Goal: Task Accomplishment & Management: Complete application form

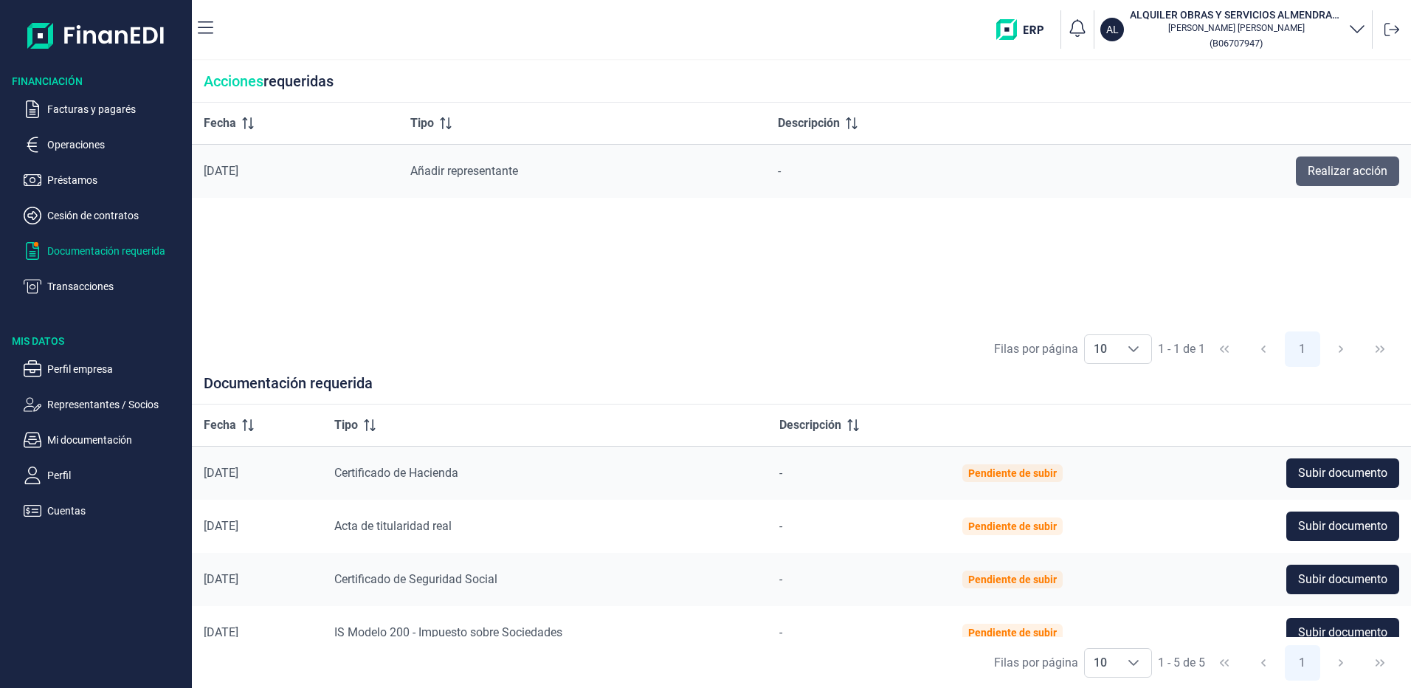
click at [1337, 167] on span "Realizar acción" at bounding box center [1348, 171] width 80 height 18
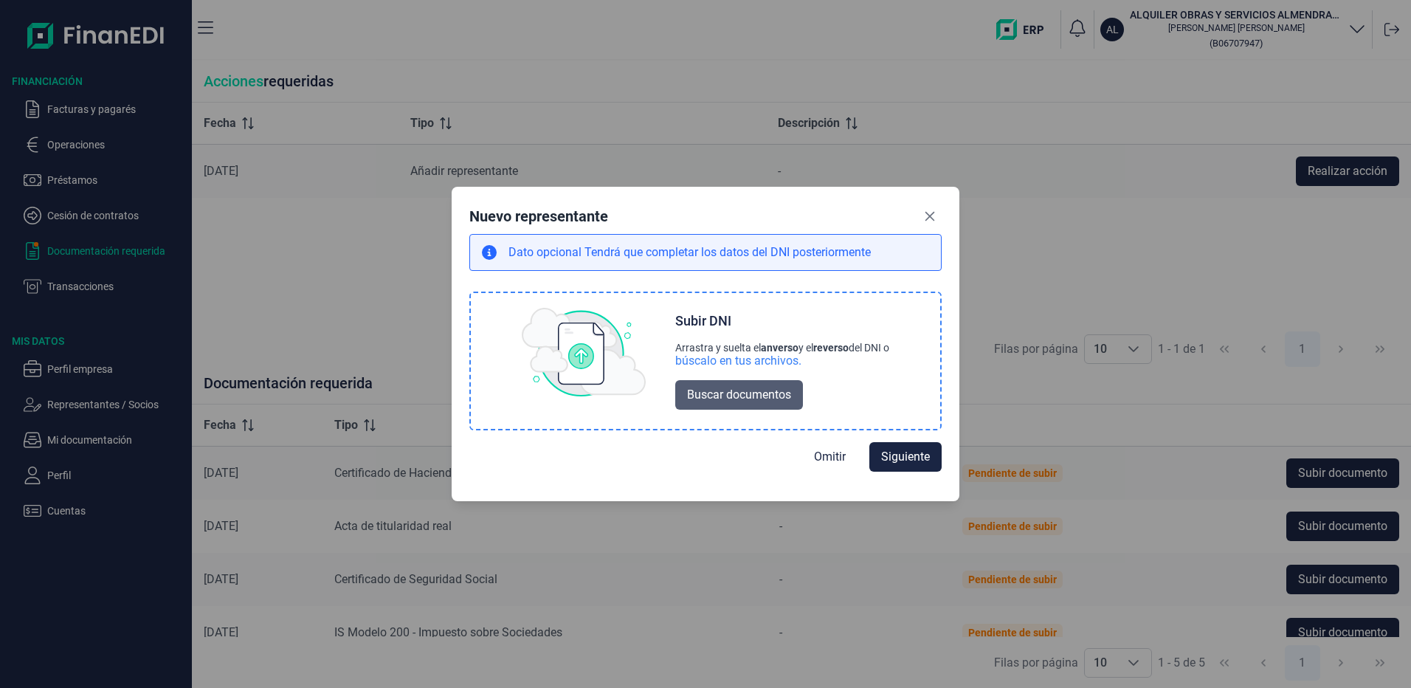
click at [714, 397] on span "Buscar documentos" at bounding box center [739, 395] width 104 height 18
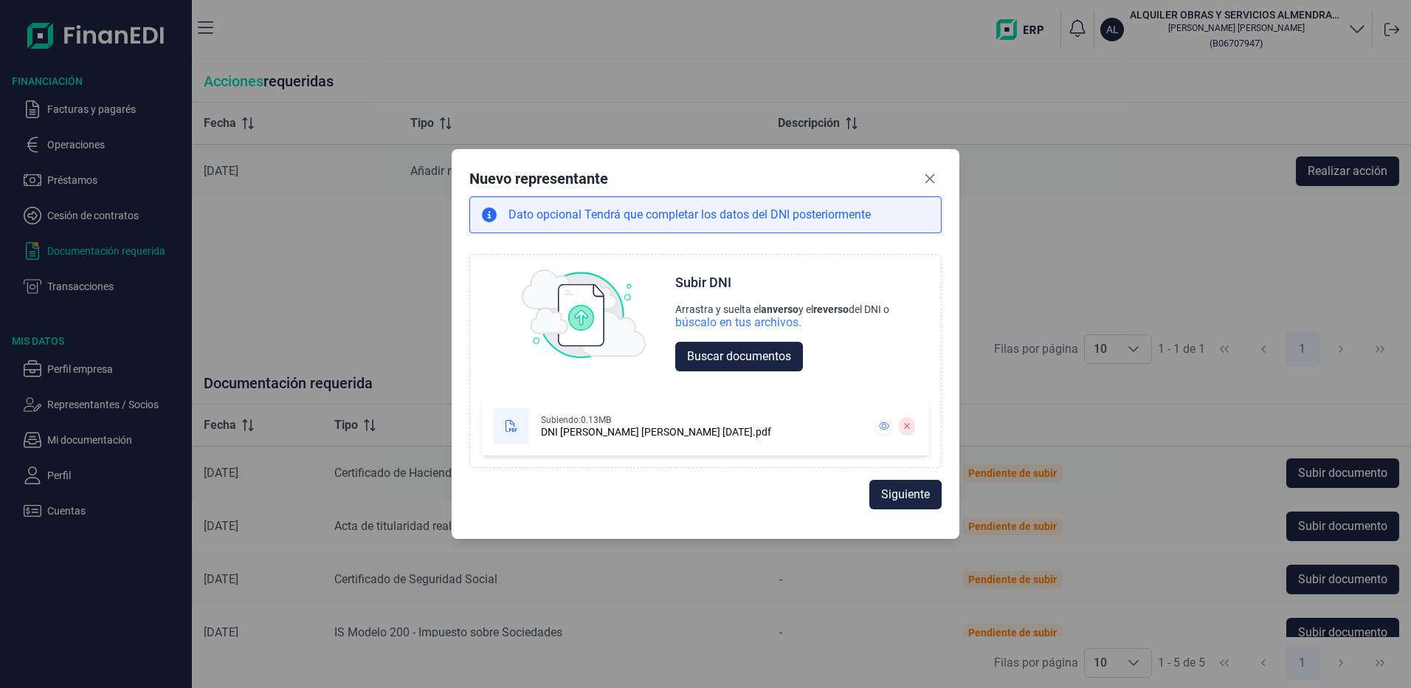
click at [907, 493] on span "Siguiente" at bounding box center [905, 495] width 49 height 18
select select "ES"
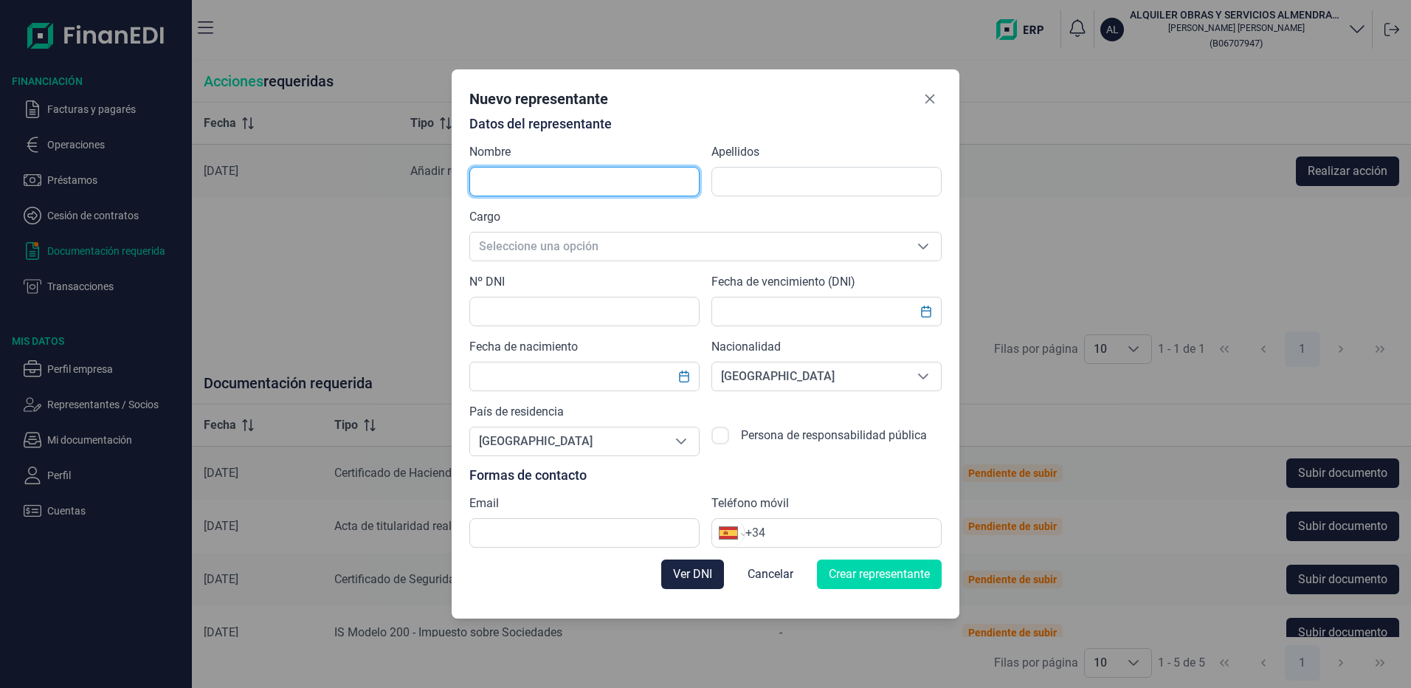
click at [558, 185] on input "text" at bounding box center [584, 182] width 230 height 30
type input "[PERSON_NAME]"
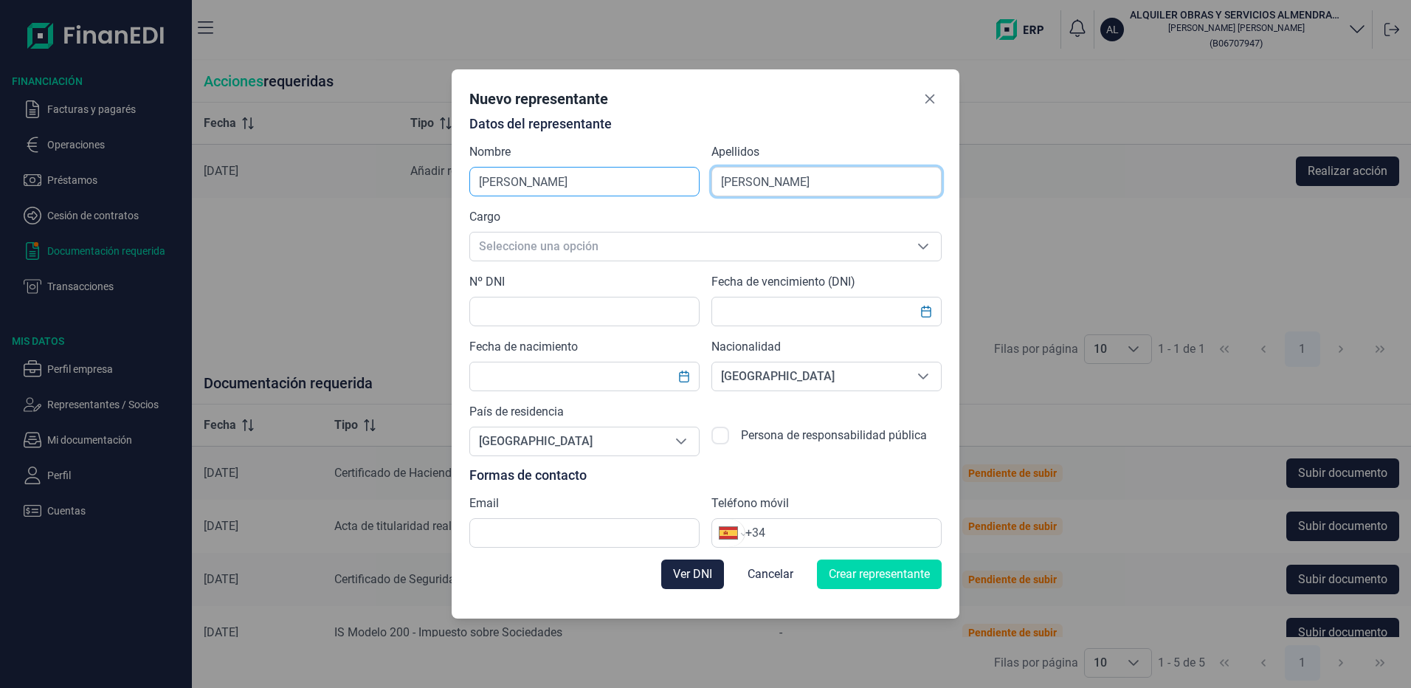
type input "[PERSON_NAME]"
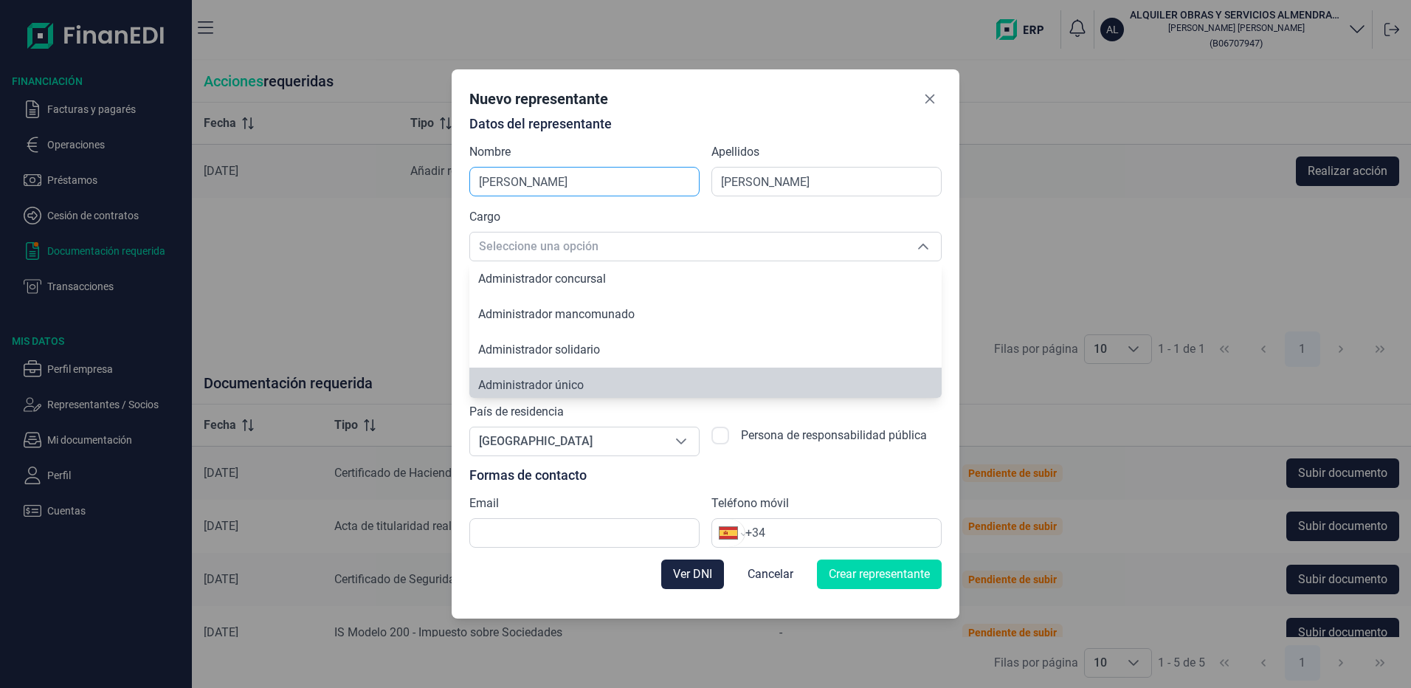
scroll to position [5, 0]
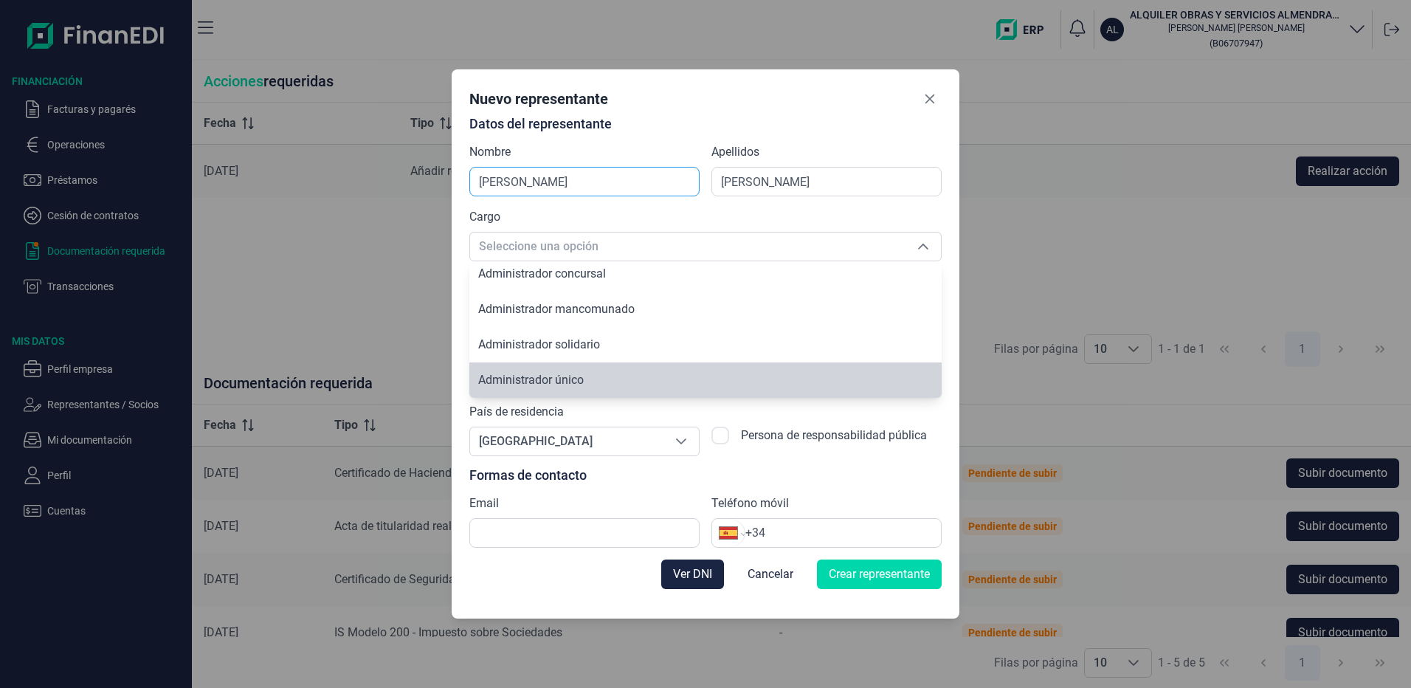
type input "Administrador único"
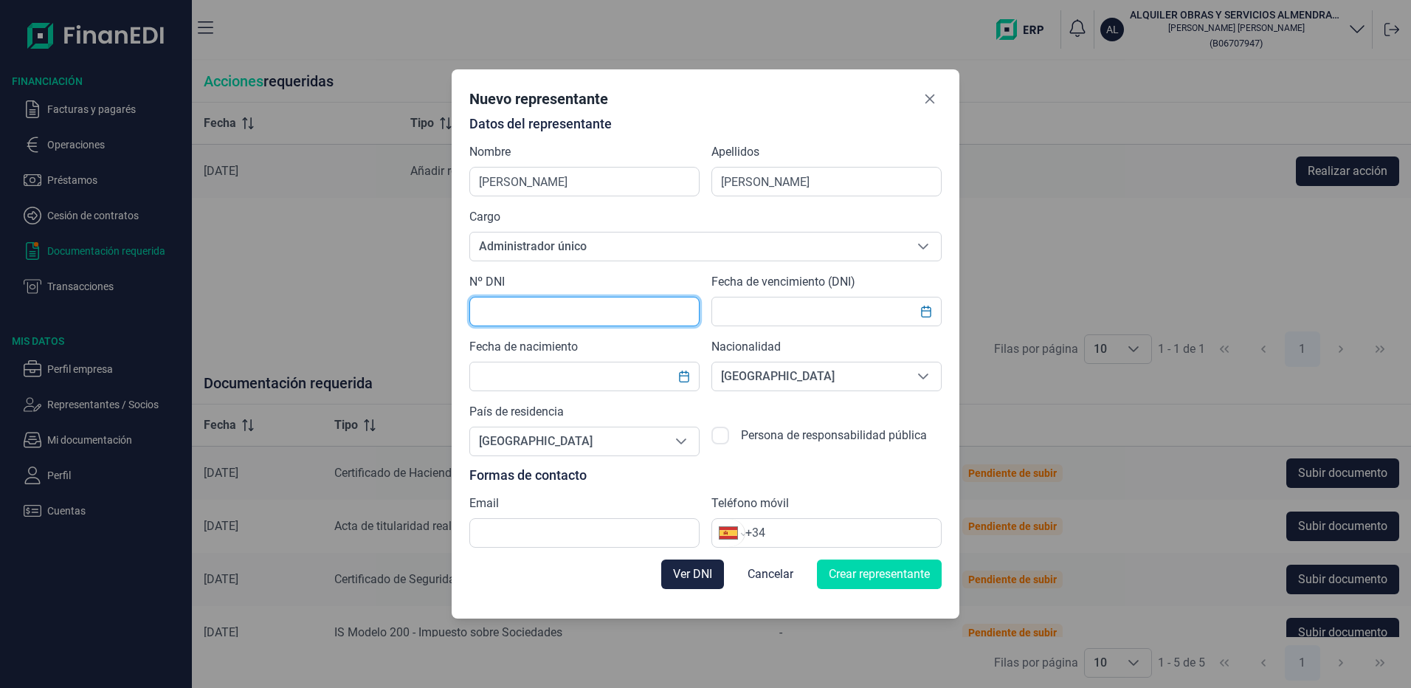
click at [509, 309] on input "text" at bounding box center [584, 312] width 230 height 30
type input "44787603W"
click at [791, 306] on input "text" at bounding box center [827, 312] width 230 height 30
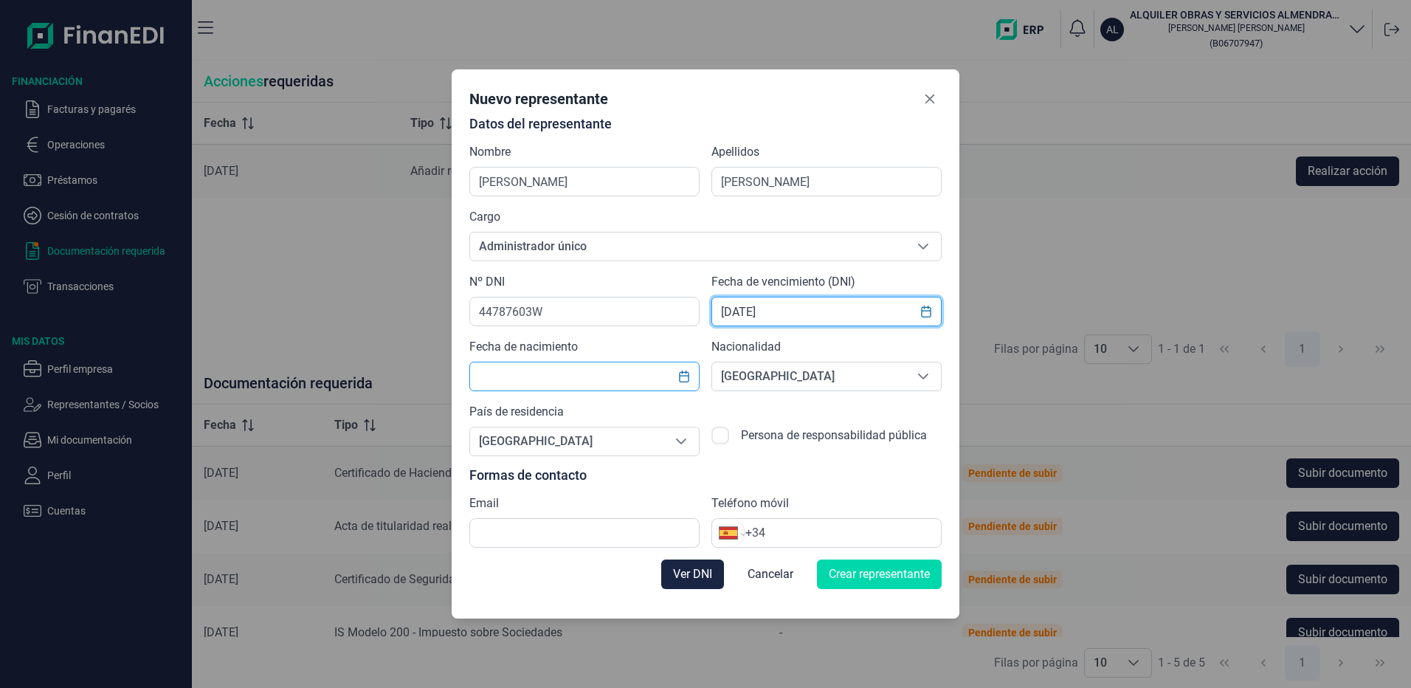
type input "[DATE]"
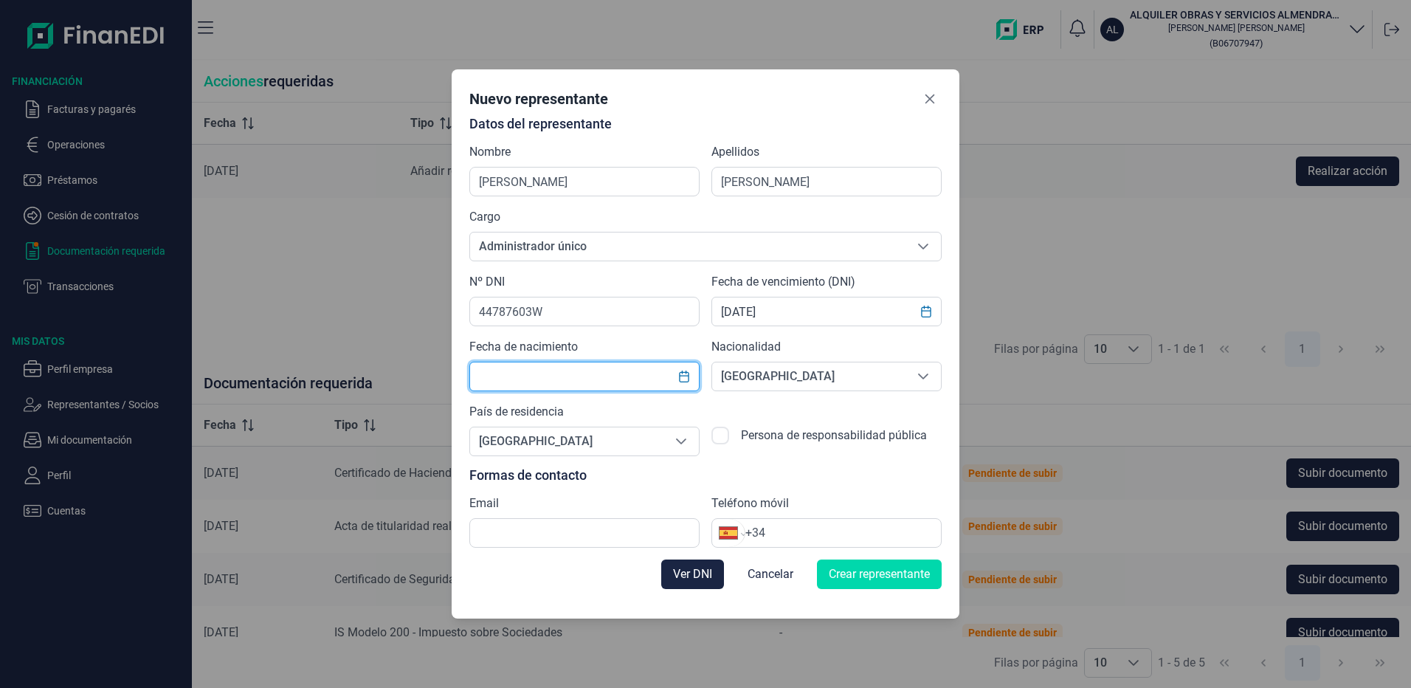
click at [566, 376] on input "text" at bounding box center [584, 377] width 230 height 30
type input "[DATE]"
click at [559, 526] on input "text" at bounding box center [584, 533] width 230 height 30
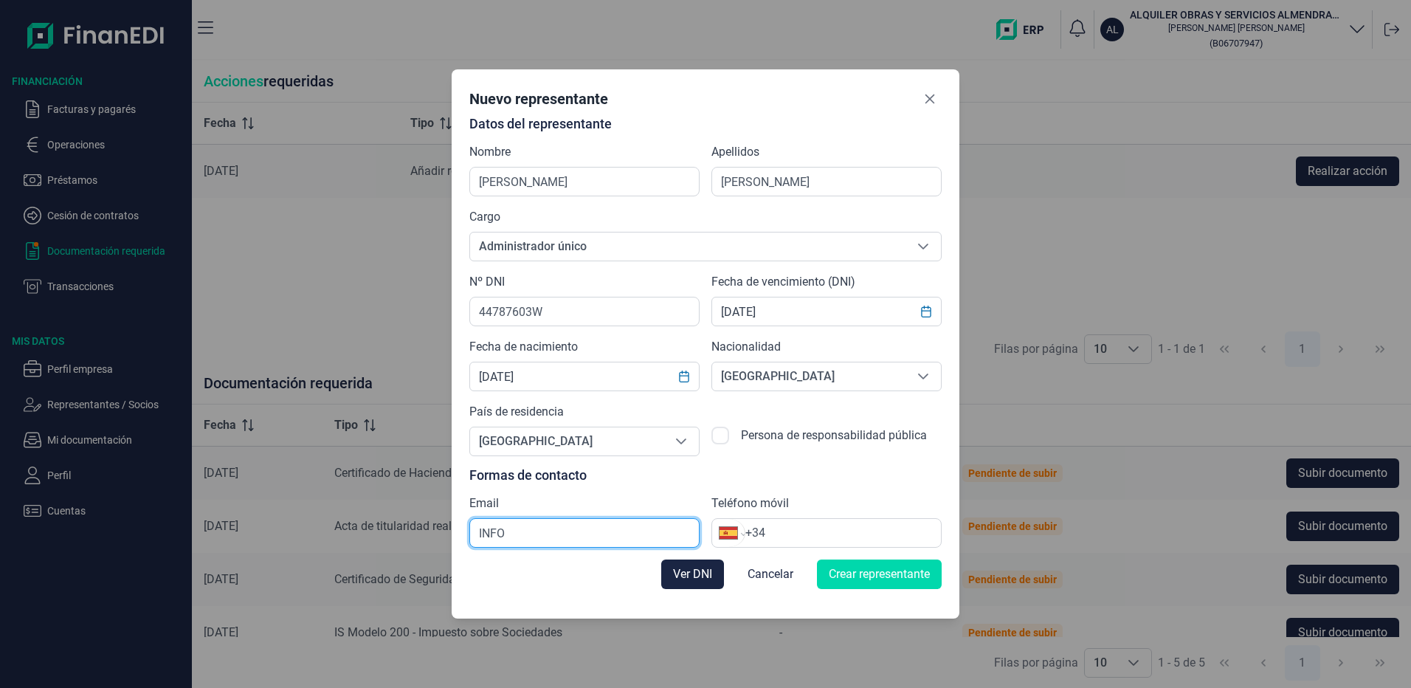
type input "[EMAIL_ADDRESS][DOMAIN_NAME]"
click at [808, 532] on input "+34" at bounding box center [844, 533] width 196 height 18
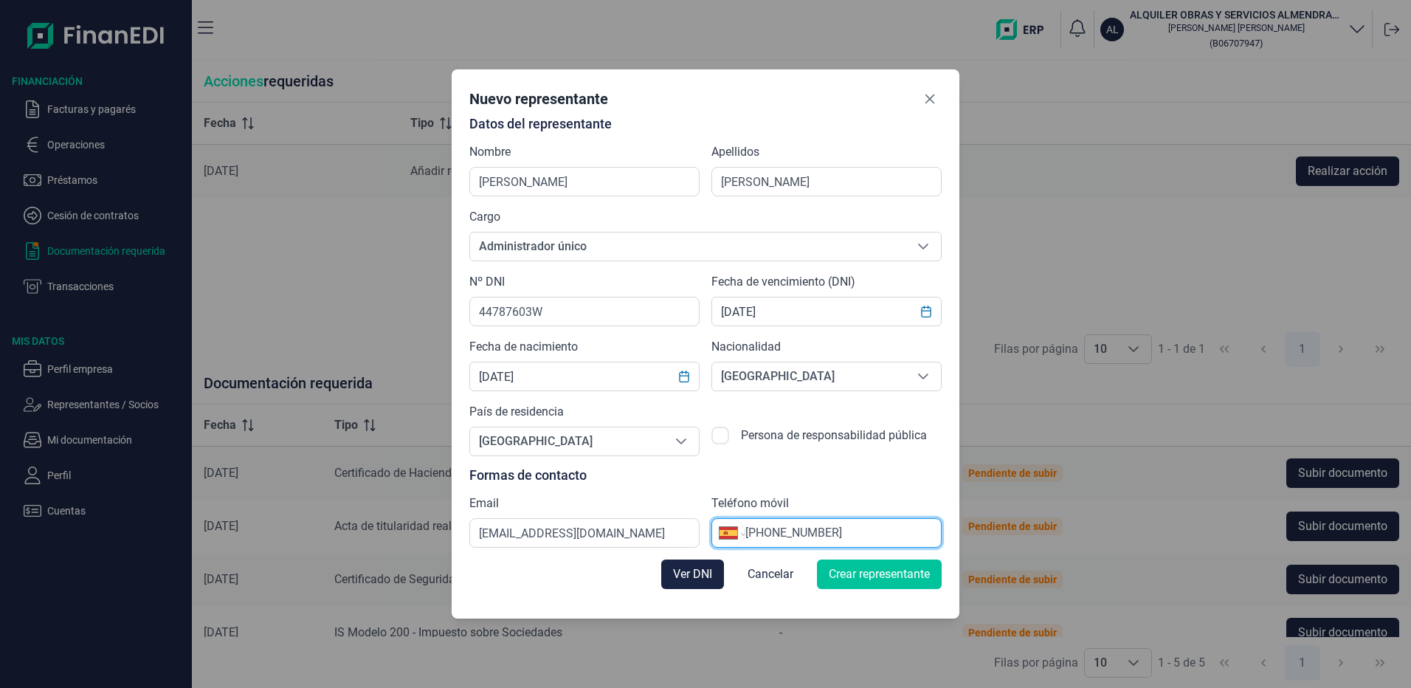
type input "[PHONE_NUMBER]"
click at [861, 574] on span "Crear representante" at bounding box center [879, 574] width 101 height 18
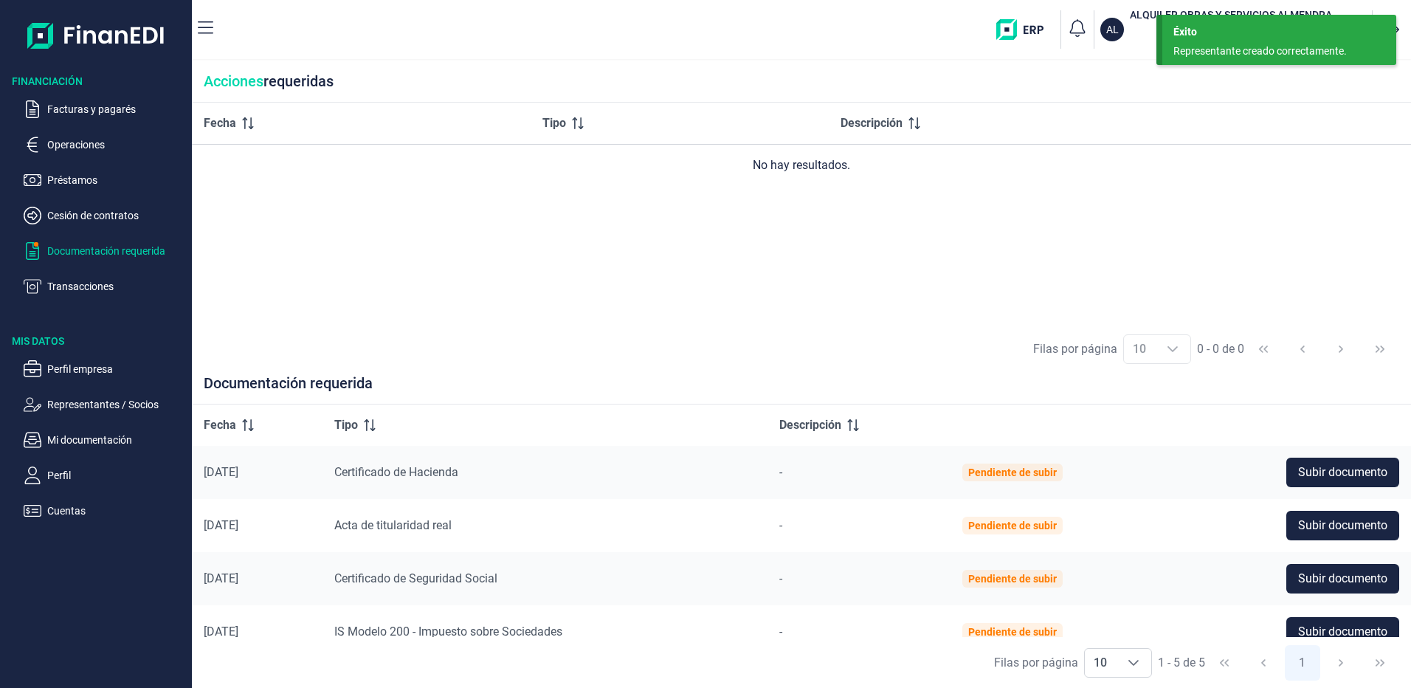
scroll to position [0, 0]
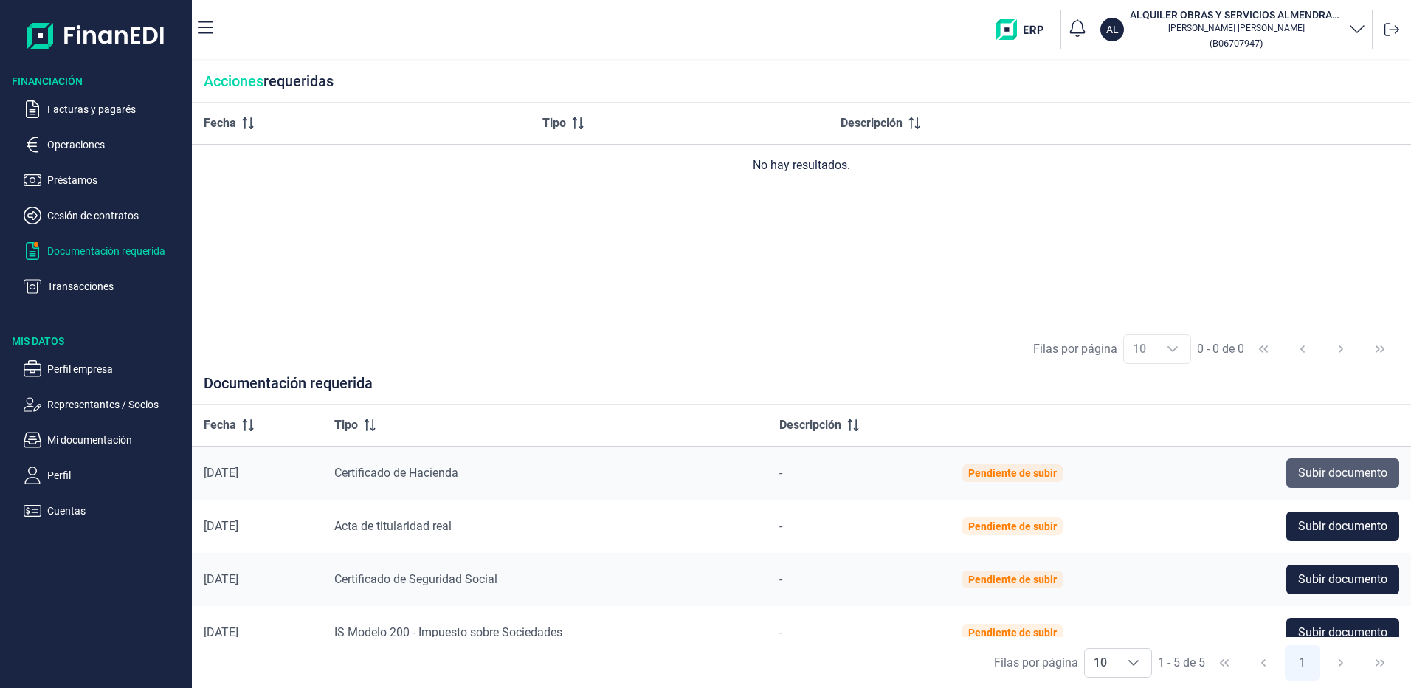
click at [1318, 468] on span "Subir documento" at bounding box center [1342, 473] width 89 height 18
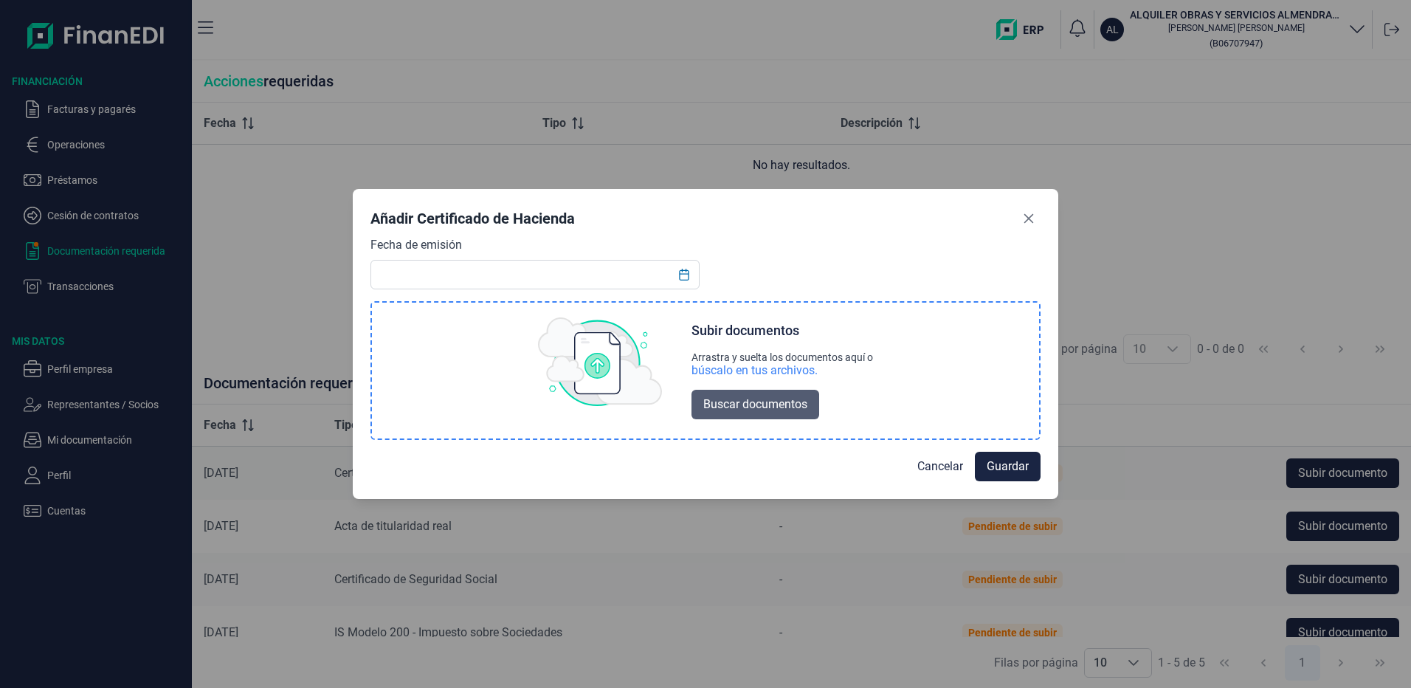
click at [741, 404] on span "Buscar documentos" at bounding box center [755, 405] width 104 height 18
click at [757, 403] on span "Buscar documentos" at bounding box center [755, 405] width 104 height 18
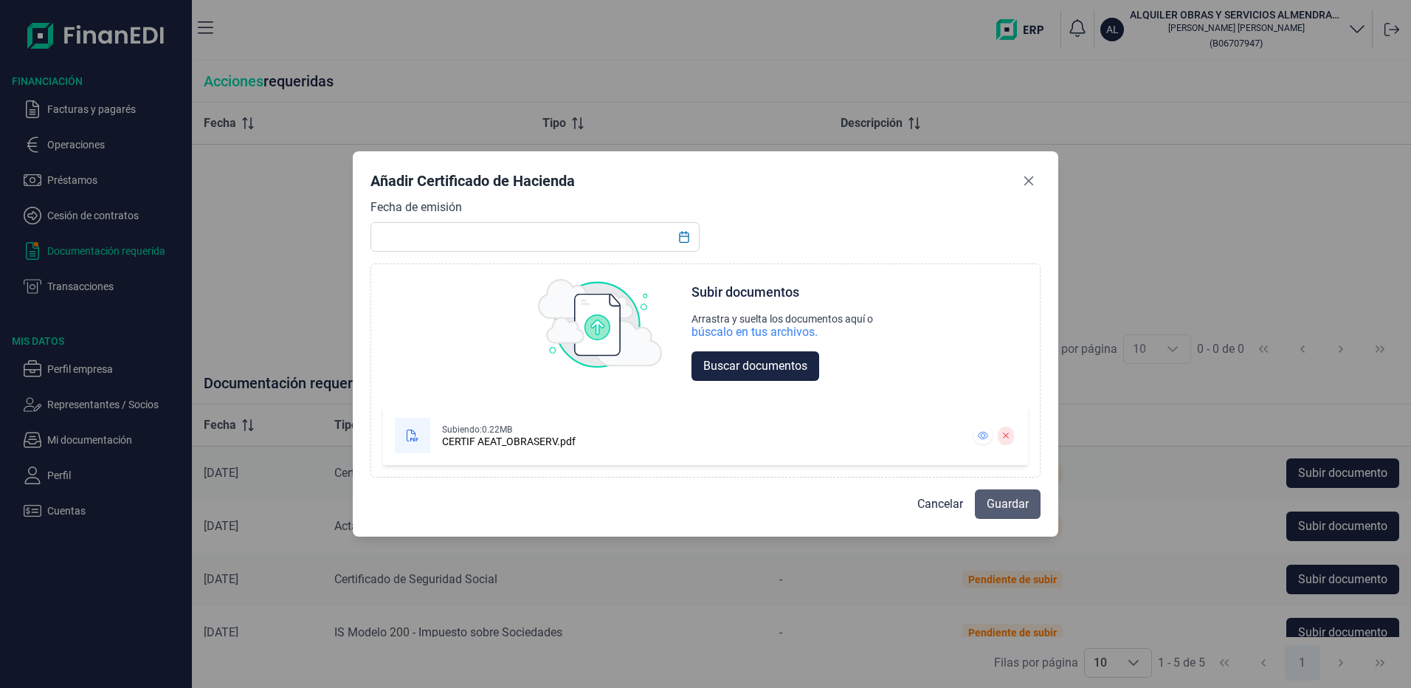
click at [1001, 506] on span "Guardar" at bounding box center [1008, 504] width 42 height 18
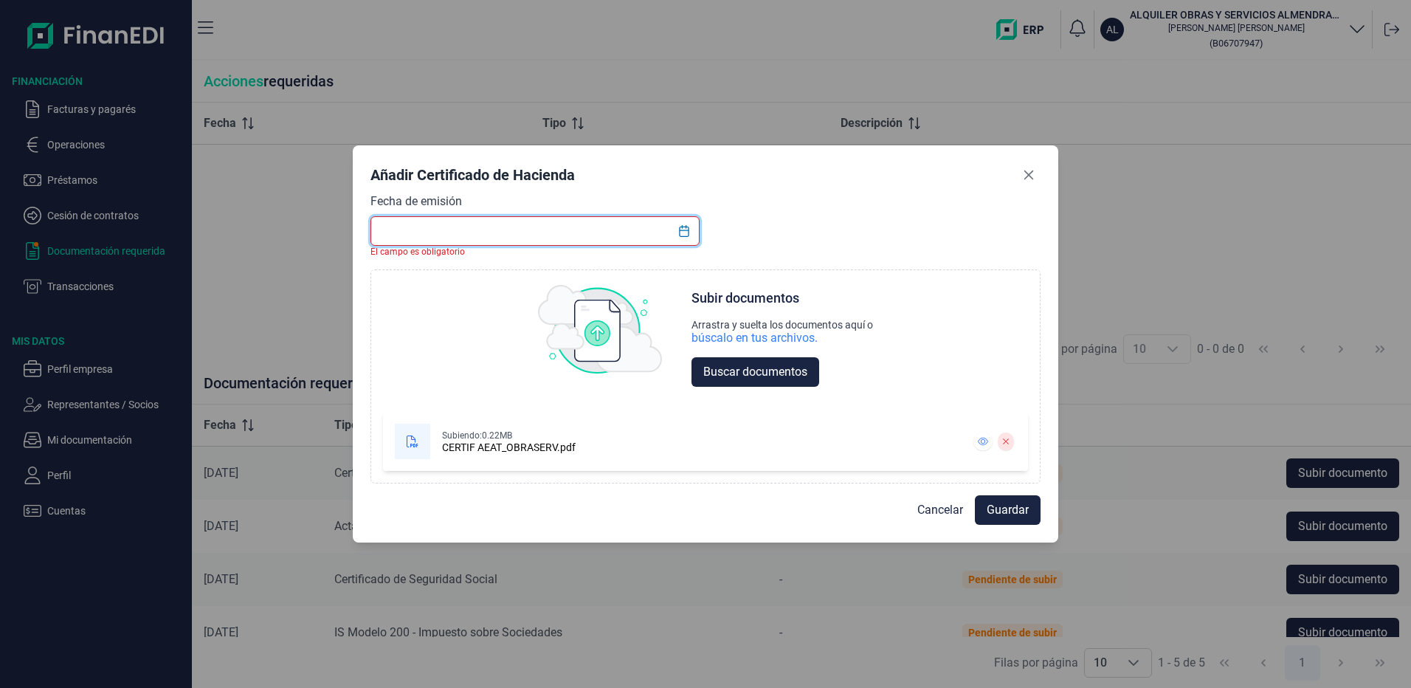
click at [482, 232] on input "text" at bounding box center [535, 231] width 329 height 30
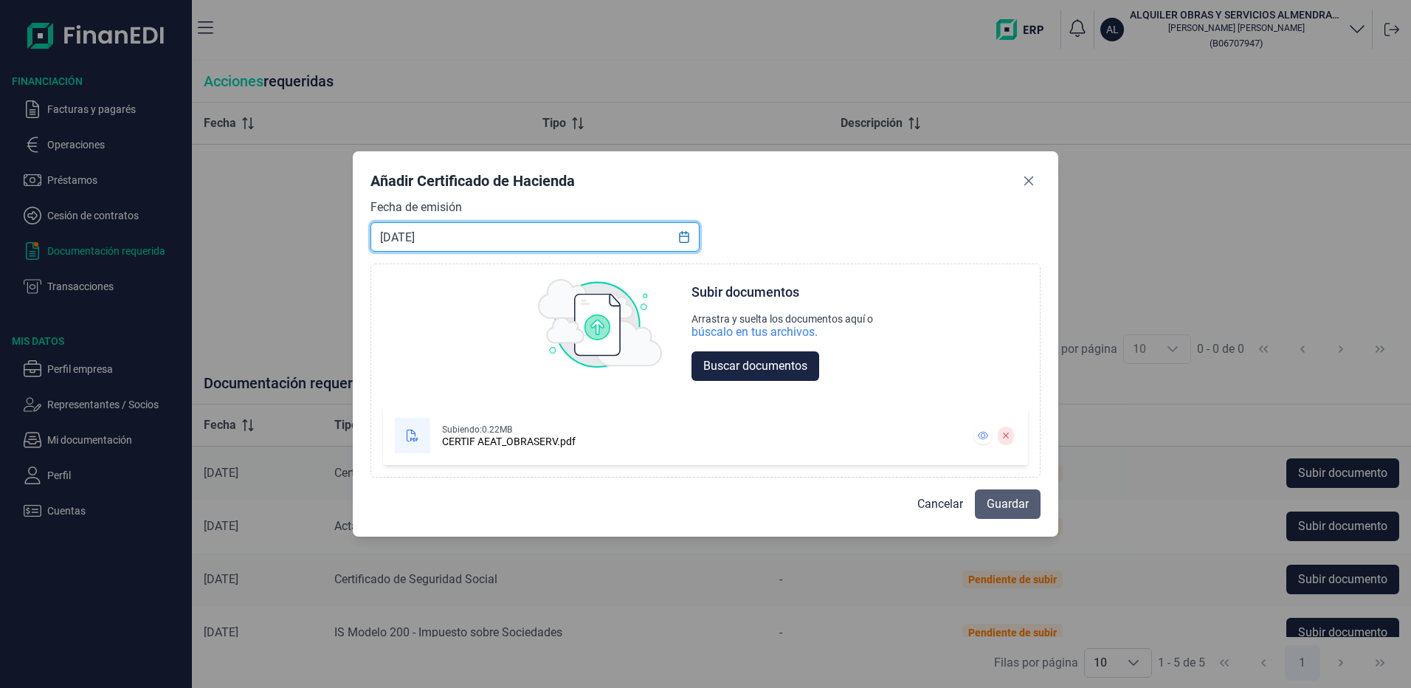
type input "[DATE]"
click at [1029, 506] on button "Guardar" at bounding box center [1008, 504] width 66 height 30
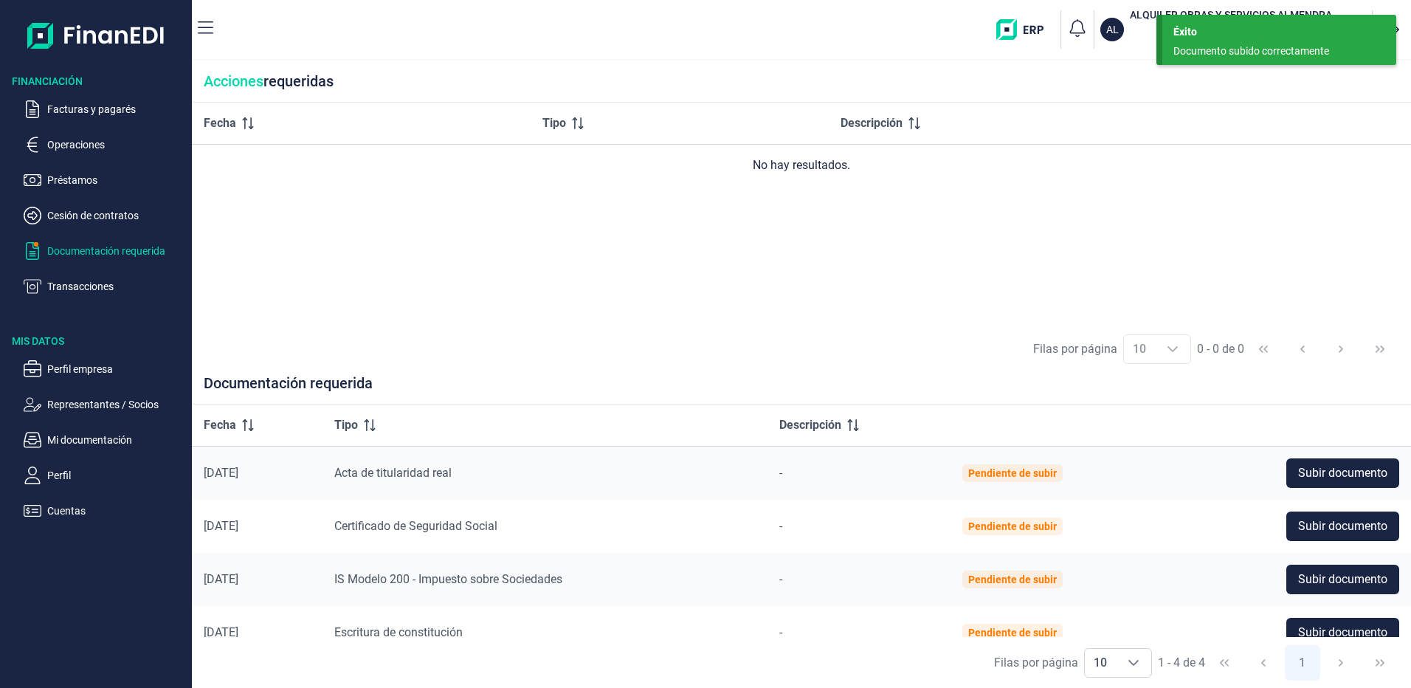
scroll to position [22, 0]
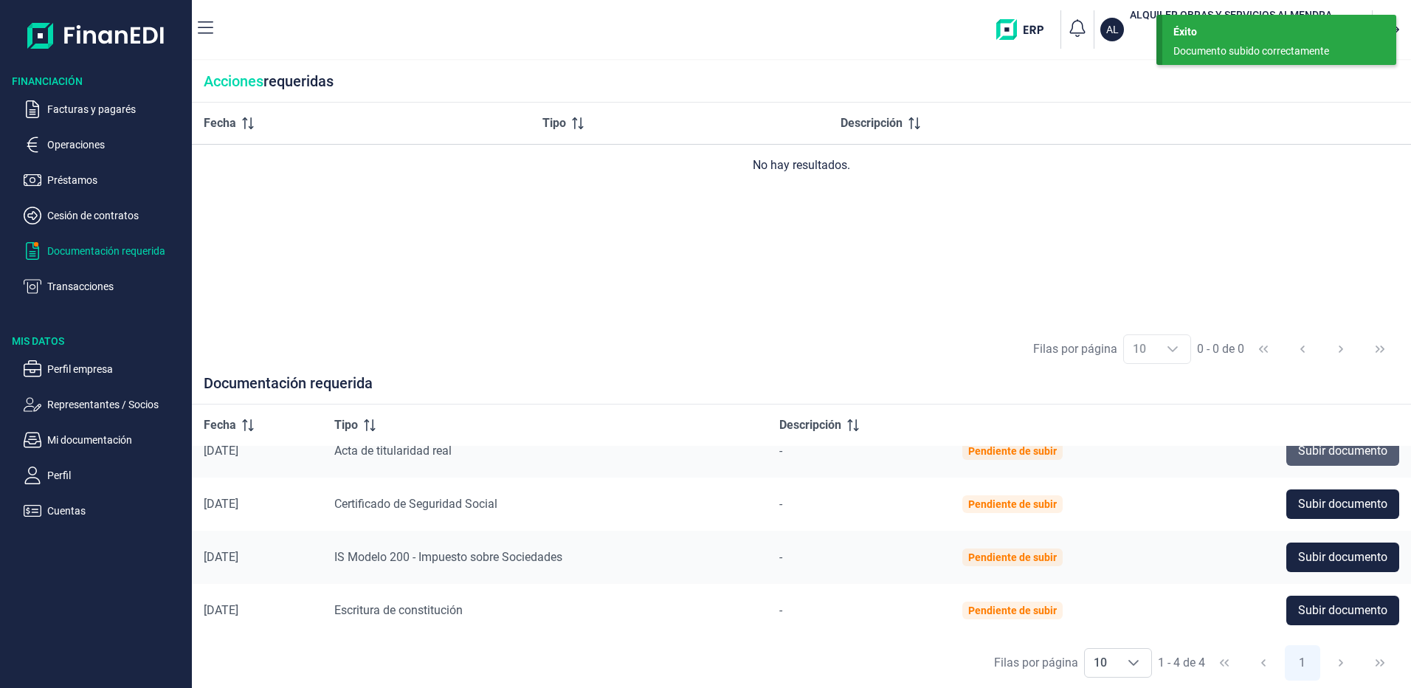
click at [1340, 454] on span "Subir documento" at bounding box center [1342, 451] width 89 height 18
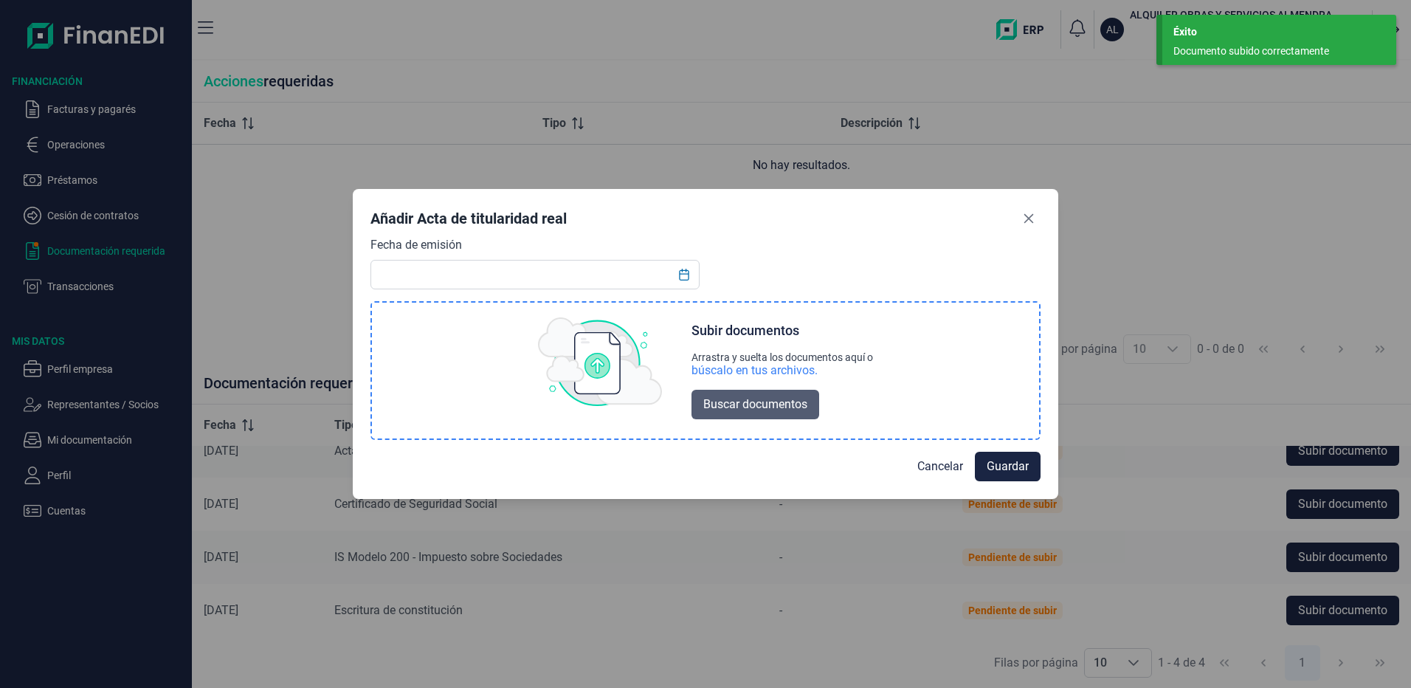
click at [768, 404] on span "Buscar documentos" at bounding box center [755, 405] width 104 height 18
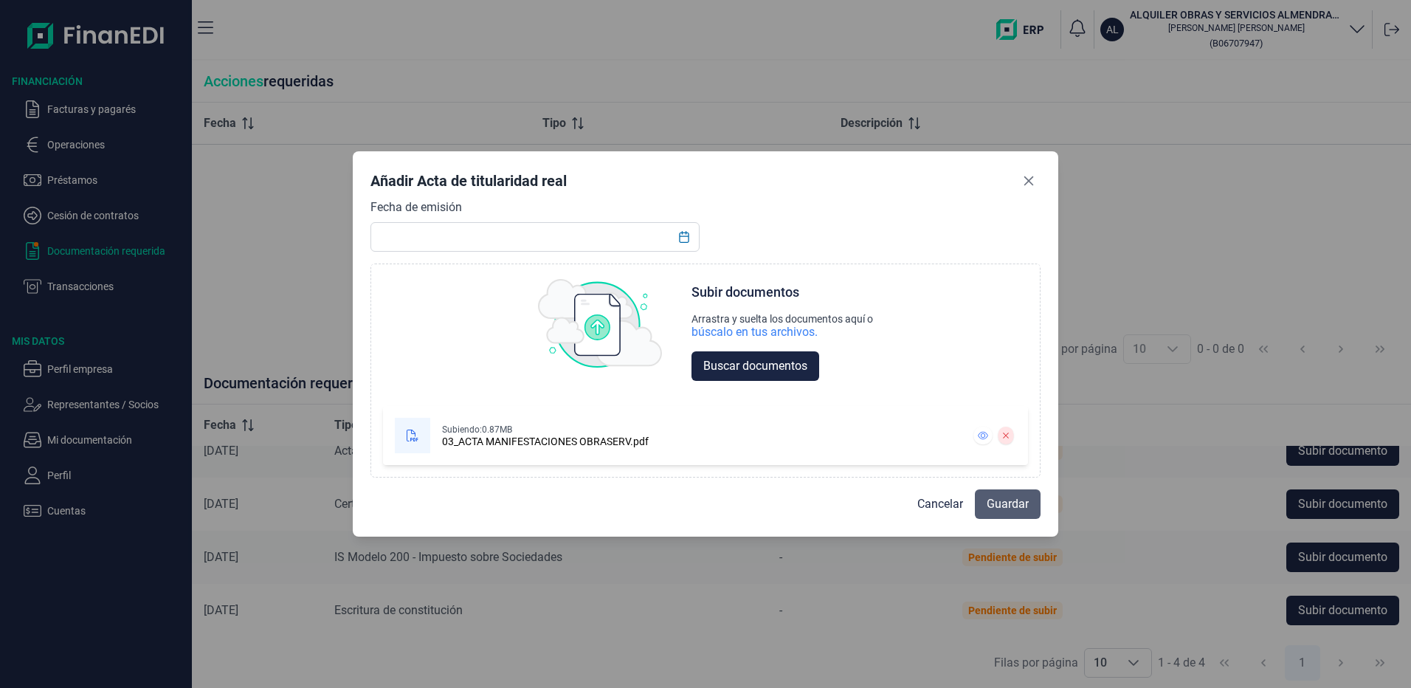
click at [1012, 502] on span "Guardar" at bounding box center [1008, 504] width 42 height 18
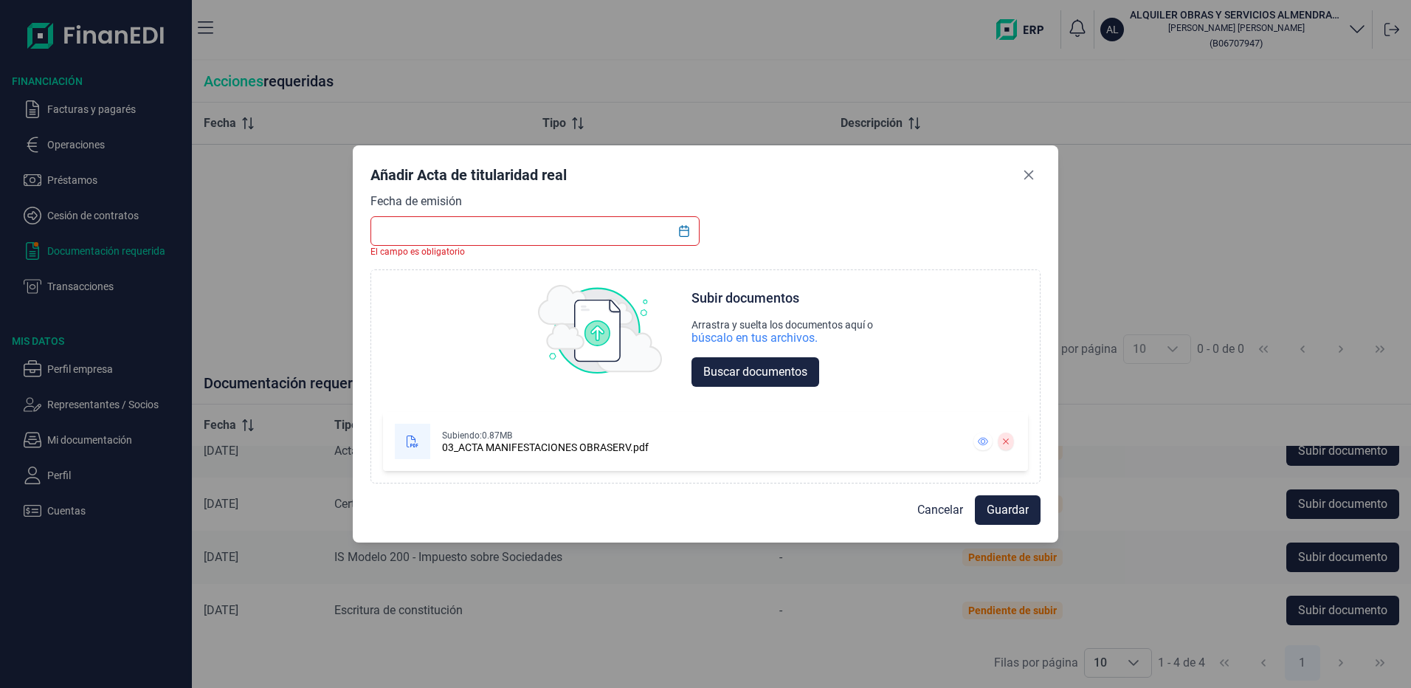
click at [408, 236] on input "text" at bounding box center [535, 231] width 329 height 30
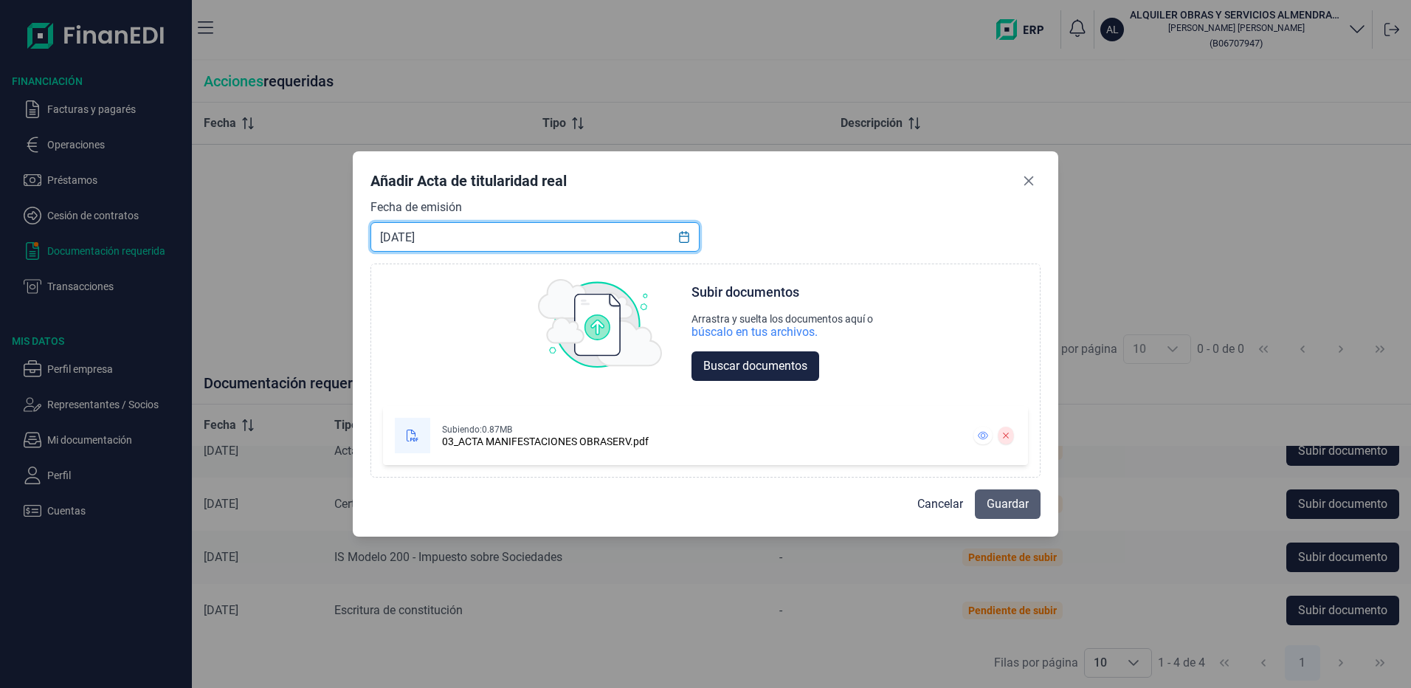
type input "[DATE]"
click at [1011, 505] on span "Guardar" at bounding box center [1008, 504] width 42 height 18
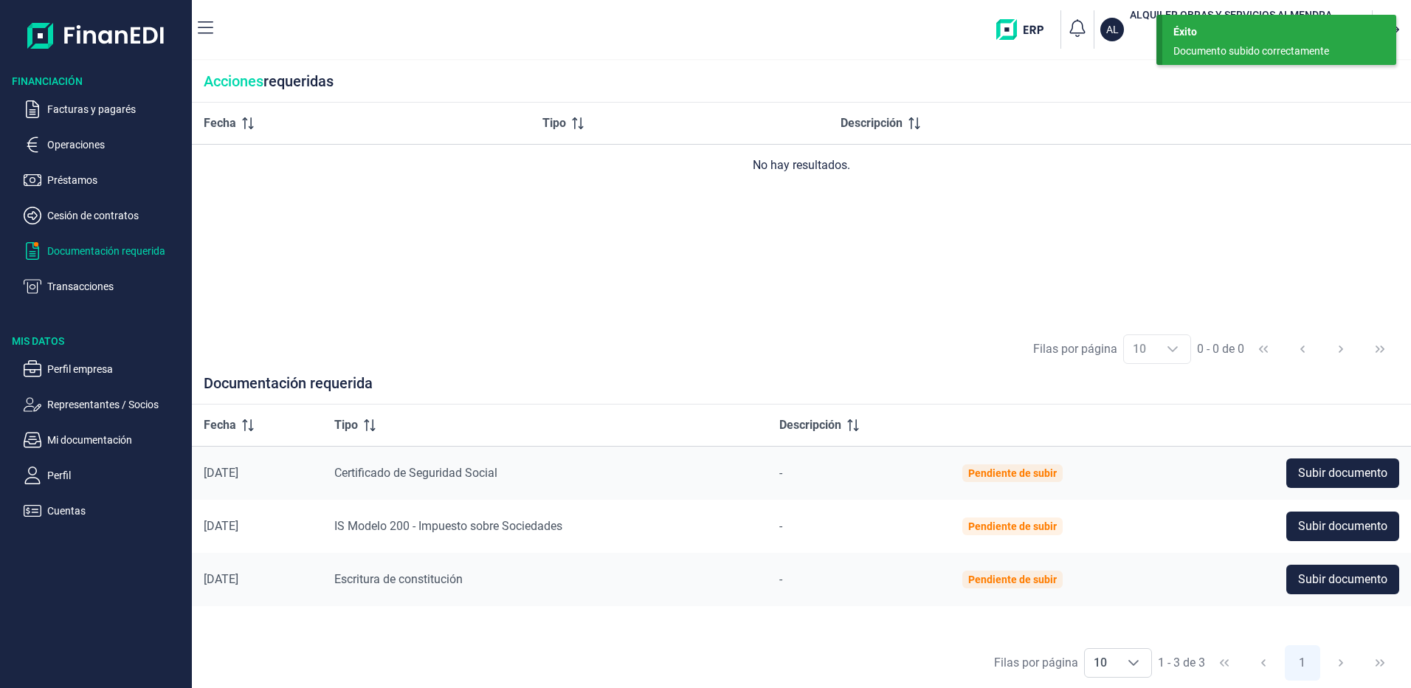
scroll to position [0, 0]
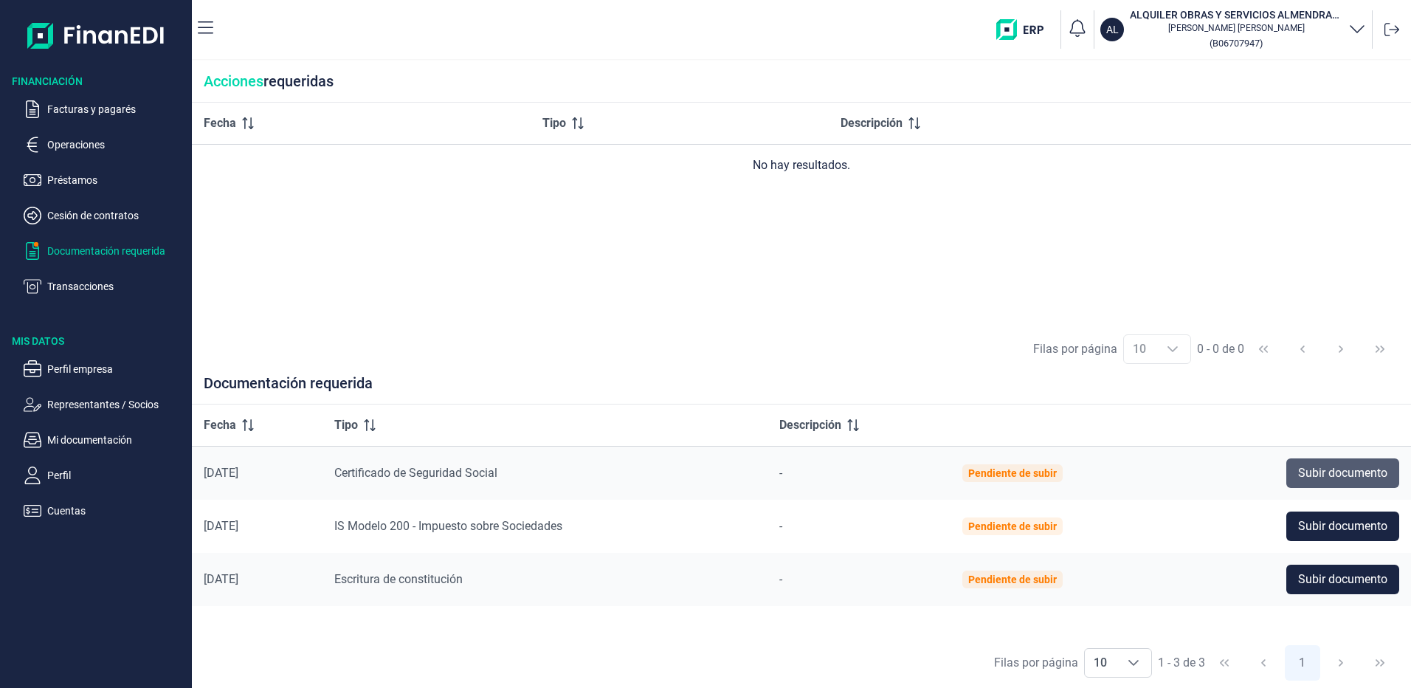
click at [1305, 464] on button "Subir documento" at bounding box center [1343, 473] width 113 height 30
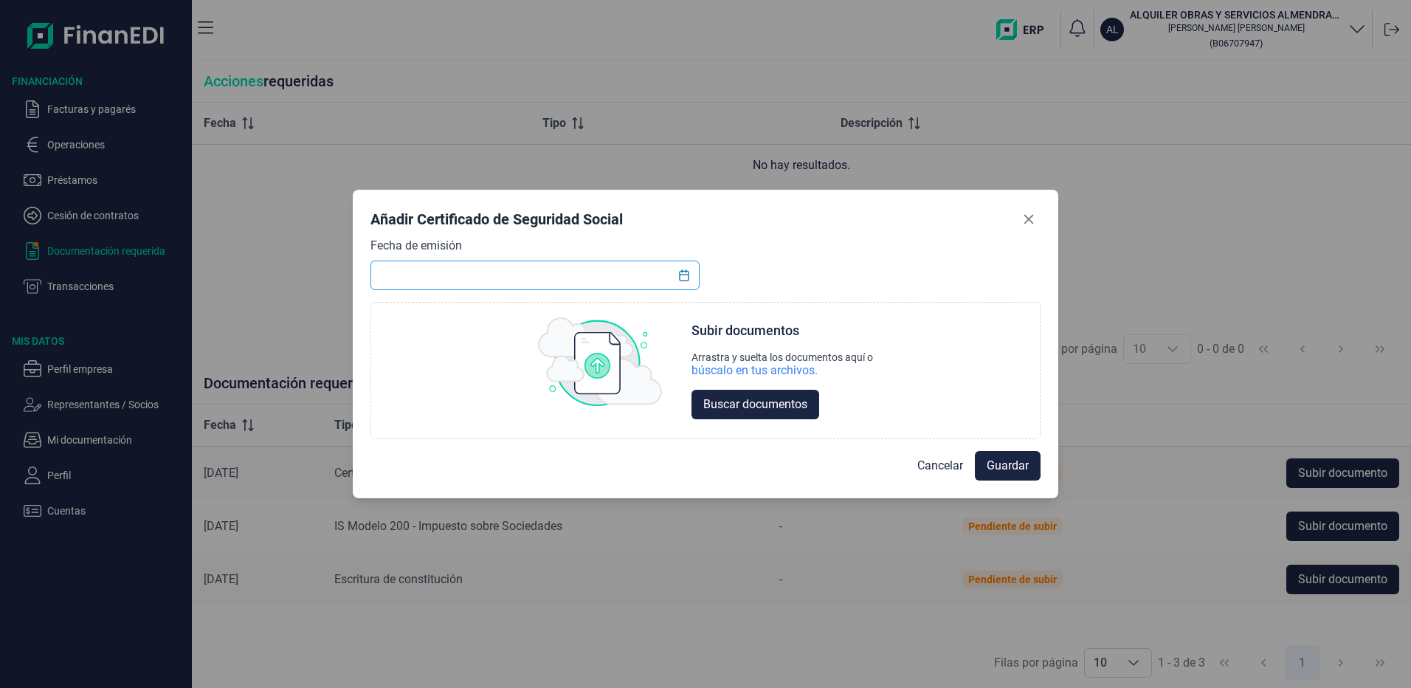
click at [422, 261] on input "text" at bounding box center [535, 276] width 329 height 30
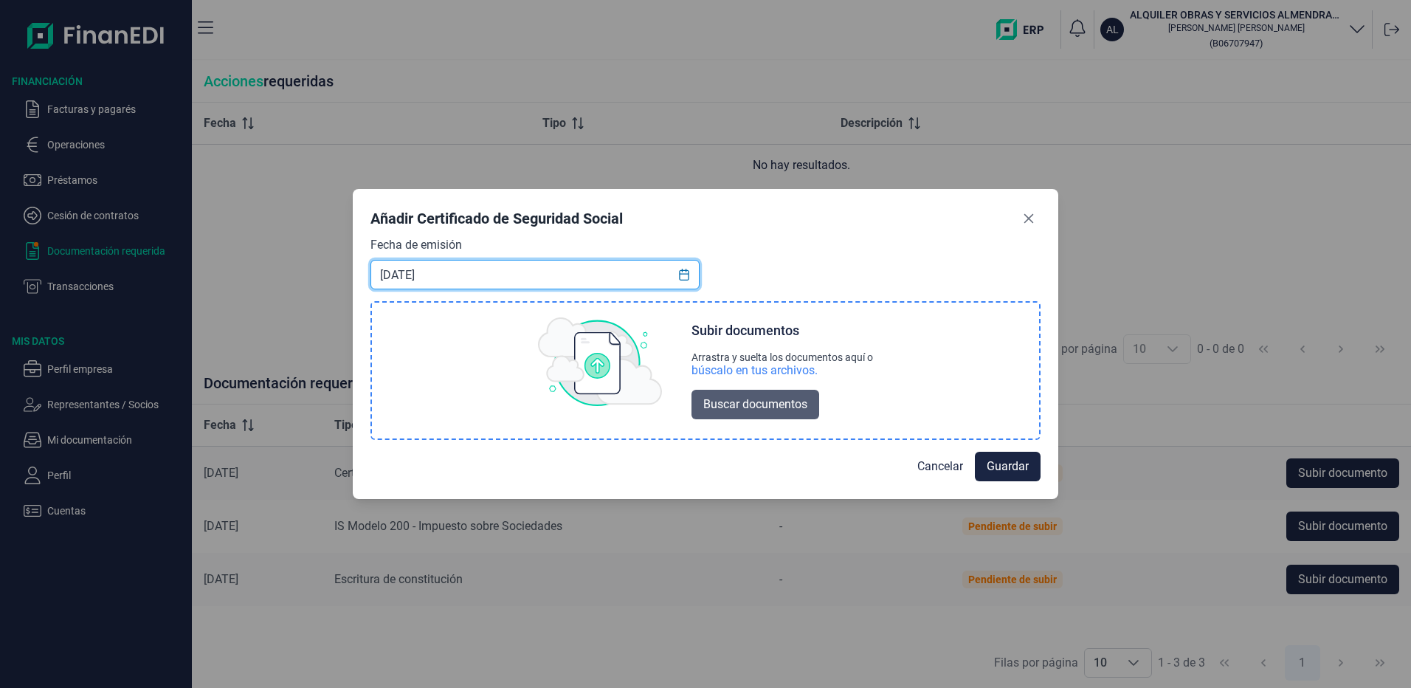
type input "[DATE]"
click at [740, 406] on span "Buscar documentos" at bounding box center [755, 405] width 104 height 18
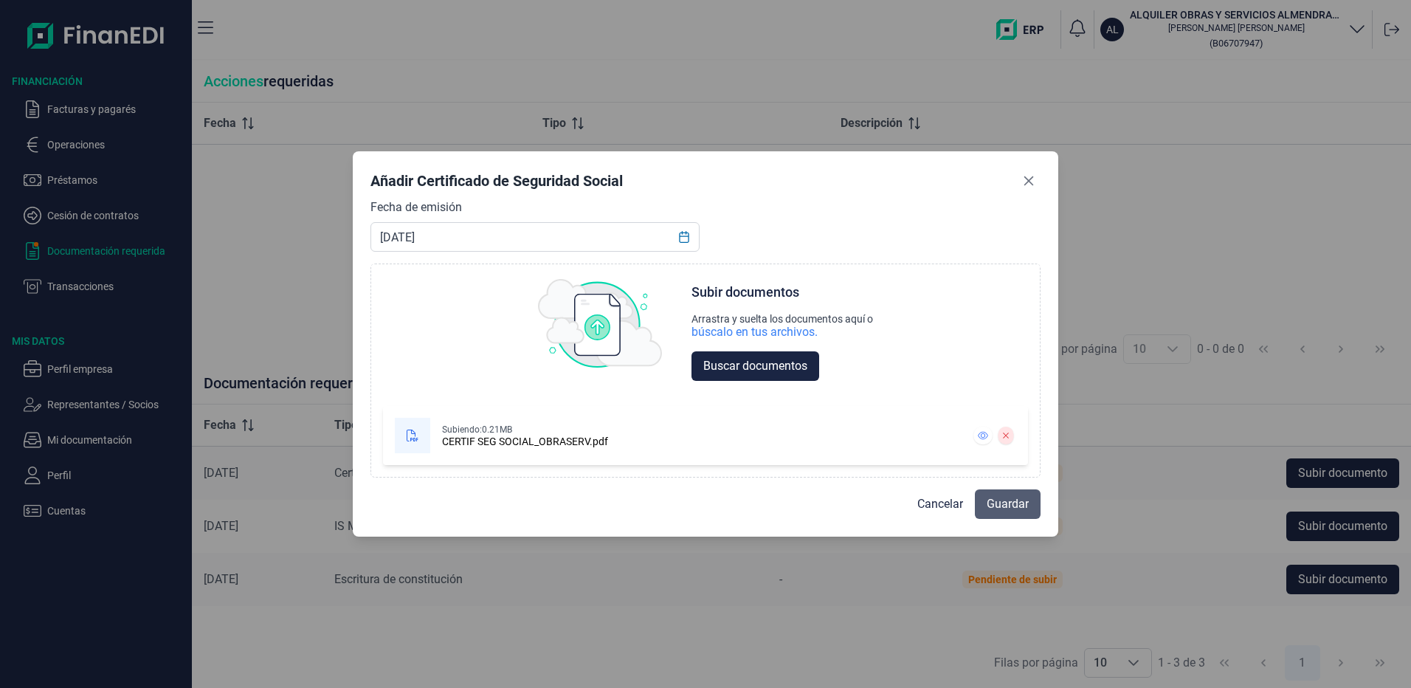
click at [1005, 508] on span "Guardar" at bounding box center [1008, 504] width 42 height 18
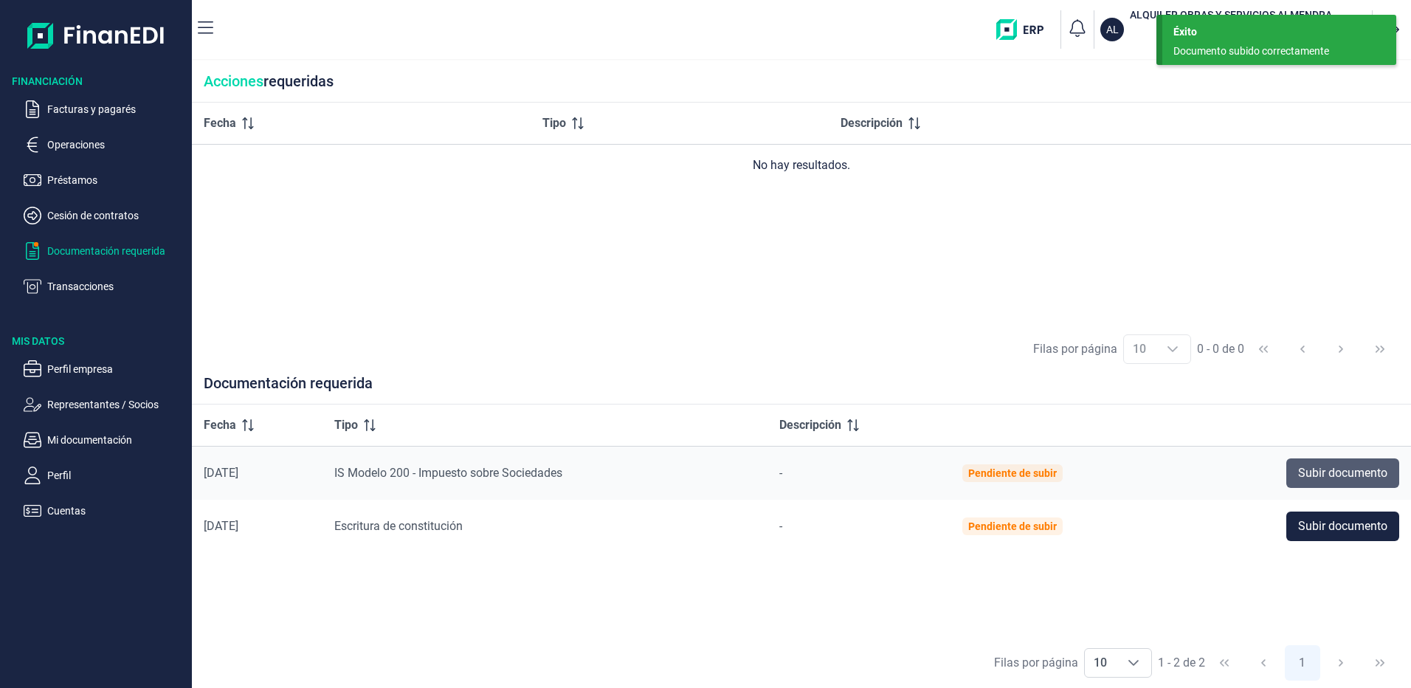
click at [1325, 475] on span "Subir documento" at bounding box center [1342, 473] width 89 height 18
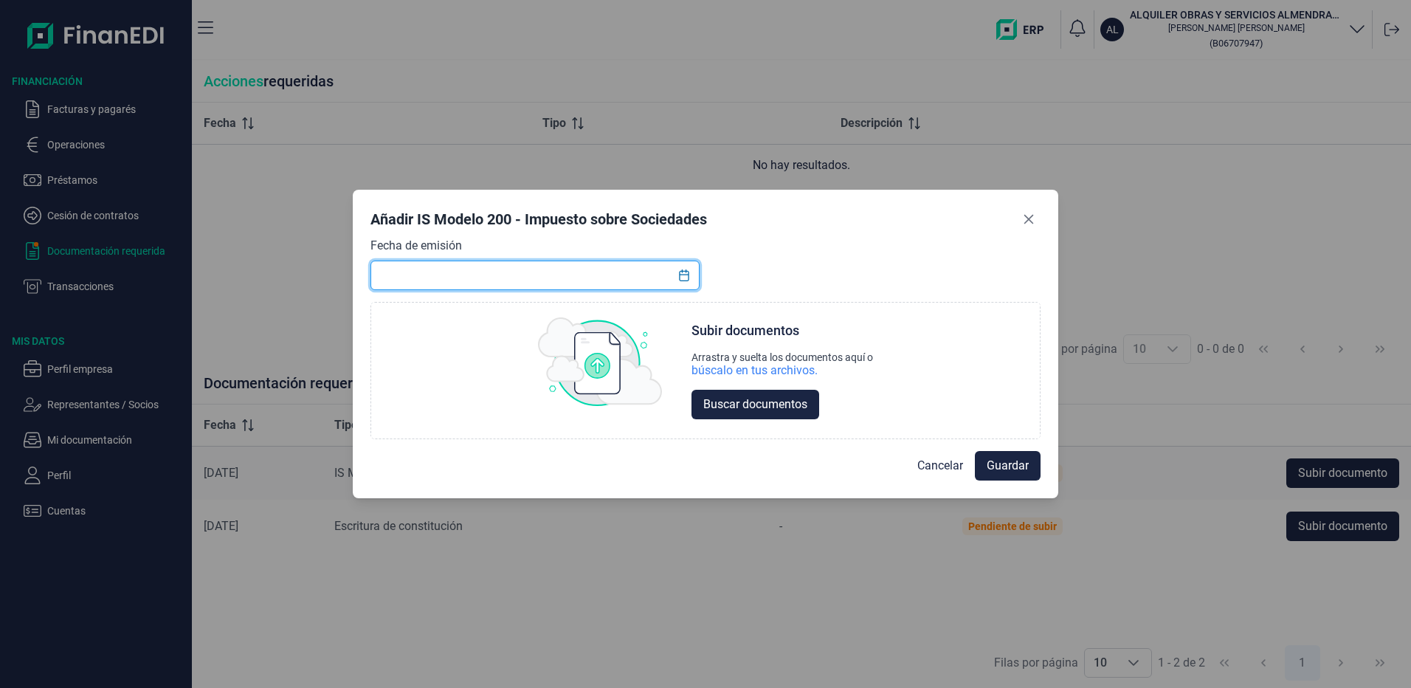
click at [393, 278] on input "text" at bounding box center [535, 276] width 329 height 30
type input "[DATE]"
click at [746, 396] on span "Buscar documentos" at bounding box center [755, 405] width 104 height 18
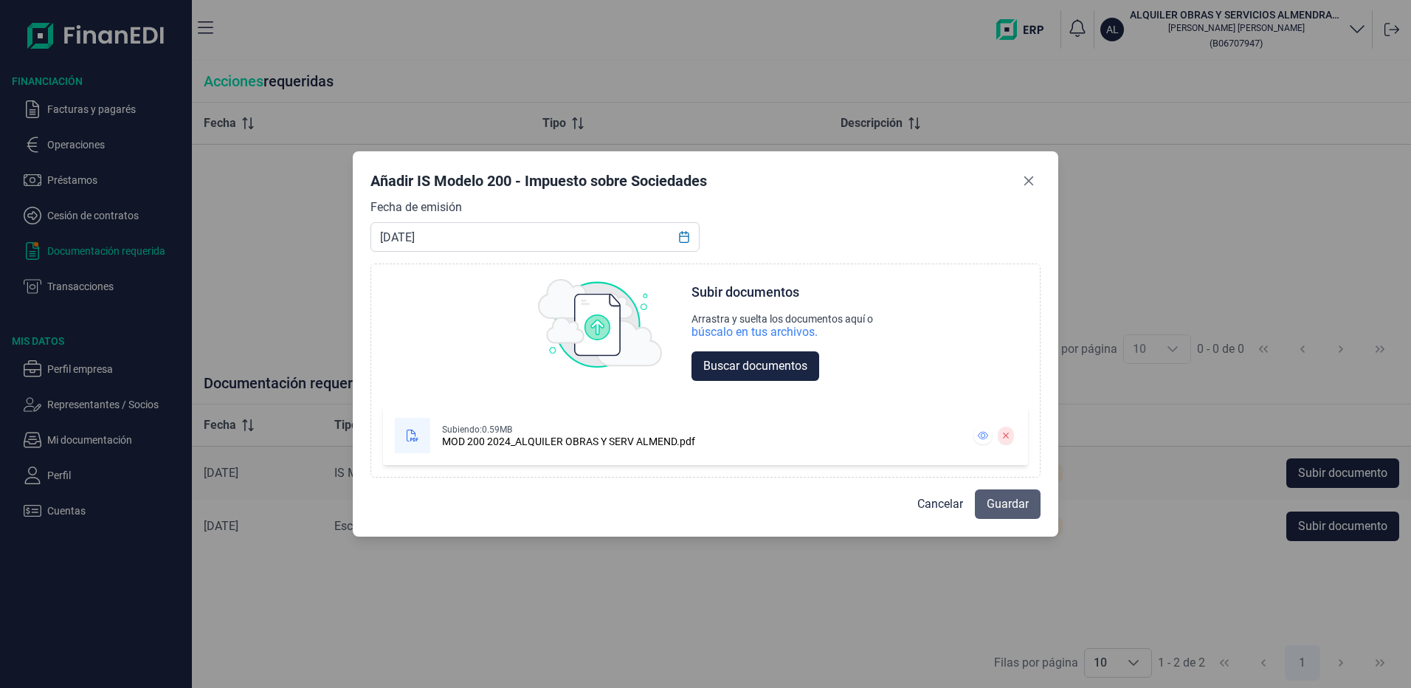
click at [1020, 506] on span "Guardar" at bounding box center [1008, 504] width 42 height 18
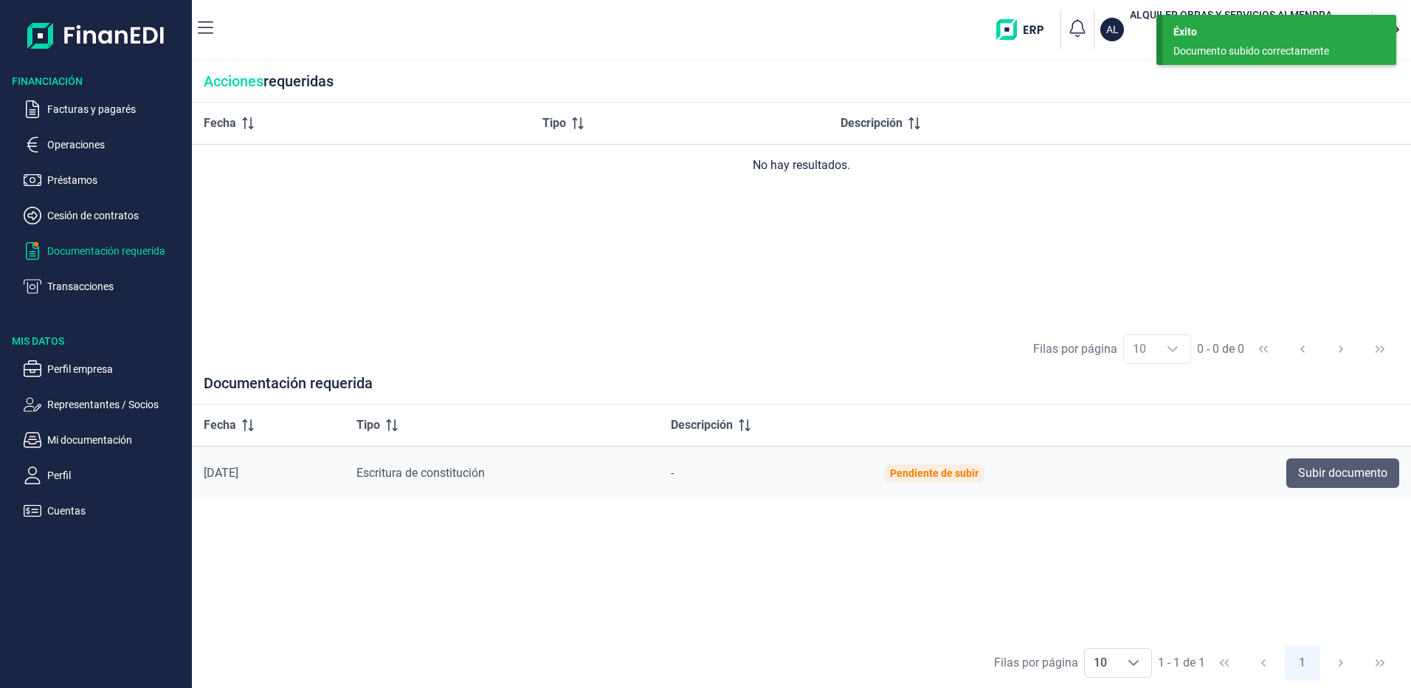
click at [1326, 474] on span "Subir documento" at bounding box center [1342, 473] width 89 height 18
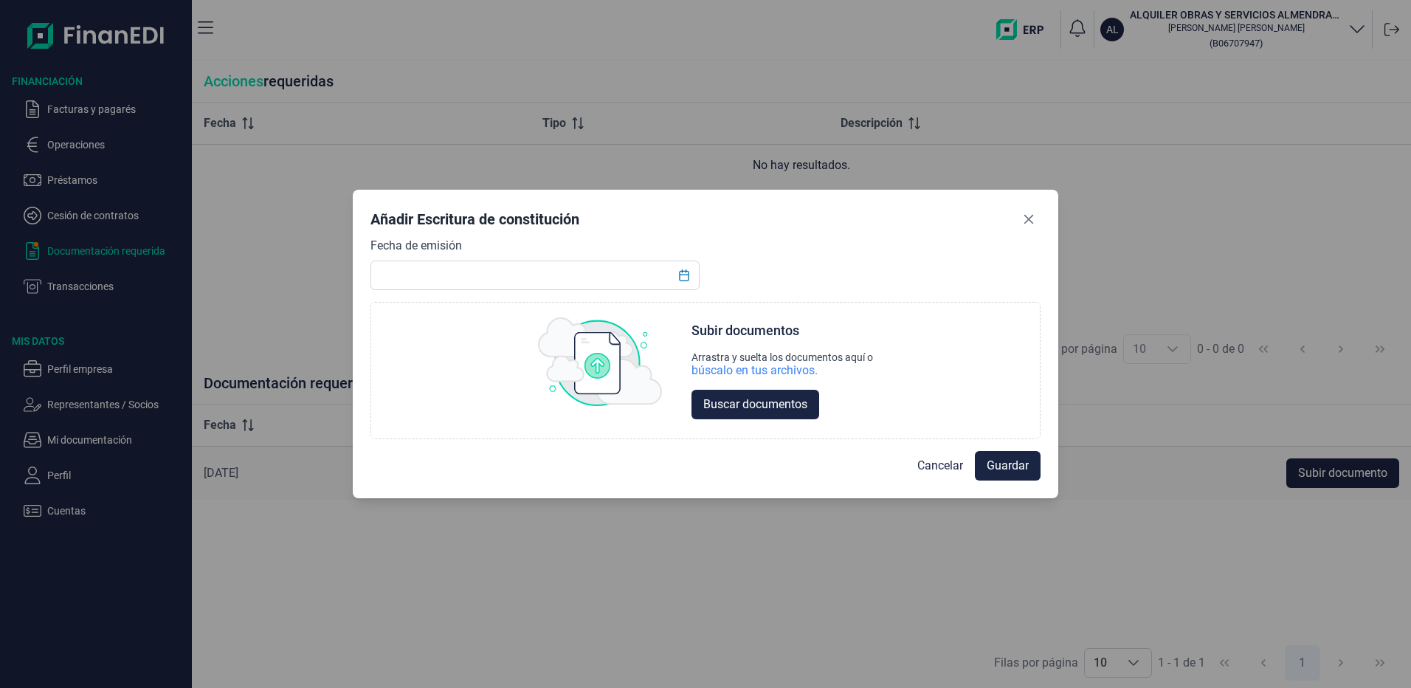
click at [412, 256] on div "Fecha de emisión" at bounding box center [535, 263] width 329 height 53
click at [409, 266] on input "text" at bounding box center [535, 276] width 329 height 30
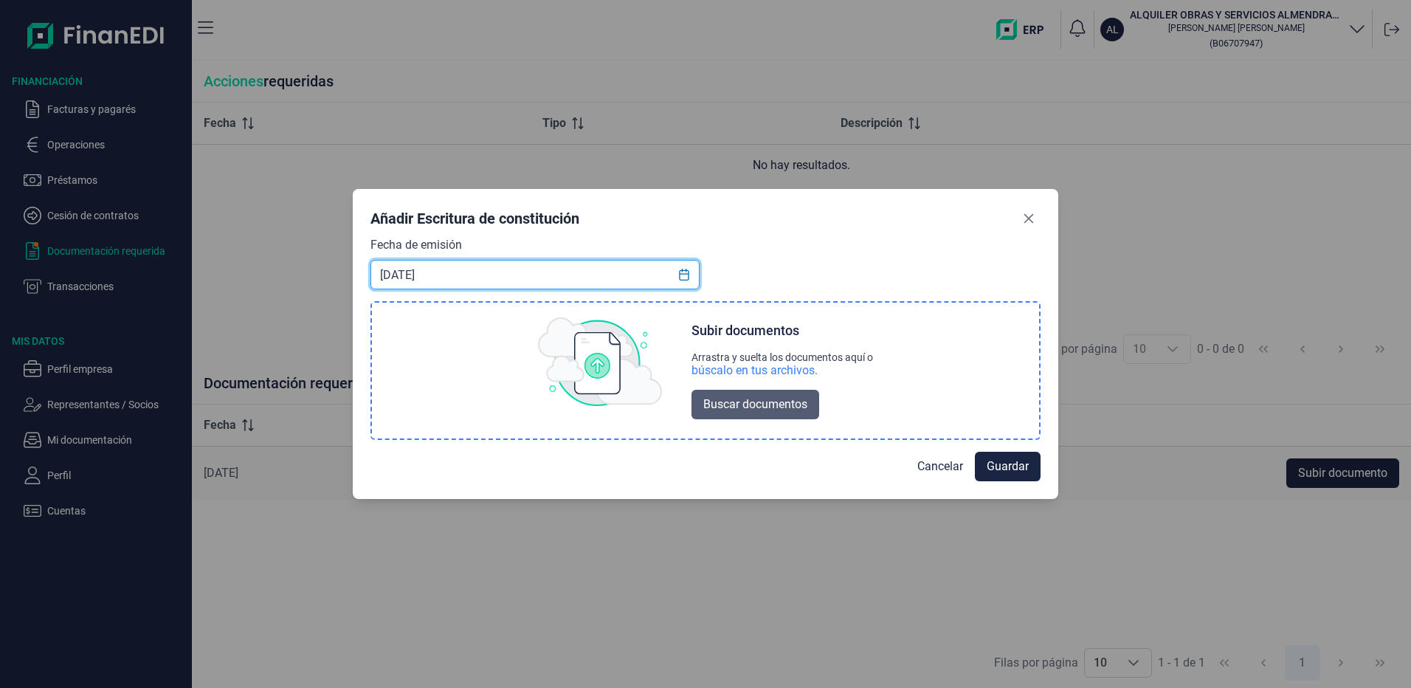
type input "[DATE]"
click at [722, 399] on span "Buscar documentos" at bounding box center [755, 405] width 104 height 18
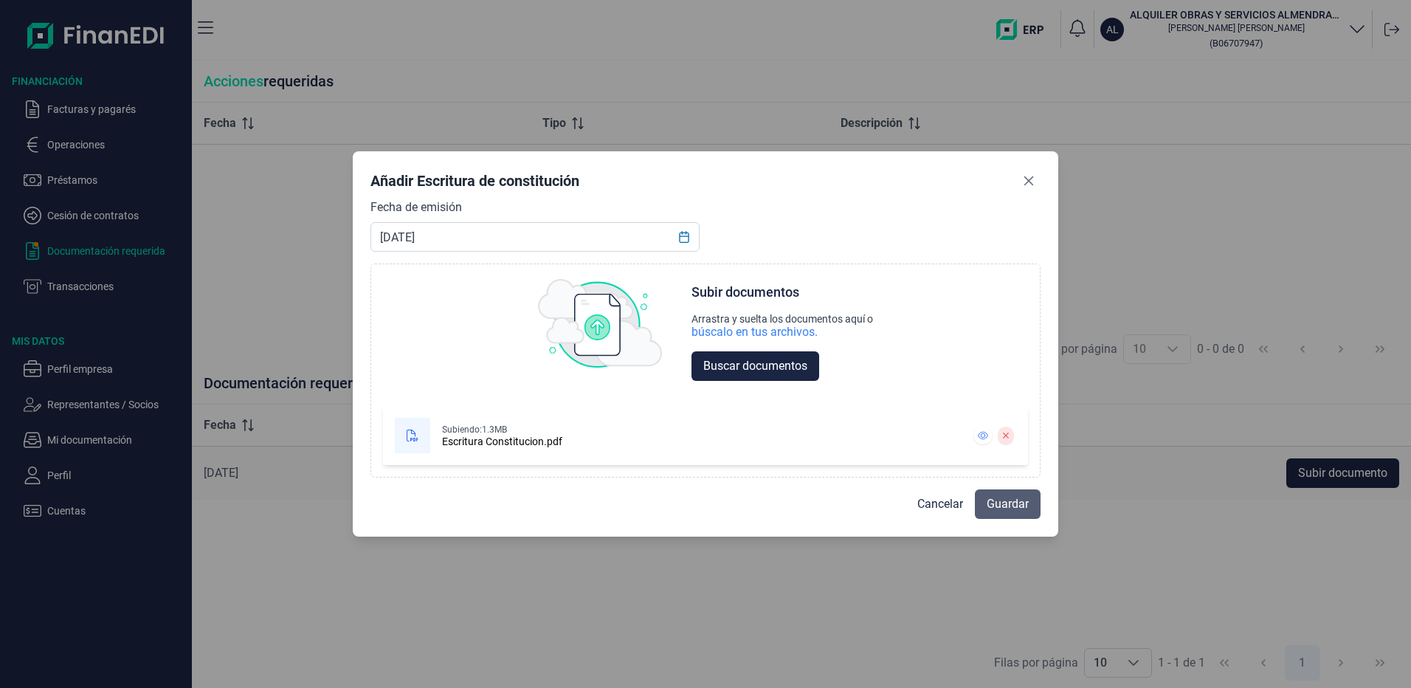
click at [1008, 509] on span "Guardar" at bounding box center [1008, 504] width 42 height 18
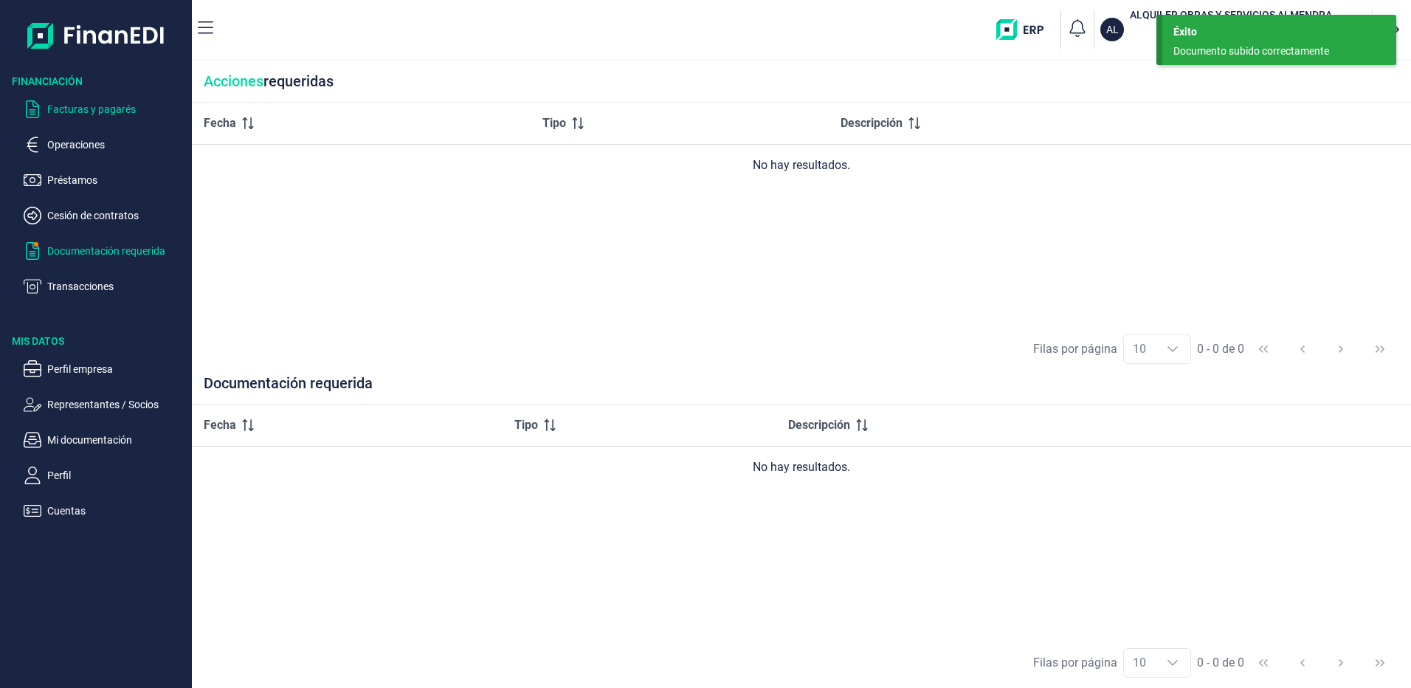
click at [76, 107] on p "Facturas y pagarés" at bounding box center [116, 109] width 139 height 18
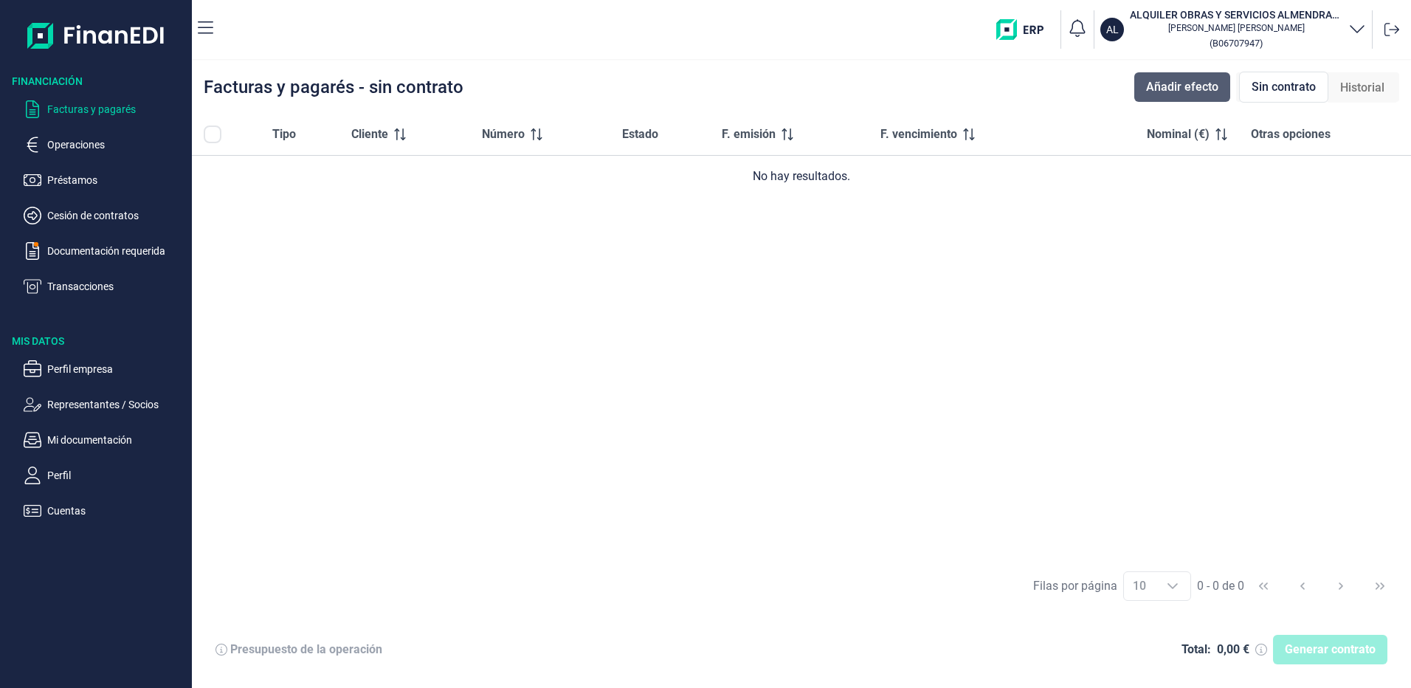
click at [1179, 82] on span "Añadir efecto" at bounding box center [1182, 87] width 72 height 18
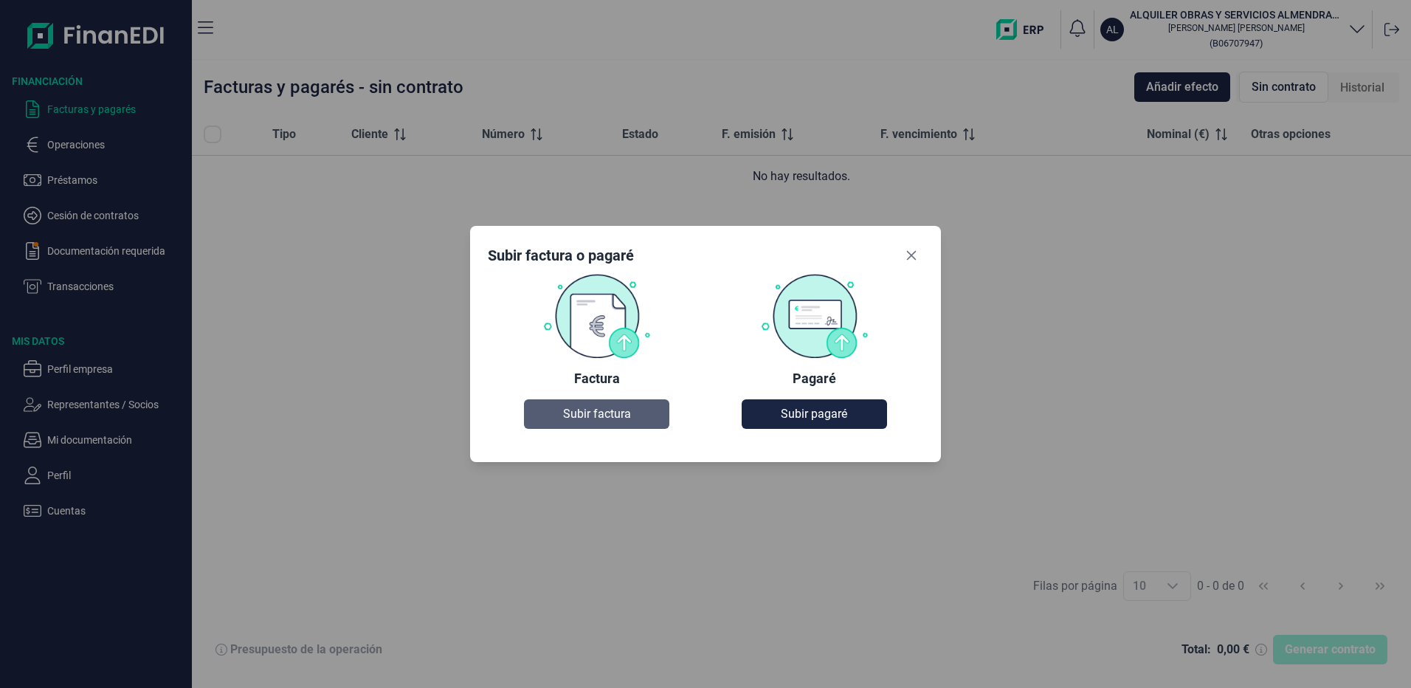
click at [567, 419] on span "Subir factura" at bounding box center [597, 414] width 68 height 18
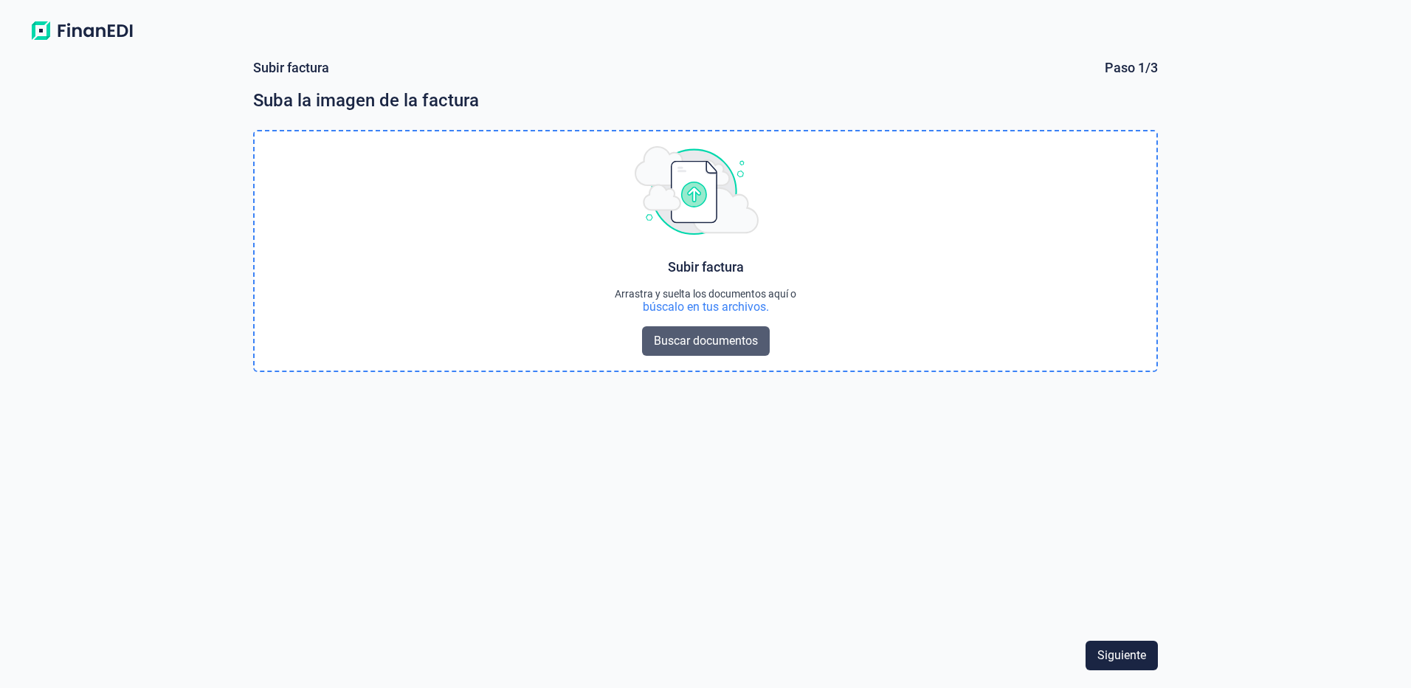
click at [698, 342] on span "Buscar documentos" at bounding box center [706, 341] width 104 height 18
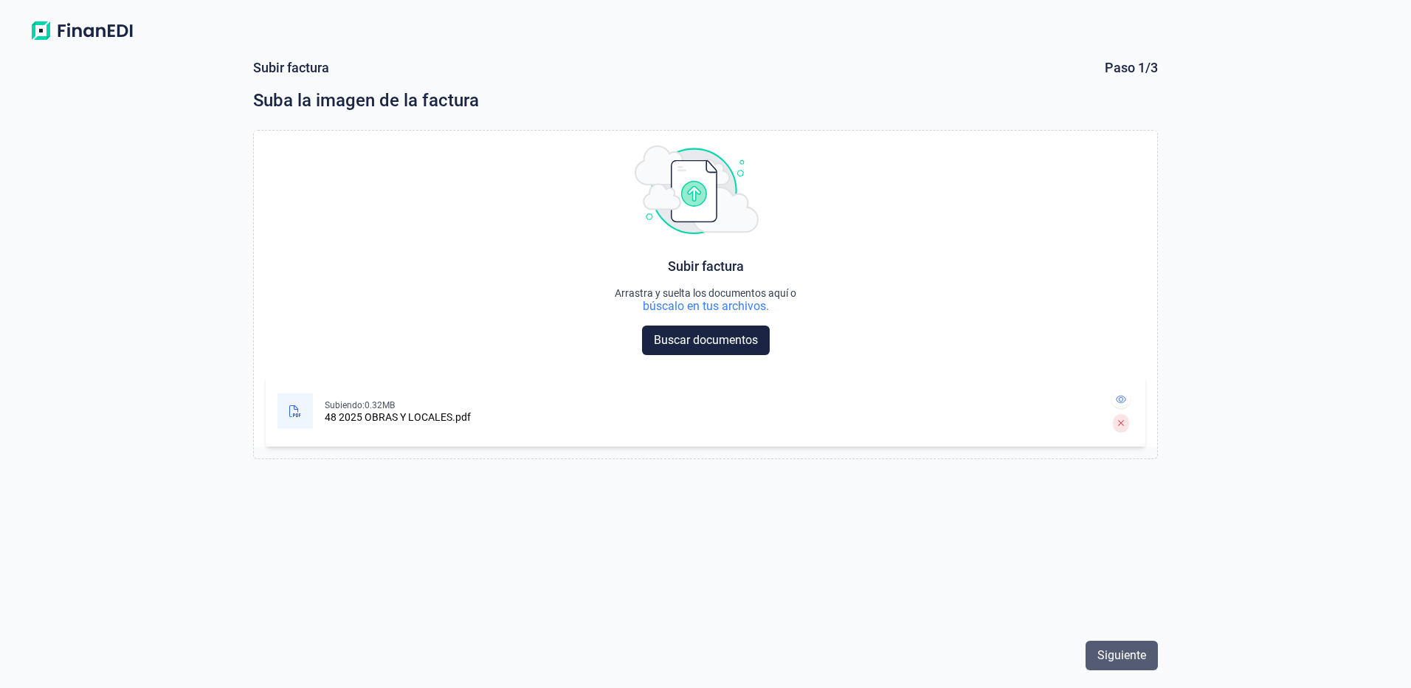
click at [1122, 655] on span "Siguiente" at bounding box center [1122, 656] width 49 height 18
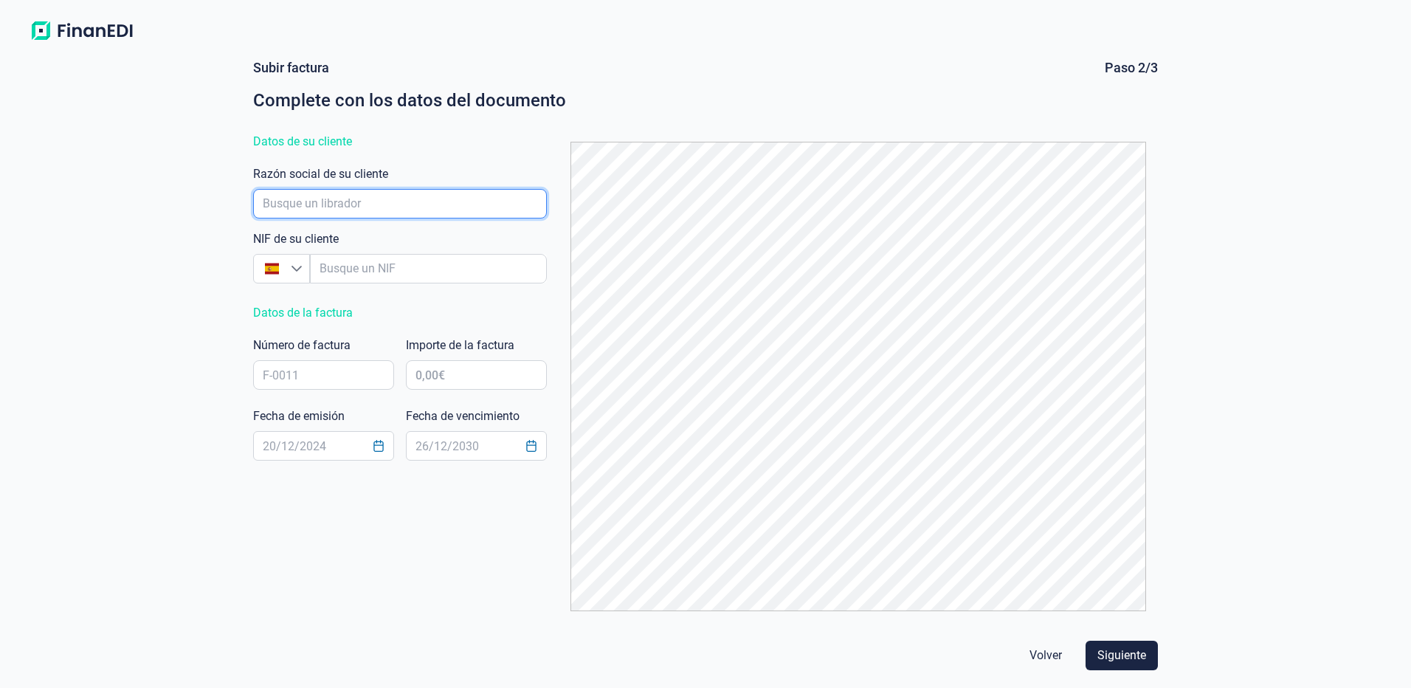
click at [343, 207] on input "empresaAutocomplete" at bounding box center [400, 204] width 294 height 30
type input "o"
type input "OBRAS Y LOCALES, S.L."
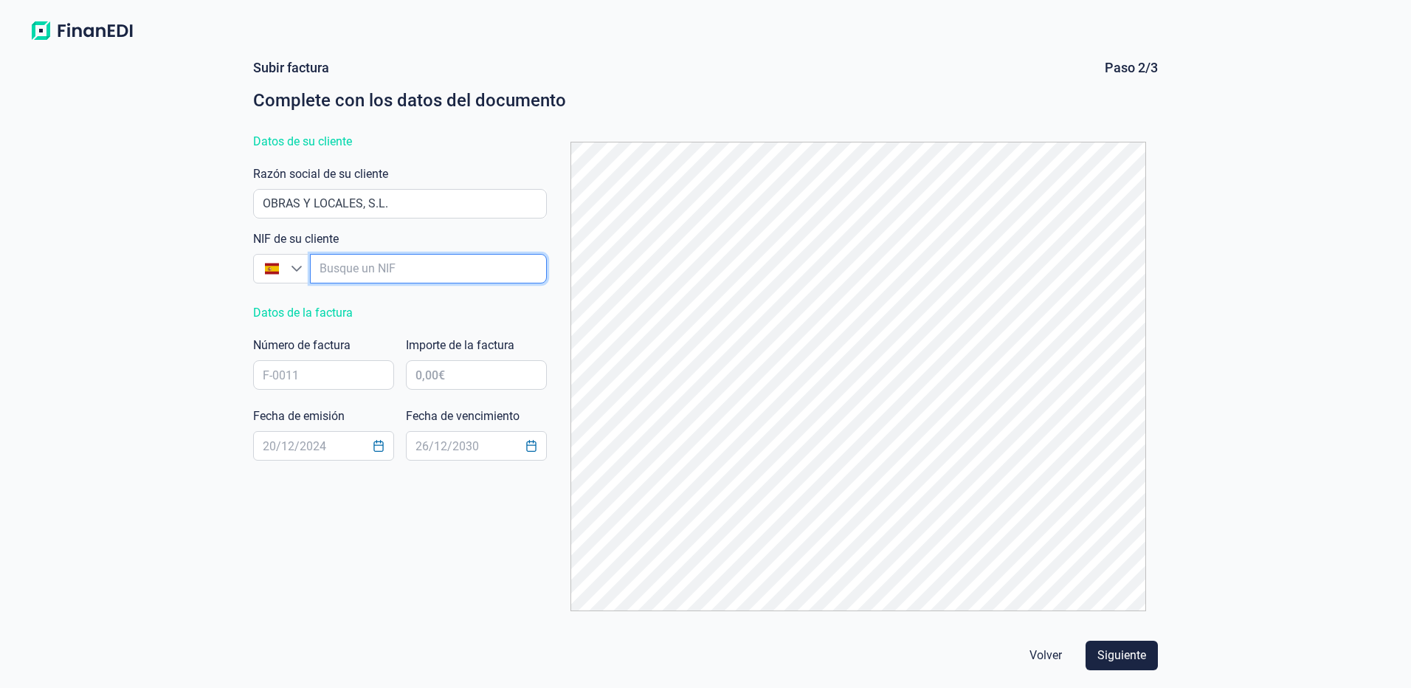
click at [358, 269] on input "empresaAutocomplete" at bounding box center [428, 269] width 237 height 30
type input "B"
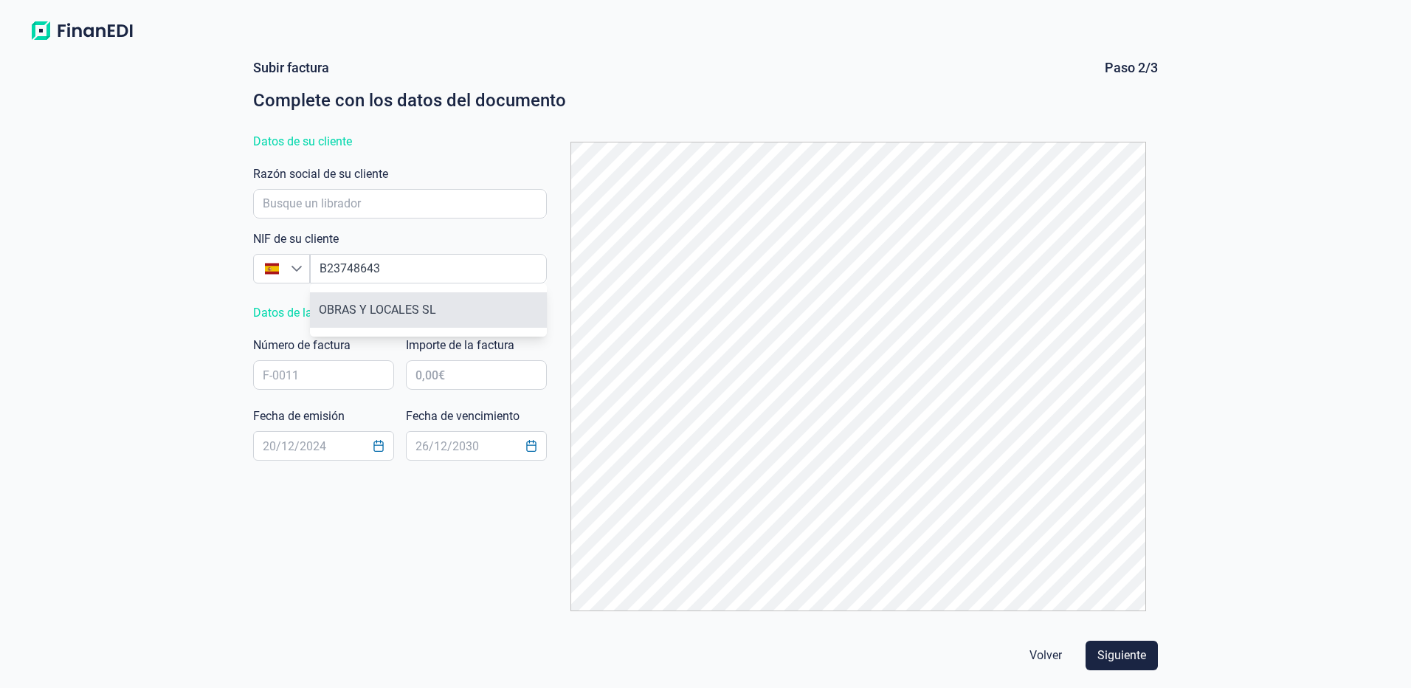
click at [383, 309] on li "OBRAS Y LOCALES SL" at bounding box center [428, 309] width 237 height 35
type input "B23748643"
type input "OBRAS Y LOCALES SL"
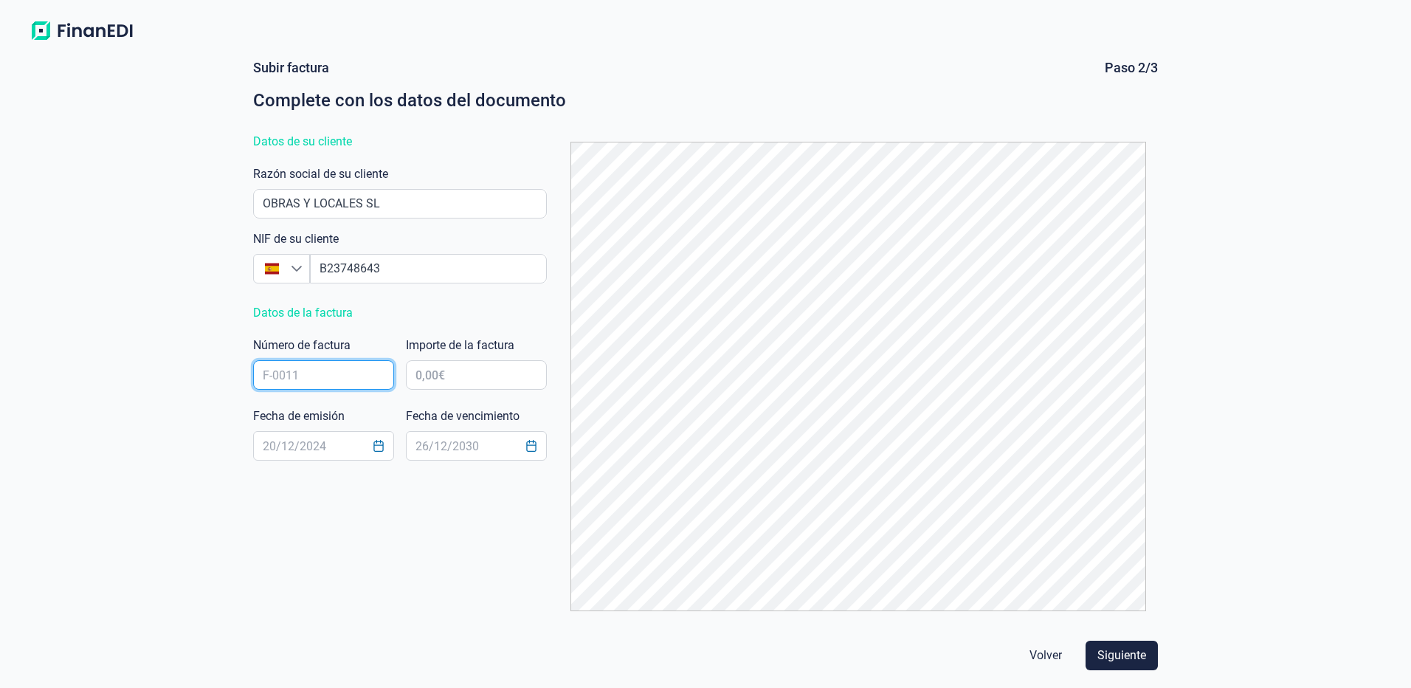
click at [331, 376] on input "text" at bounding box center [323, 375] width 141 height 30
type input "48/2025"
click at [445, 375] on input "text" at bounding box center [476, 375] width 141 height 30
type input "33.670,35 €"
click button "Volver" at bounding box center [1046, 656] width 56 height 30
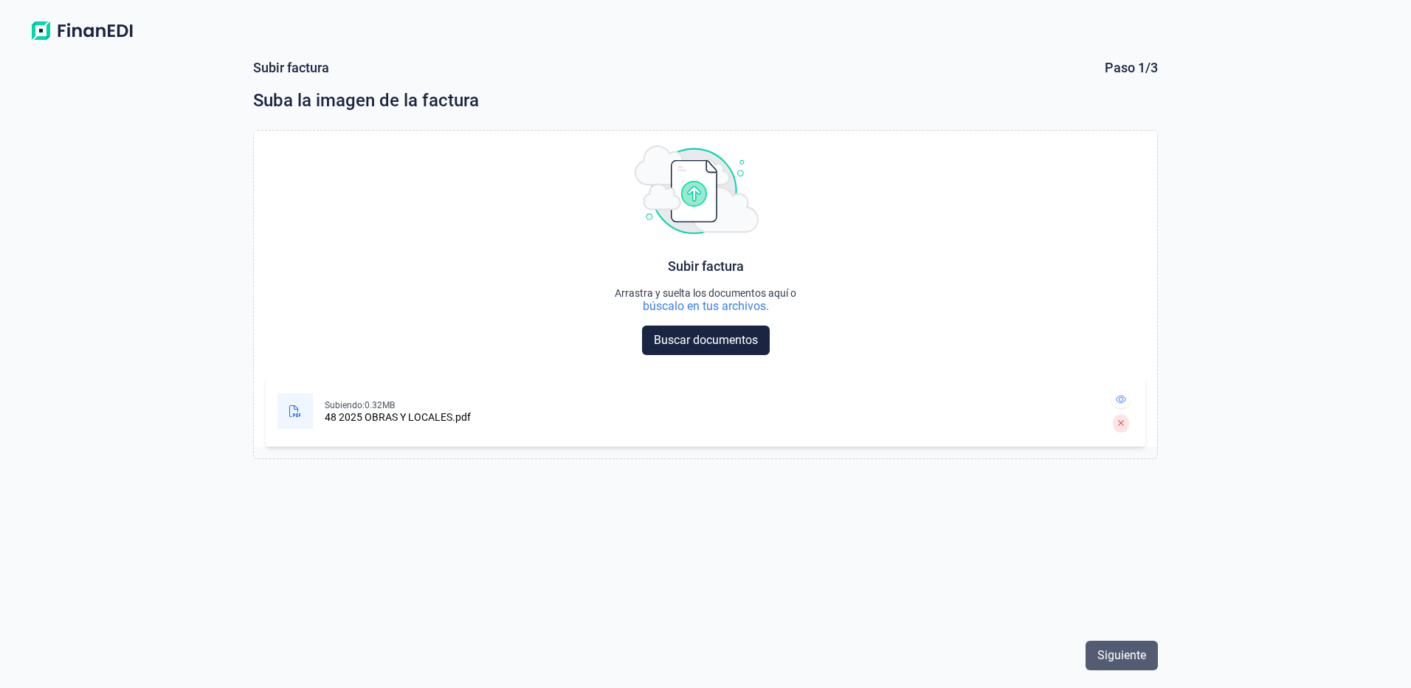
click at [1113, 655] on span "Siguiente" at bounding box center [1122, 656] width 49 height 18
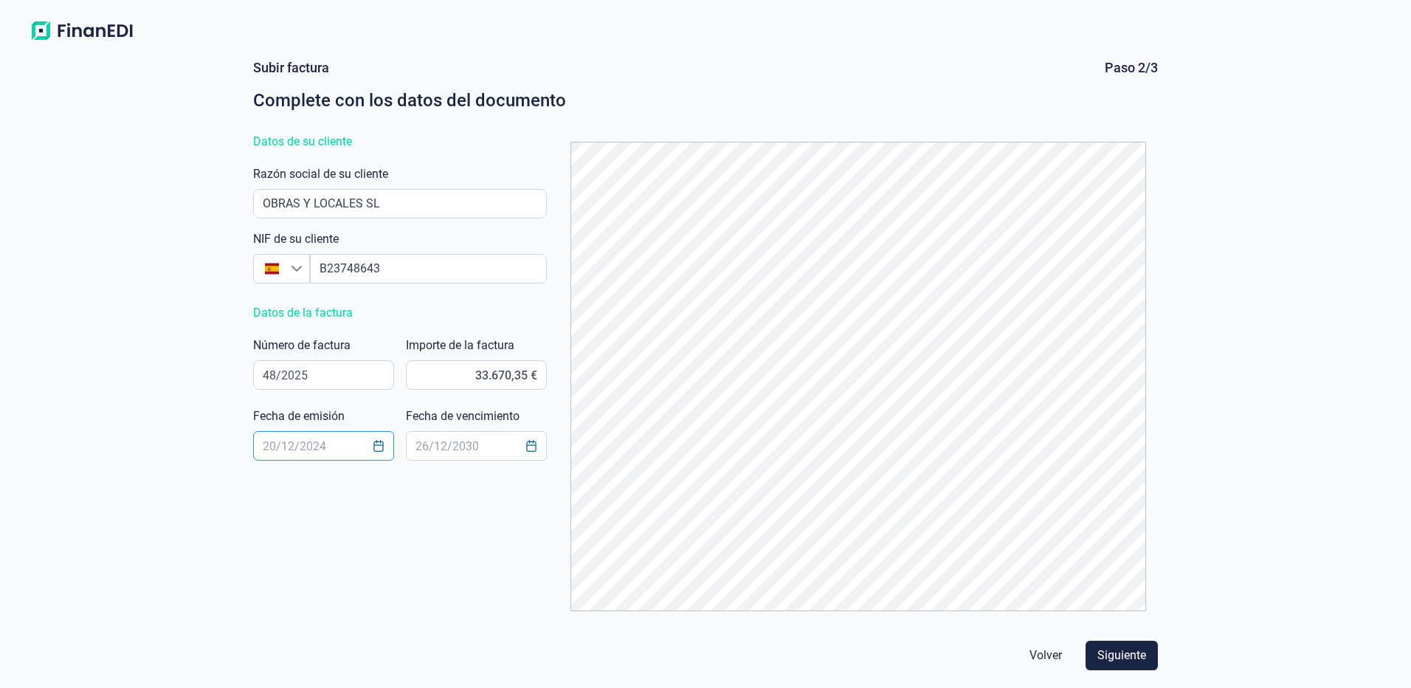
click at [311, 444] on input "text" at bounding box center [323, 446] width 141 height 30
type input "[DATE]"
click at [447, 446] on input "text" at bounding box center [476, 446] width 141 height 30
type input "[DATE]"
click at [1118, 657] on span "Siguiente" at bounding box center [1122, 656] width 49 height 18
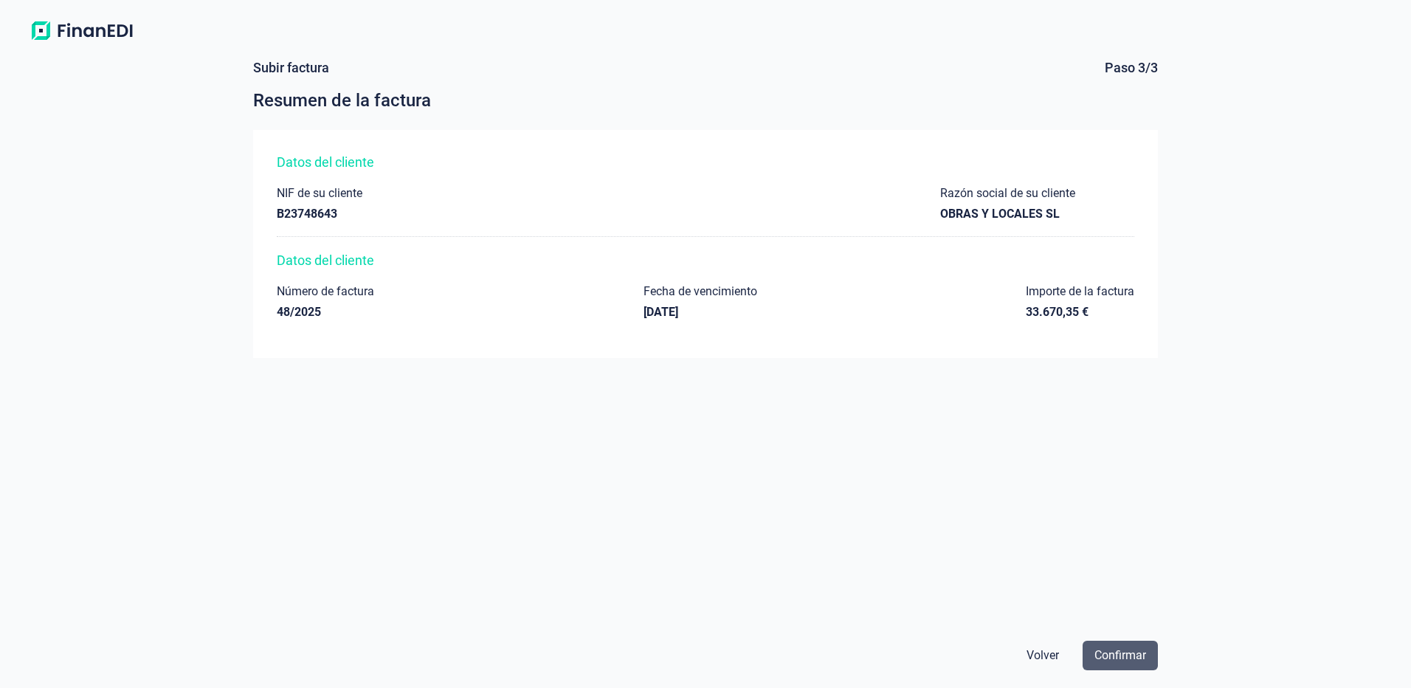
click at [1118, 656] on span "Confirmar" at bounding box center [1121, 656] width 52 height 18
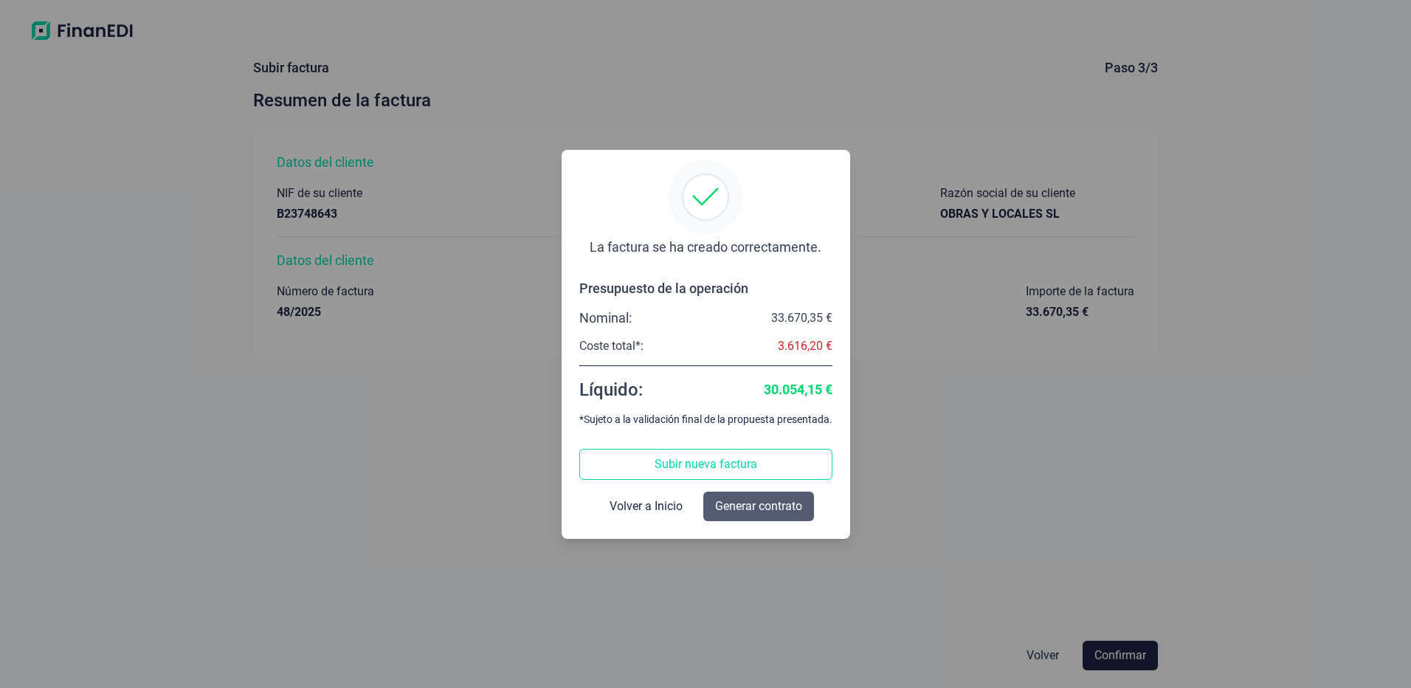
click at [782, 504] on span "Generar contrato" at bounding box center [758, 506] width 87 height 18
select select "ES"
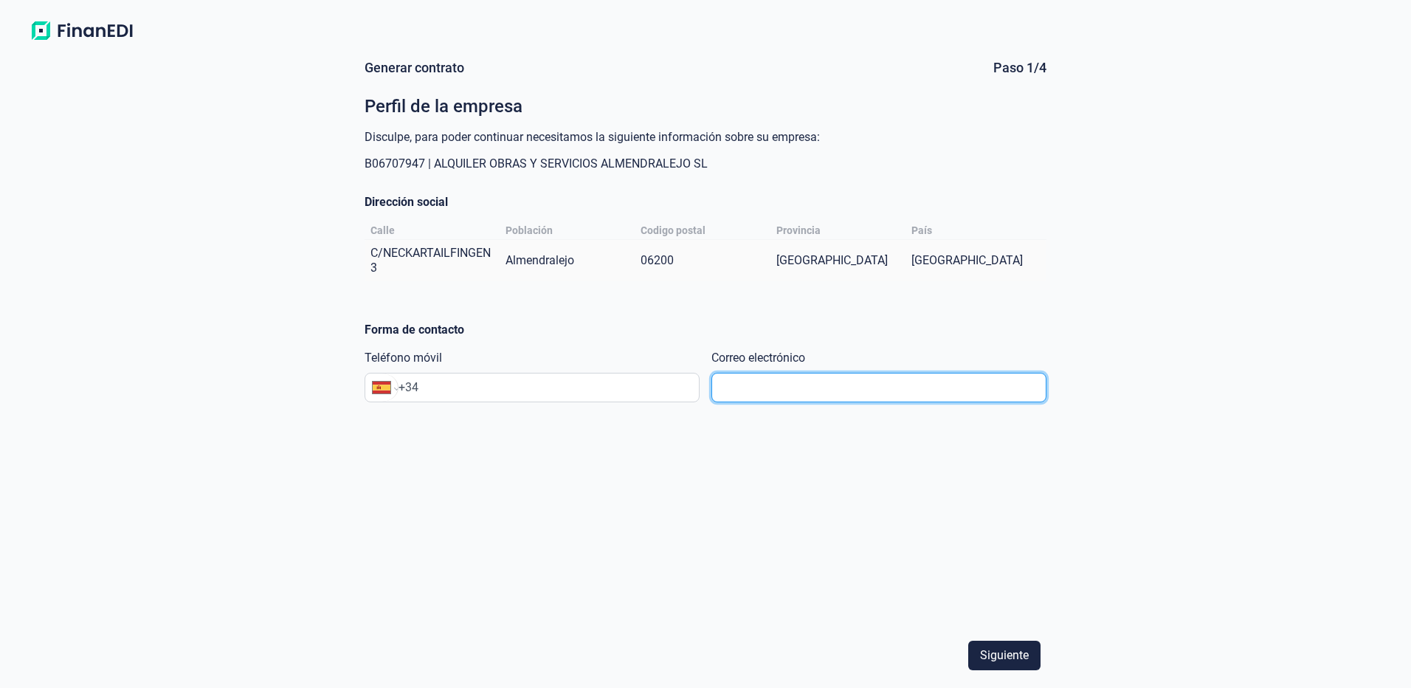
click at [772, 390] on input "text" at bounding box center [879, 388] width 335 height 30
type input "[EMAIL_ADDRESS][DOMAIN_NAME]"
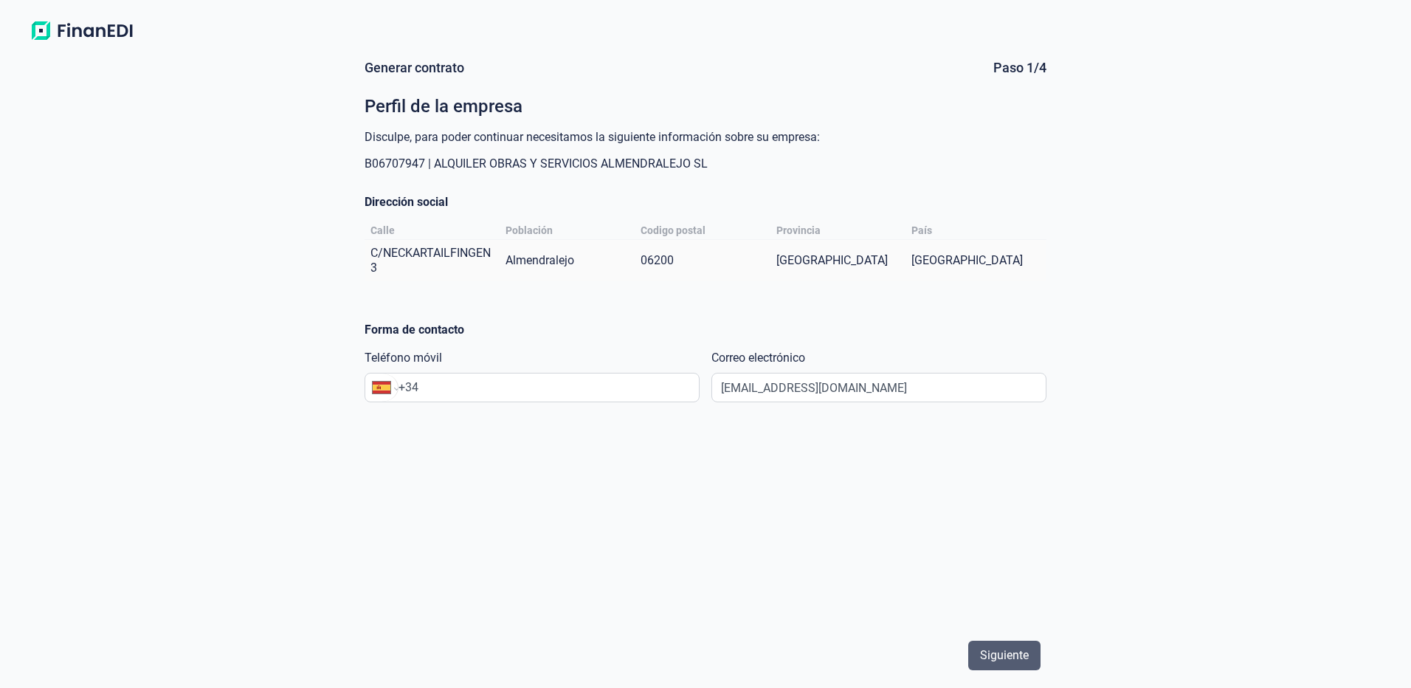
click at [1014, 656] on span "Siguiente" at bounding box center [1004, 656] width 49 height 18
click at [522, 390] on input "+34" at bounding box center [549, 388] width 300 height 18
type input "[PHONE_NUMBER]"
click at [998, 655] on span "Siguiente" at bounding box center [1004, 656] width 49 height 18
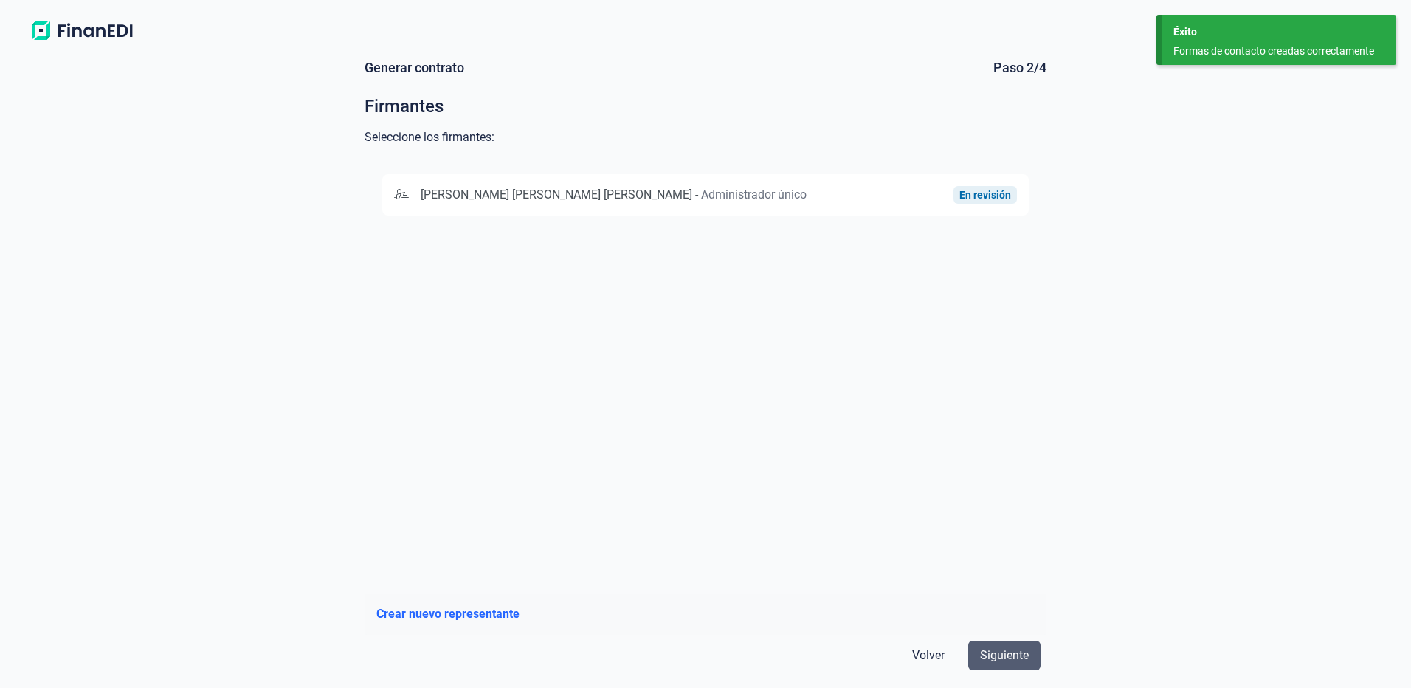
click at [1019, 653] on span "Siguiente" at bounding box center [1004, 656] width 49 height 18
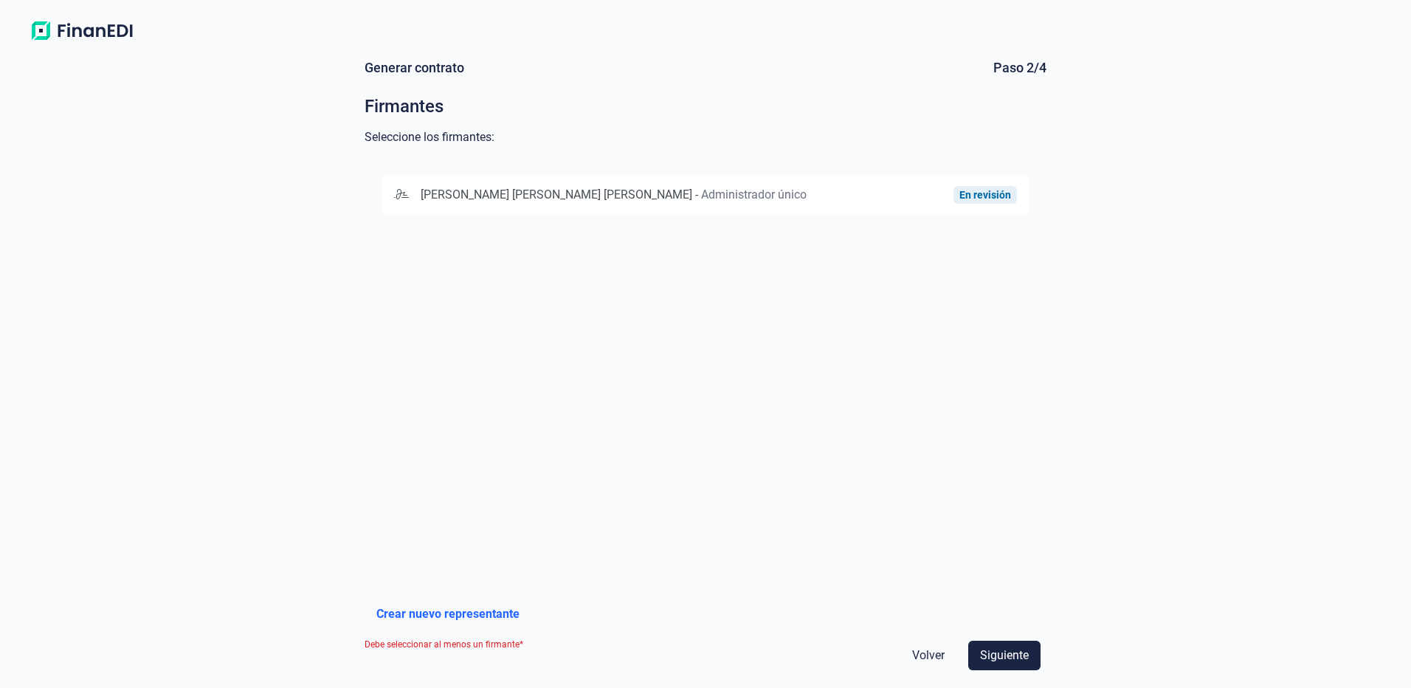
click at [594, 196] on div "[PERSON_NAME] [PERSON_NAME] [PERSON_NAME] - Administrador único" at bounding box center [602, 195] width 416 height 18
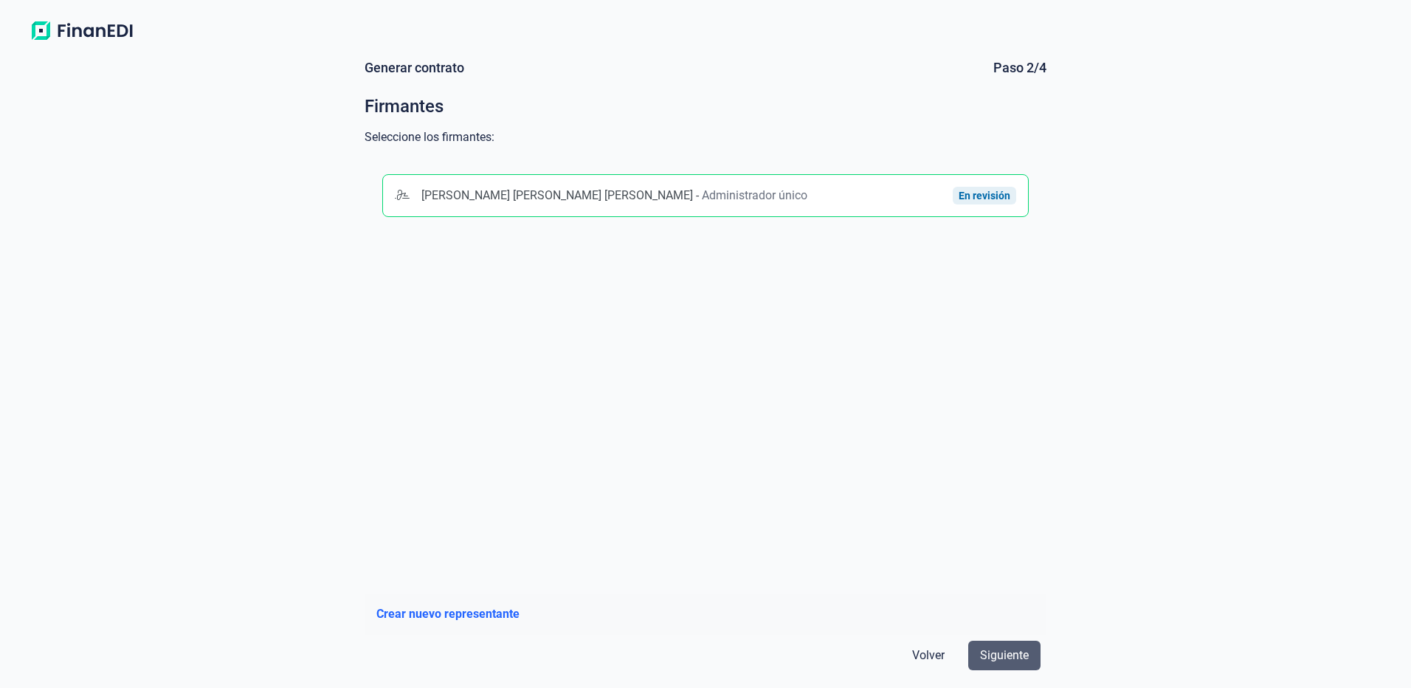
click at [1009, 661] on span "Siguiente" at bounding box center [1004, 656] width 49 height 18
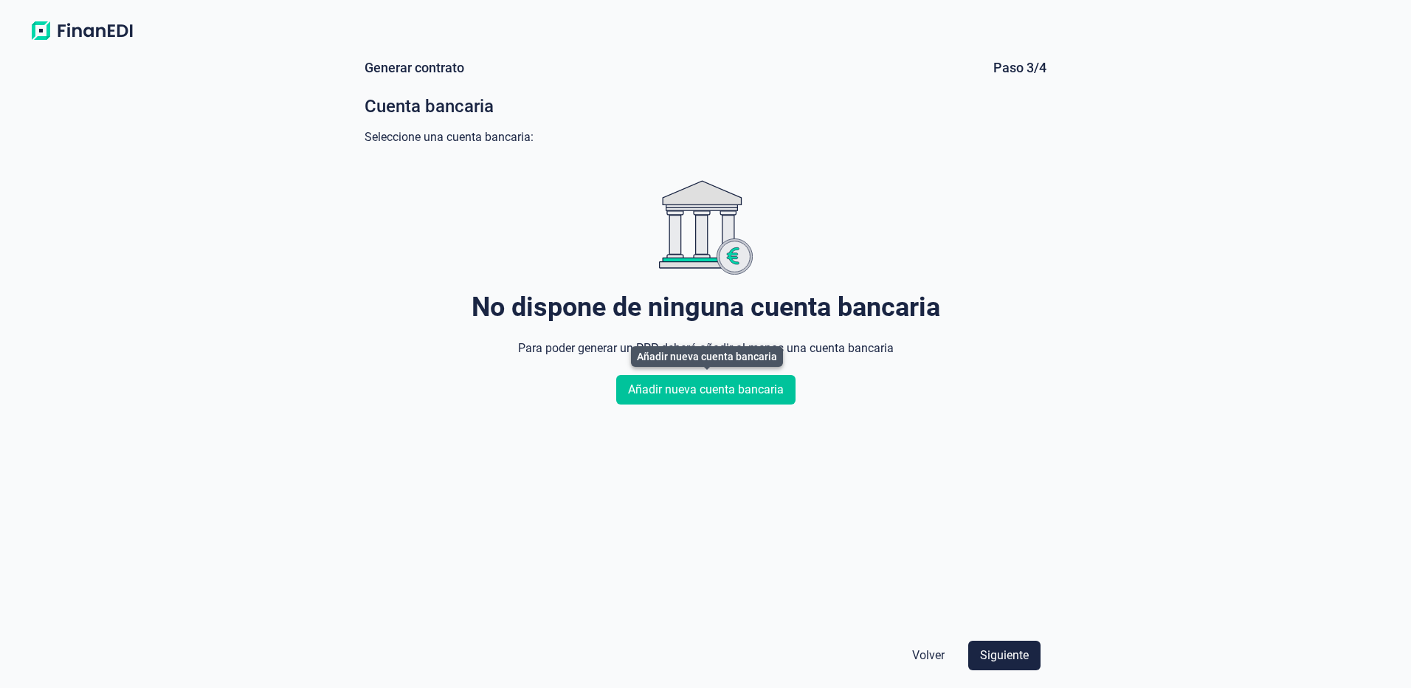
click at [758, 388] on span "Añadir nueva cuenta bancaria" at bounding box center [706, 390] width 156 height 18
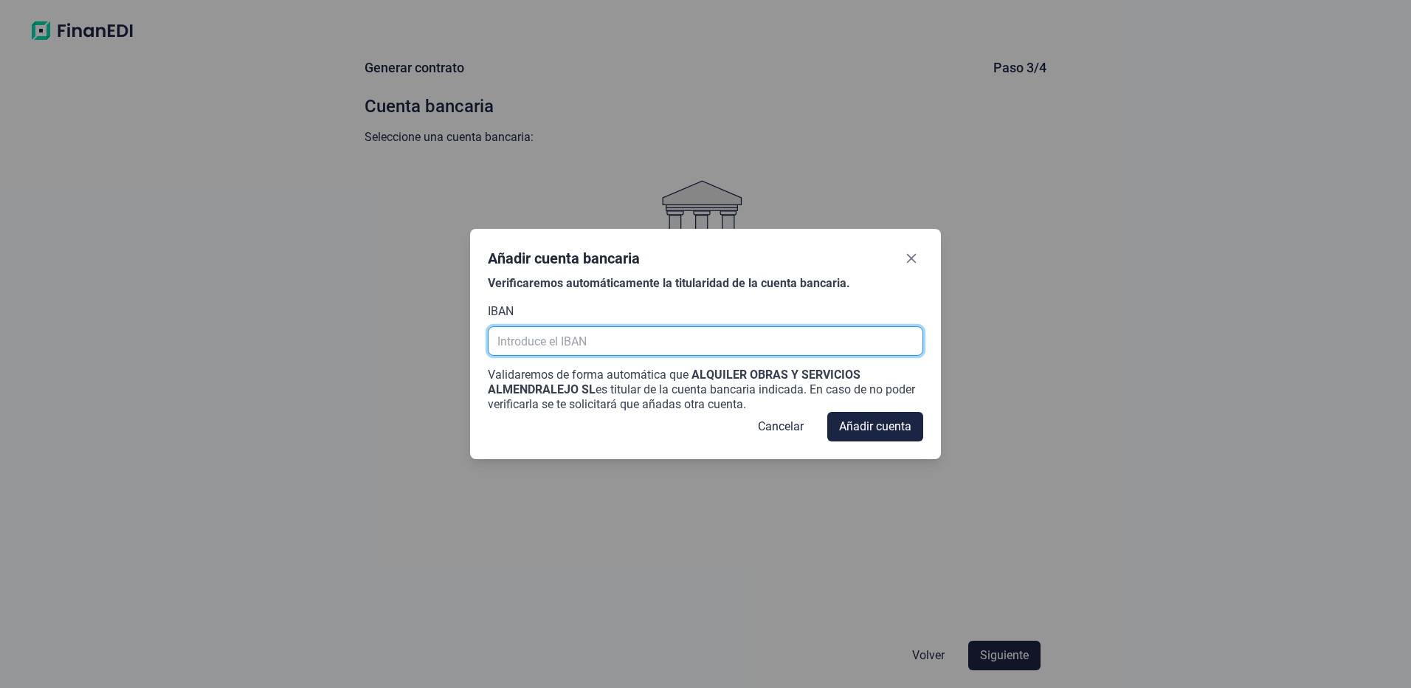
click at [585, 340] on input "text" at bounding box center [705, 341] width 435 height 30
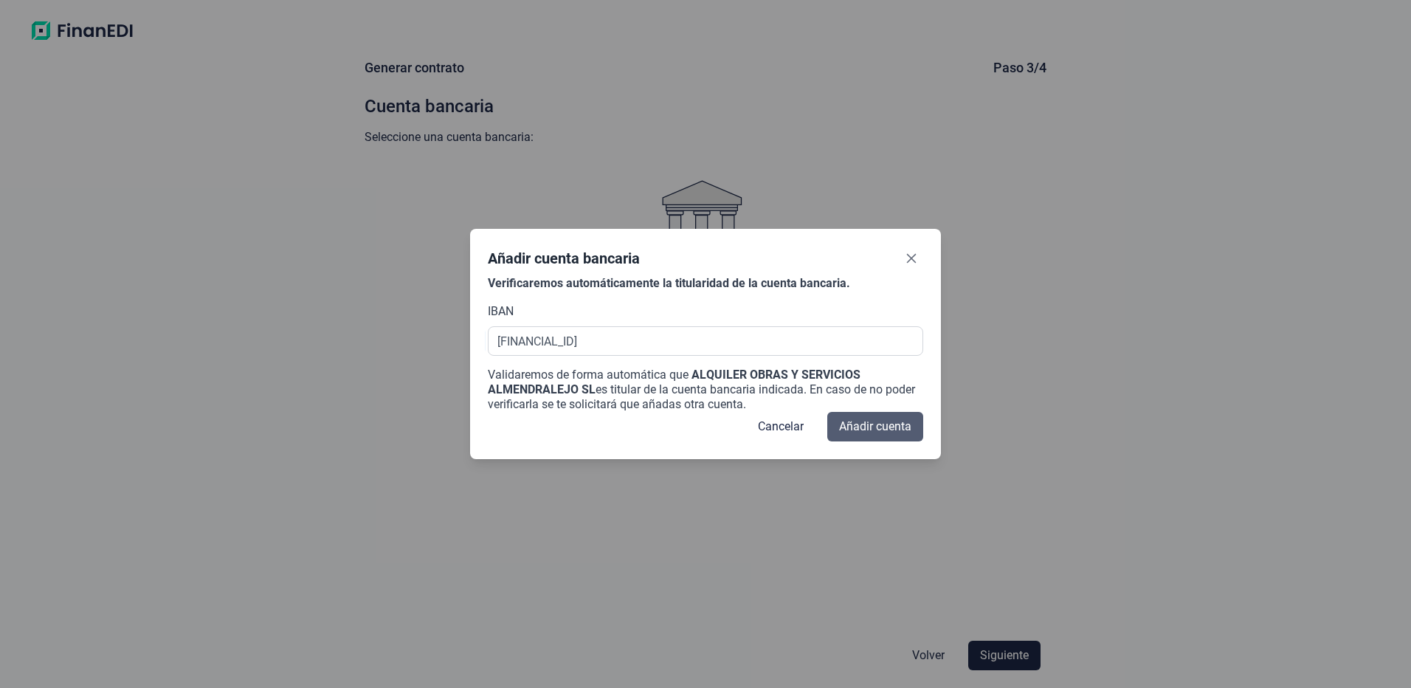
type input "[FINANCIAL_ID]"
click at [870, 424] on span "Añadir cuenta" at bounding box center [875, 427] width 72 height 18
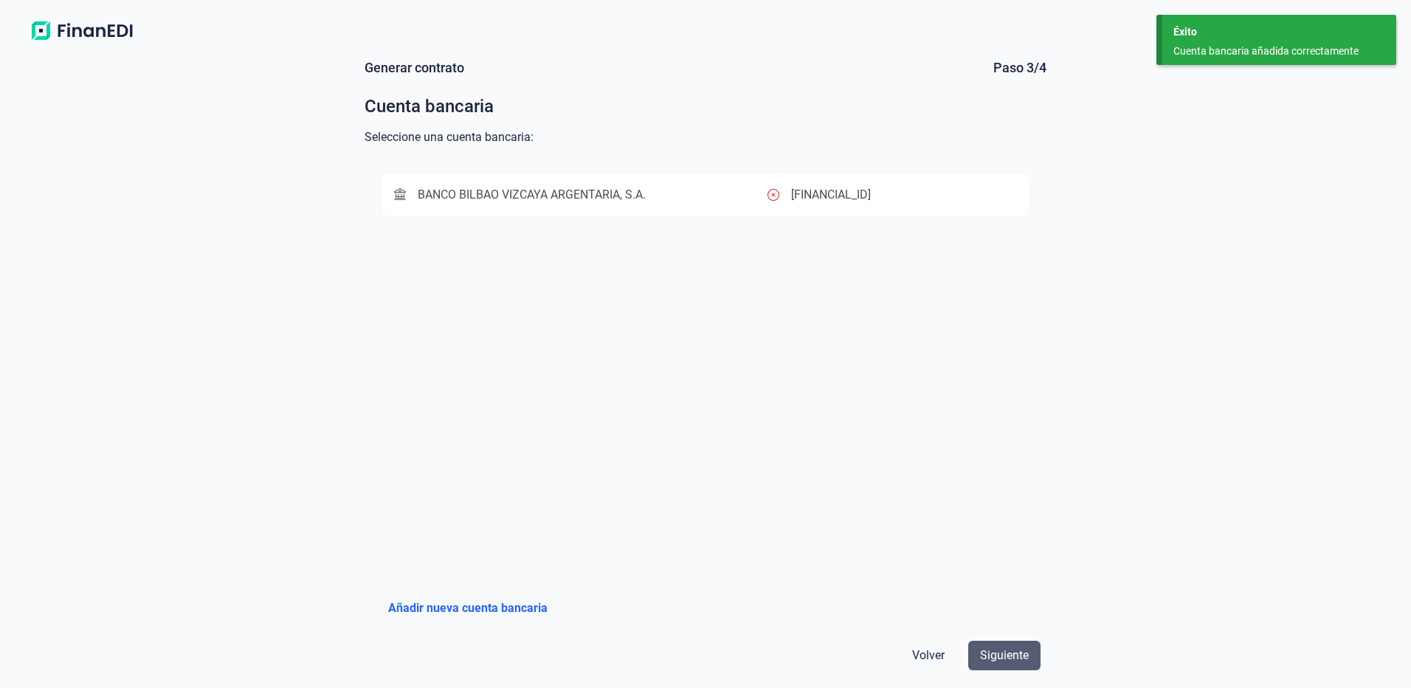
click at [1008, 649] on span "Siguiente" at bounding box center [1004, 656] width 49 height 18
click at [523, 199] on span "BANCO BILBAO VIZCAYA ARGENTARIA, S.A." at bounding box center [532, 194] width 228 height 14
click at [999, 651] on span "Siguiente" at bounding box center [1004, 656] width 49 height 18
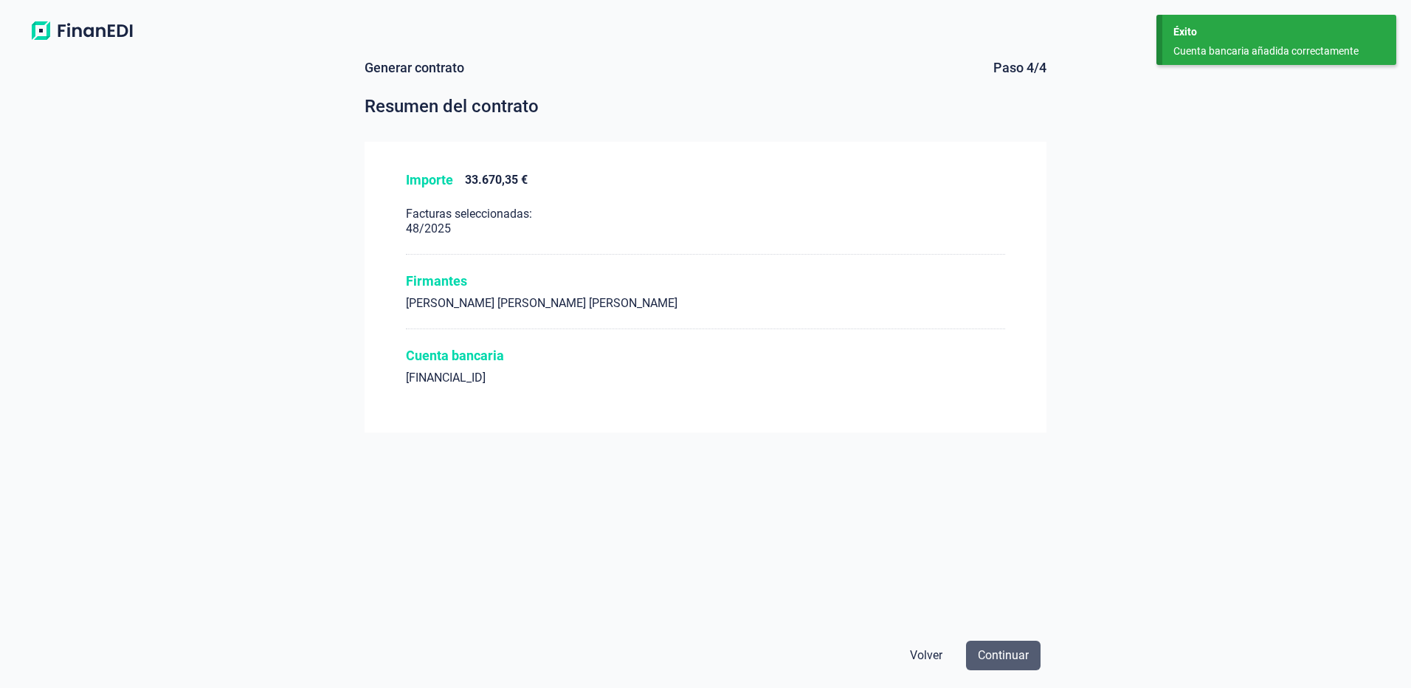
click at [1005, 660] on span "Continuar" at bounding box center [1003, 656] width 51 height 18
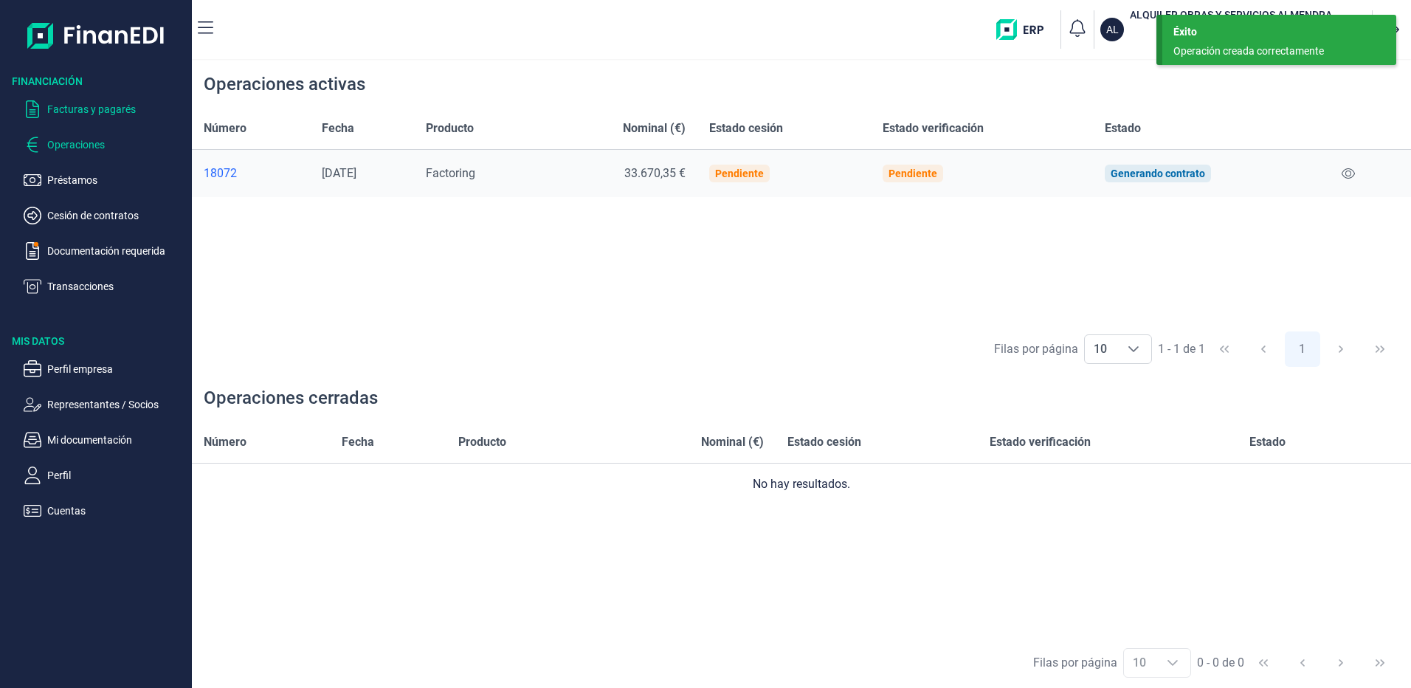
click at [75, 103] on p "Facturas y pagarés" at bounding box center [116, 109] width 139 height 18
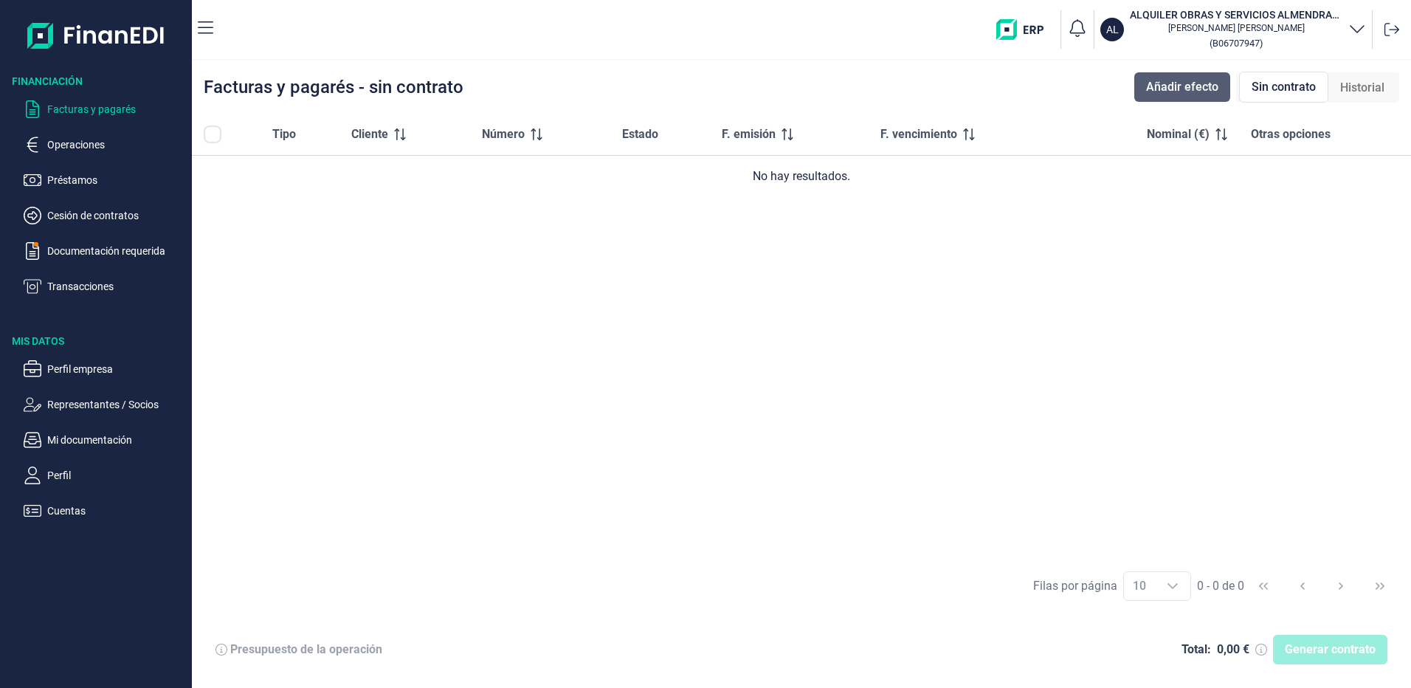
click at [1177, 86] on span "Añadir efecto" at bounding box center [1182, 87] width 72 height 18
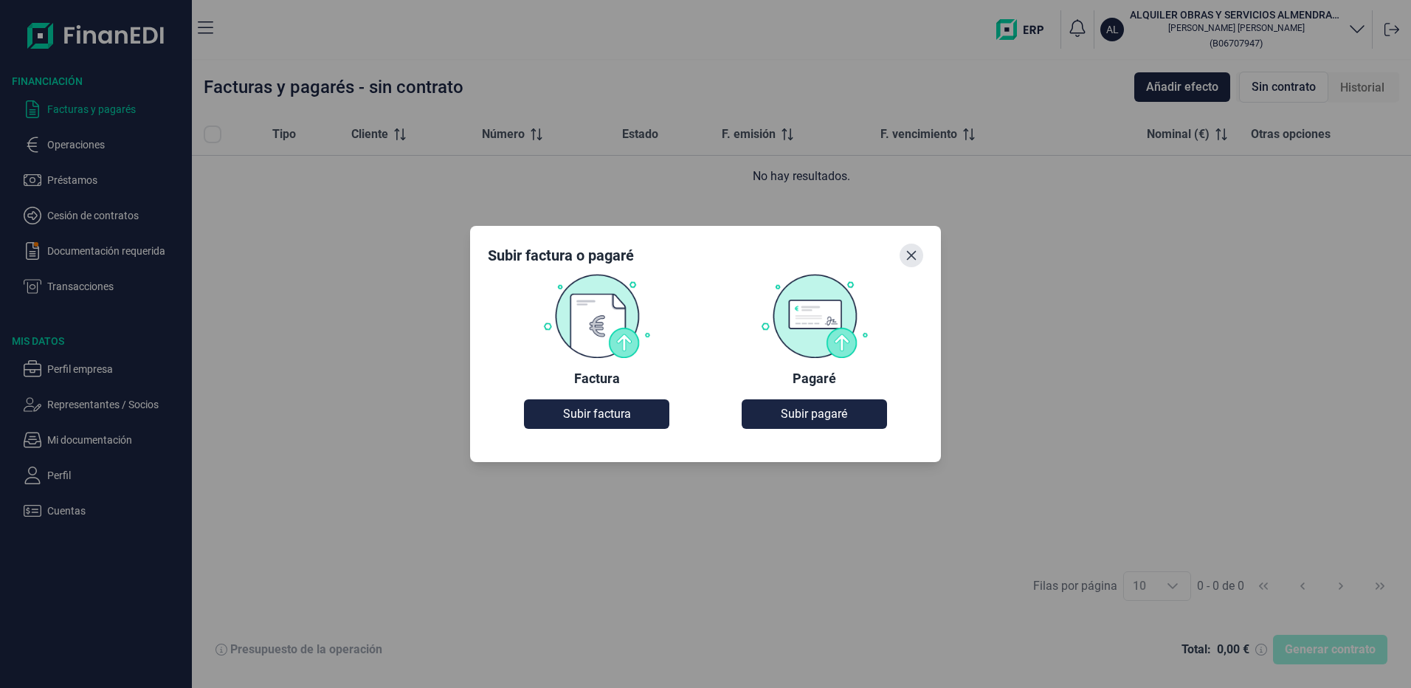
click at [915, 258] on icon "Close" at bounding box center [912, 255] width 12 height 12
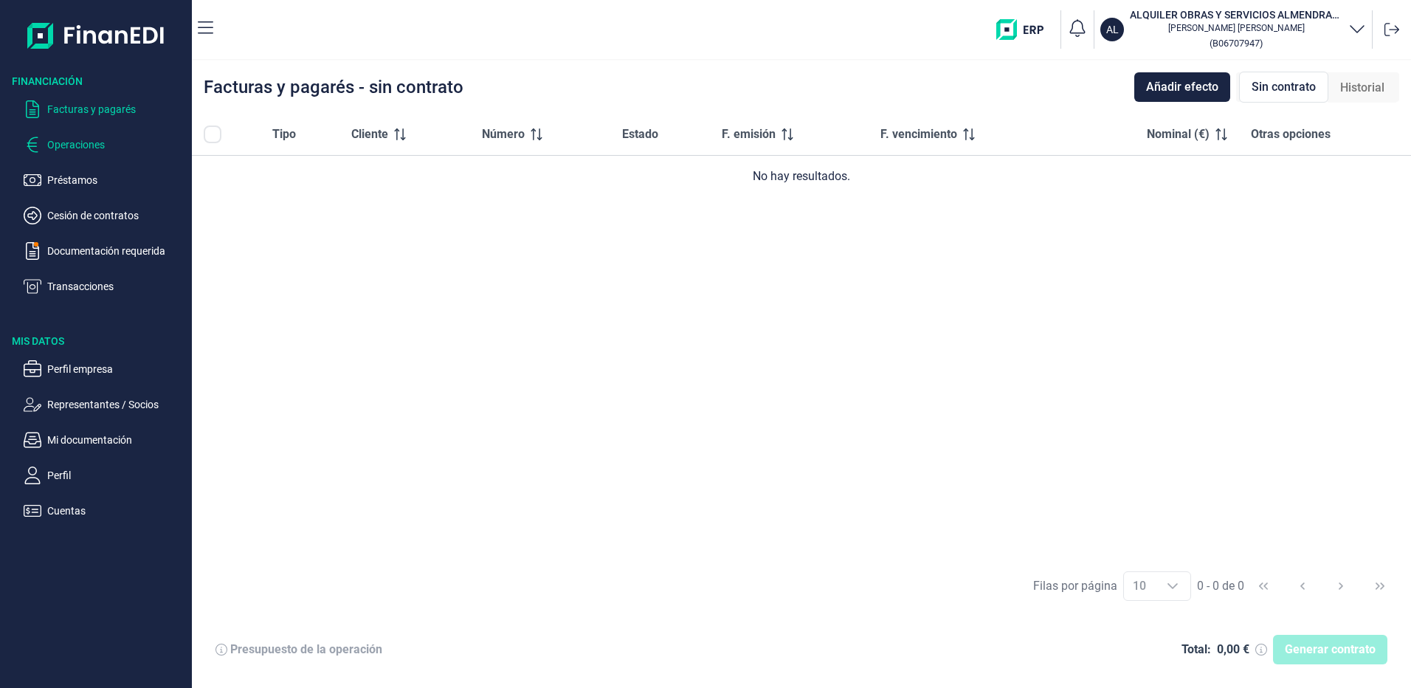
click at [75, 145] on p "Operaciones" at bounding box center [116, 145] width 139 height 18
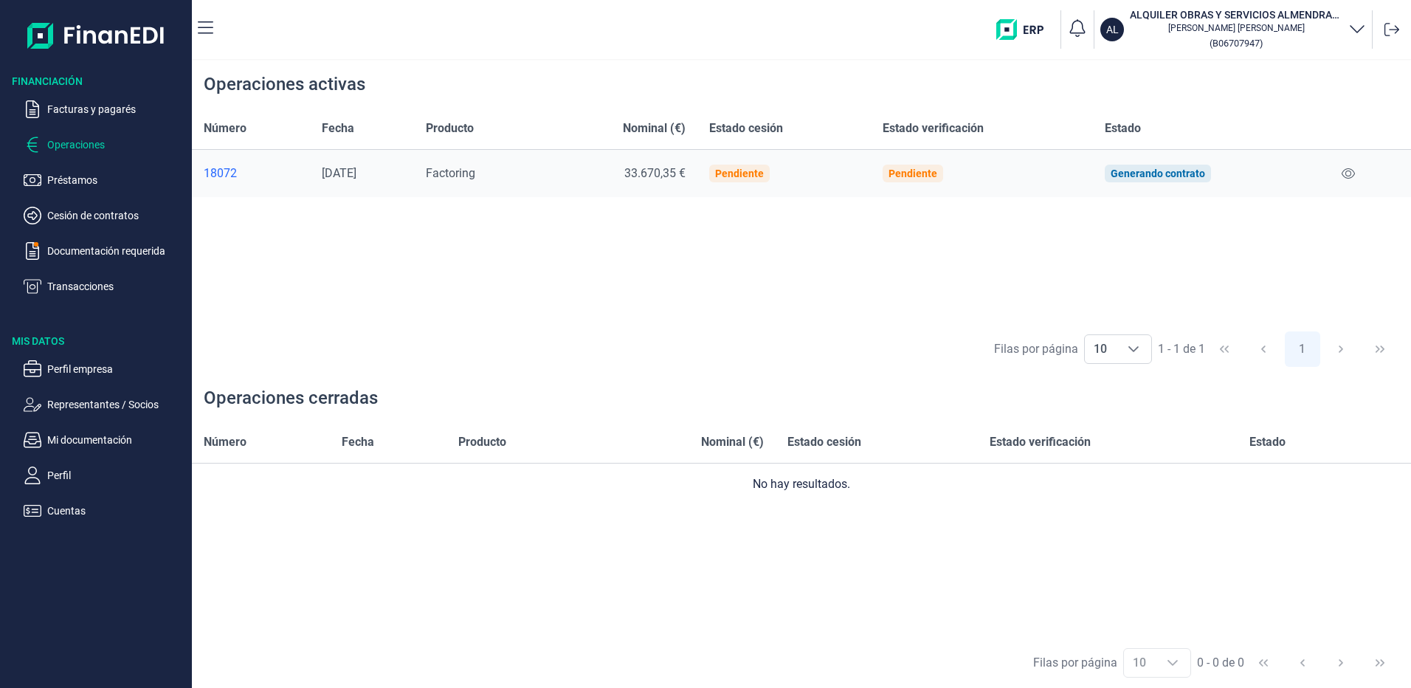
click at [221, 168] on div "18072" at bounding box center [251, 173] width 94 height 15
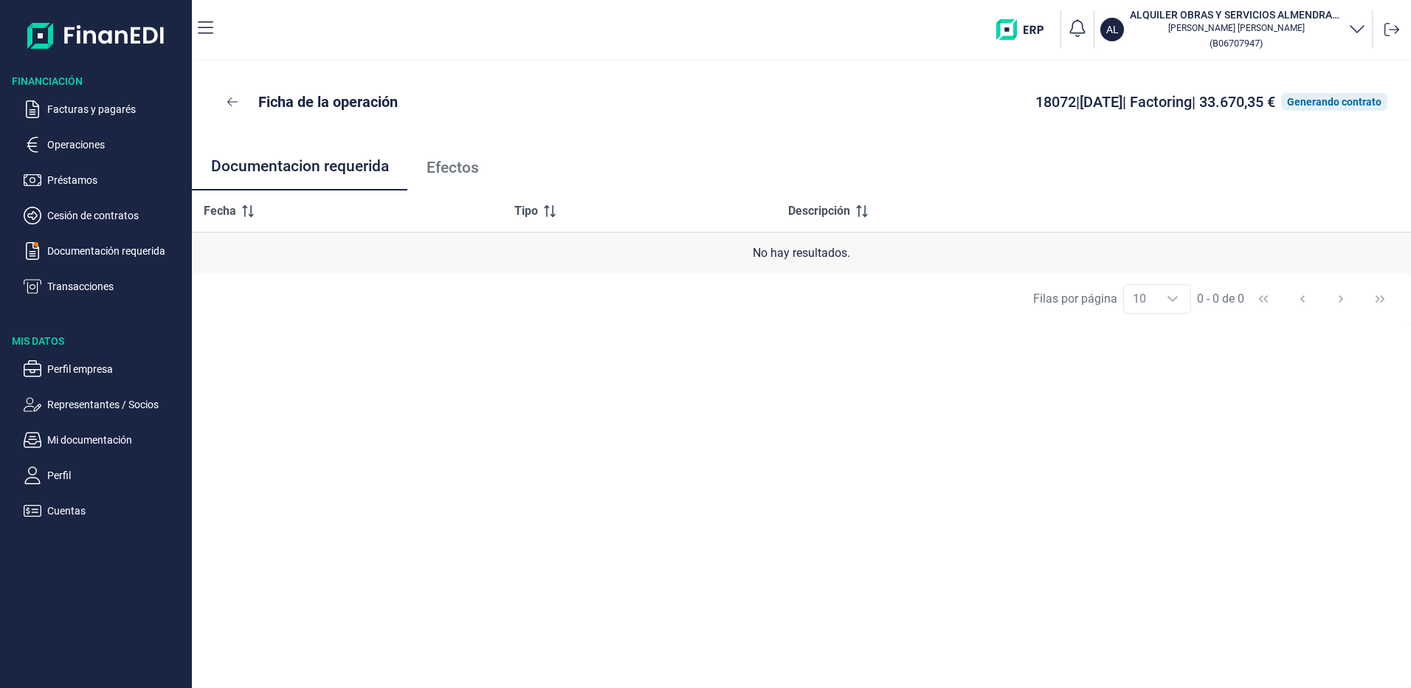
click at [436, 171] on span "Efectos" at bounding box center [453, 168] width 52 height 16
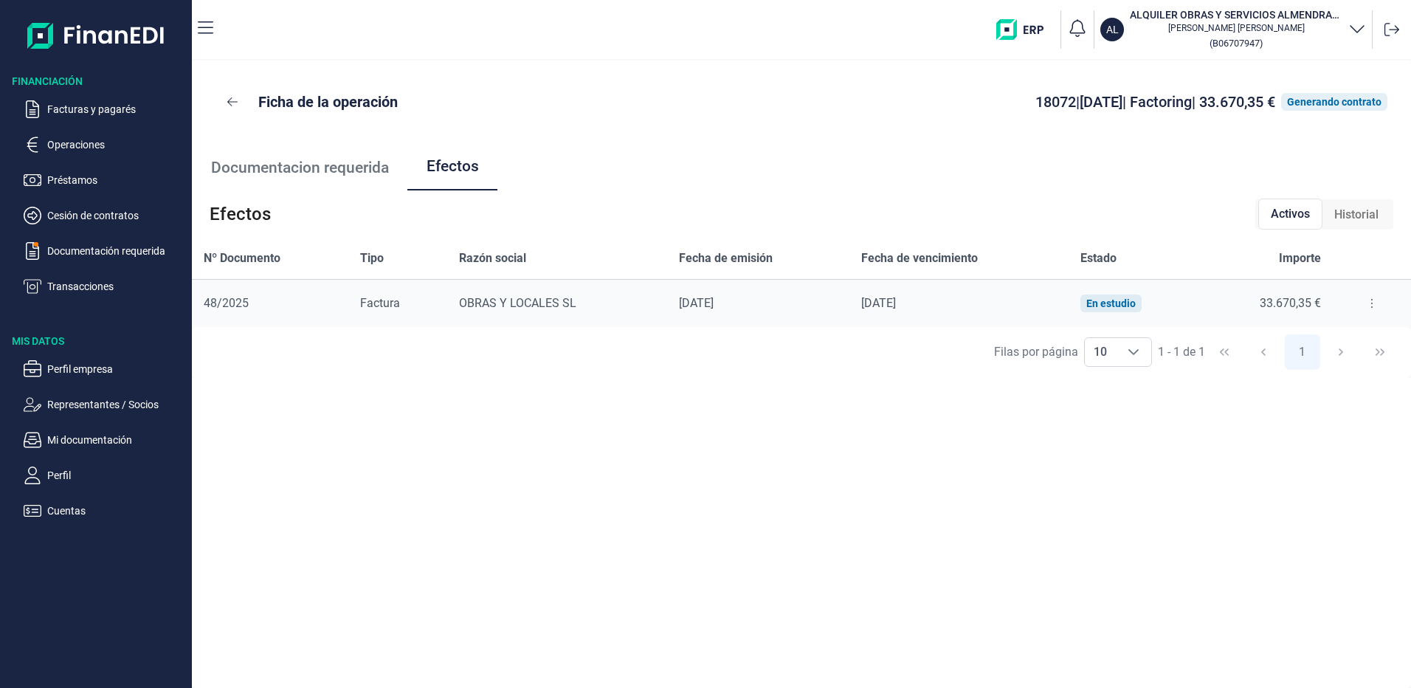
click at [1363, 302] on button at bounding box center [1372, 304] width 27 height 24
click at [1324, 345] on span "Detalles efecto" at bounding box center [1323, 340] width 67 height 15
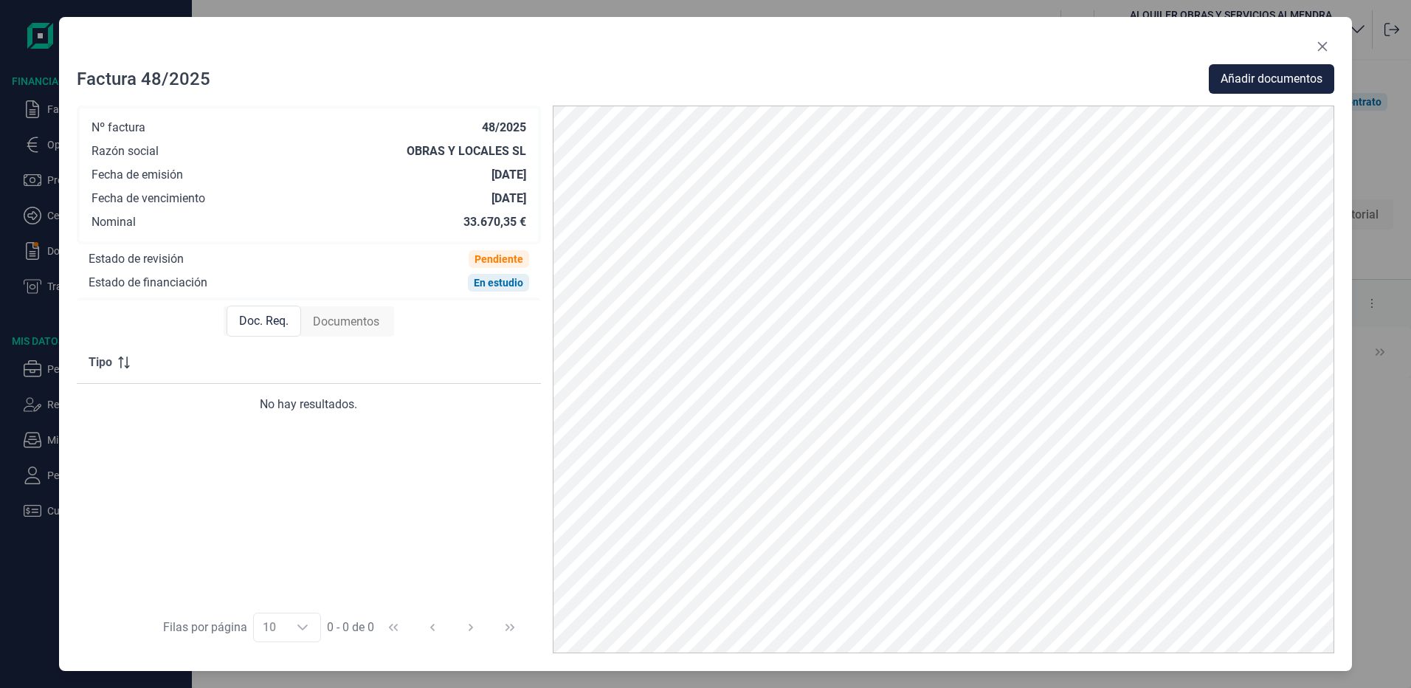
click at [343, 326] on span "Documentos" at bounding box center [346, 322] width 66 height 18
click at [1281, 83] on span "Añadir documentos" at bounding box center [1272, 79] width 102 height 18
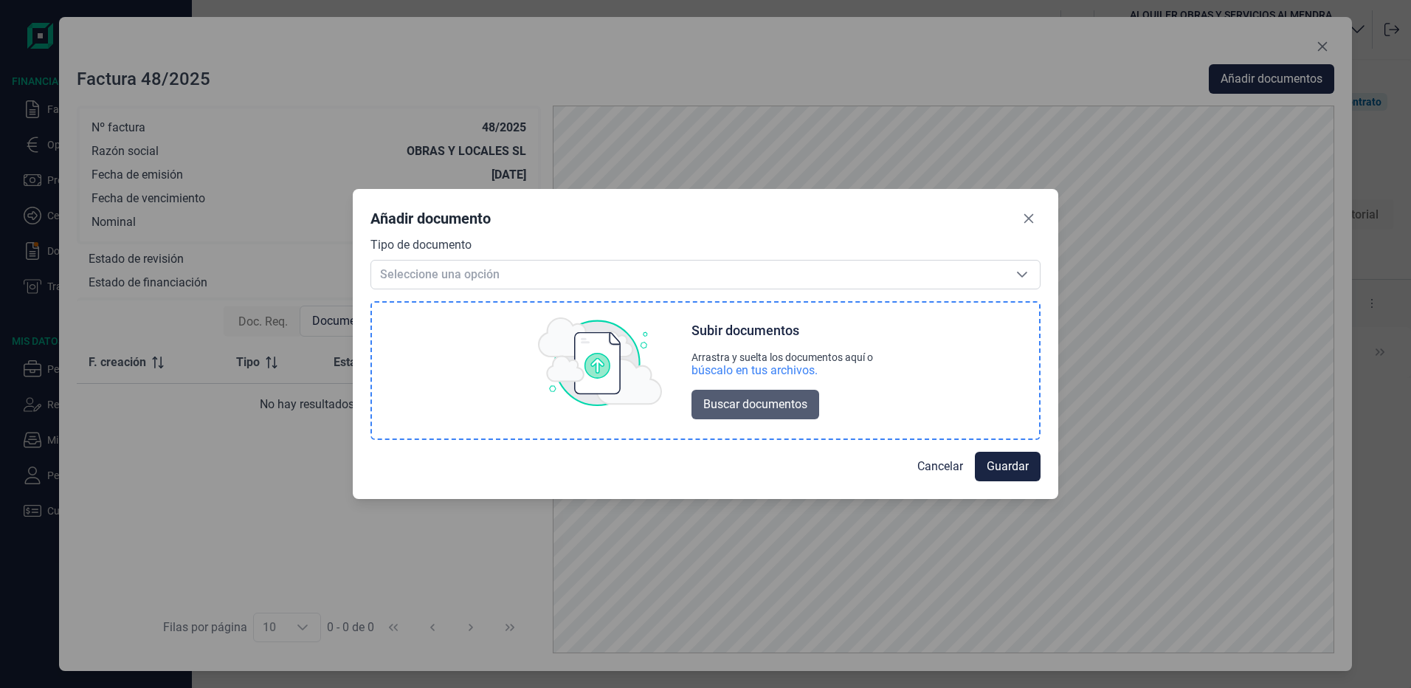
click at [751, 401] on span "Buscar documentos" at bounding box center [755, 405] width 104 height 18
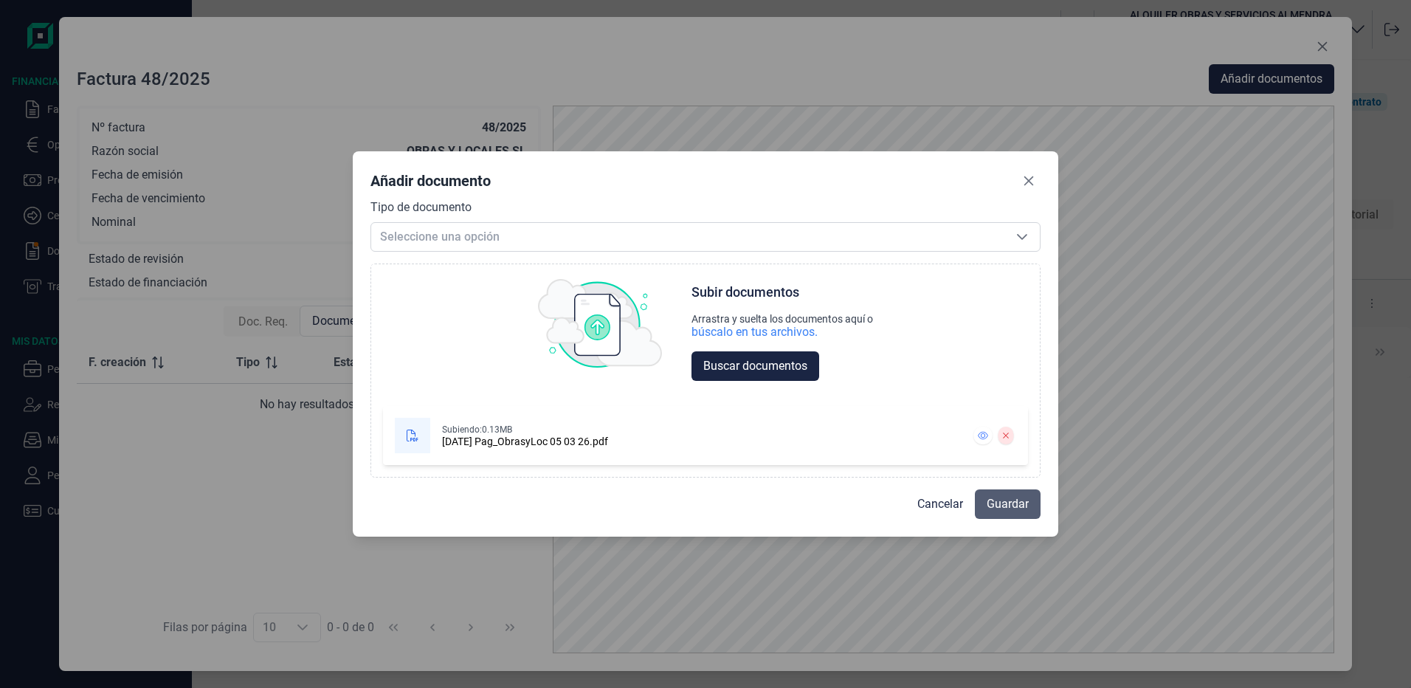
click at [1020, 503] on span "Guardar" at bounding box center [1008, 504] width 42 height 18
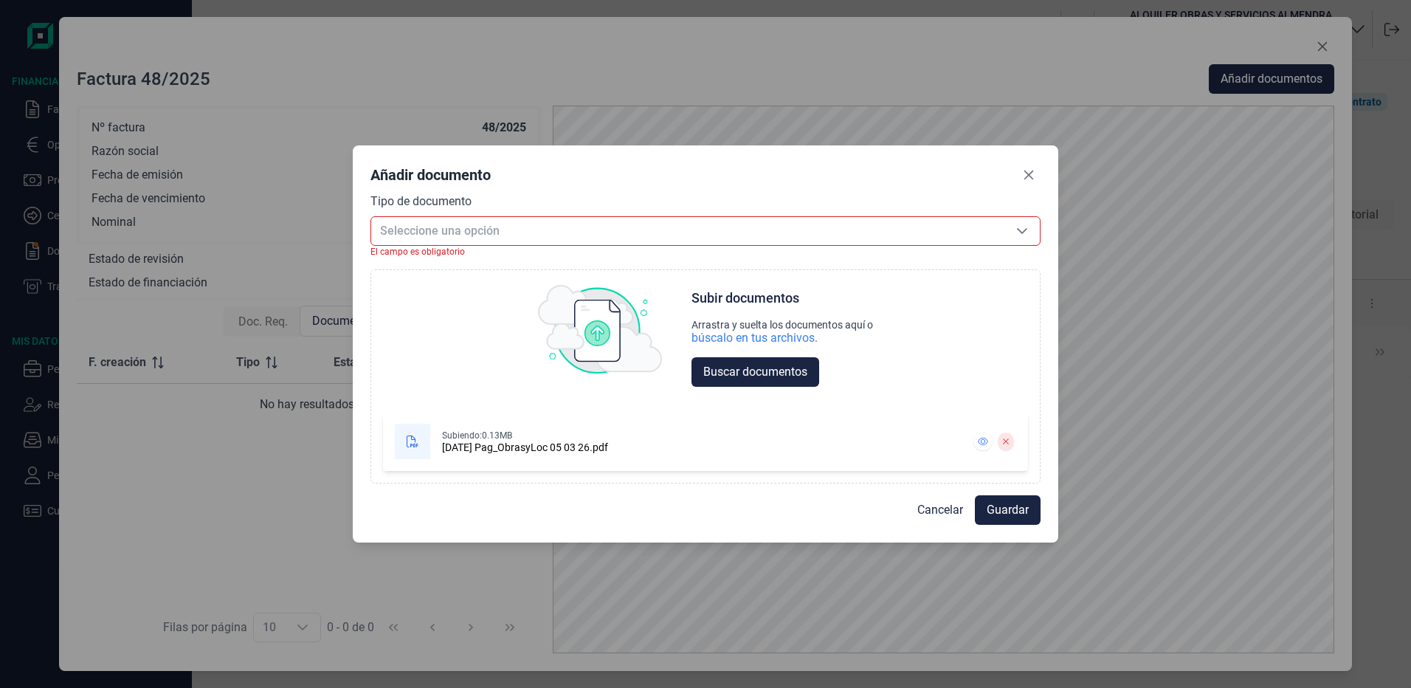
click at [653, 238] on span "Seleccione una opción" at bounding box center [687, 231] width 633 height 28
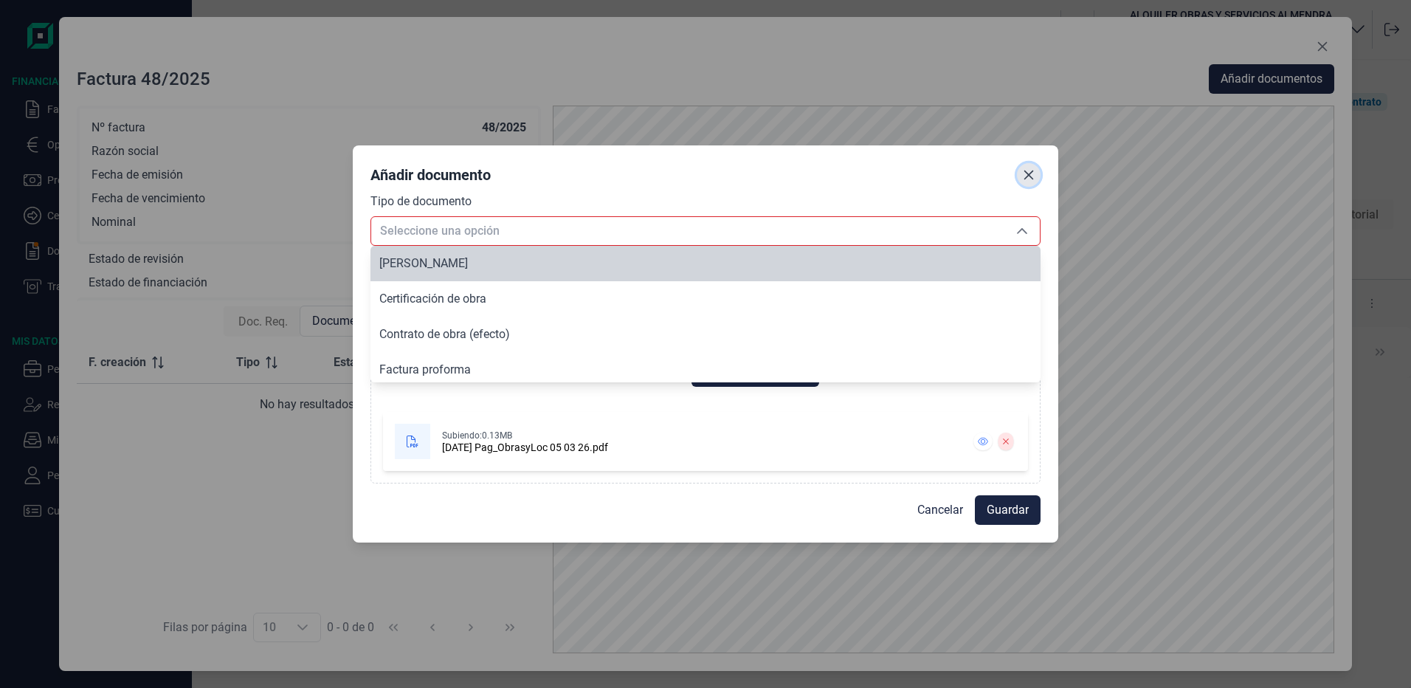
click at [1027, 170] on icon "Close" at bounding box center [1029, 175] width 12 height 12
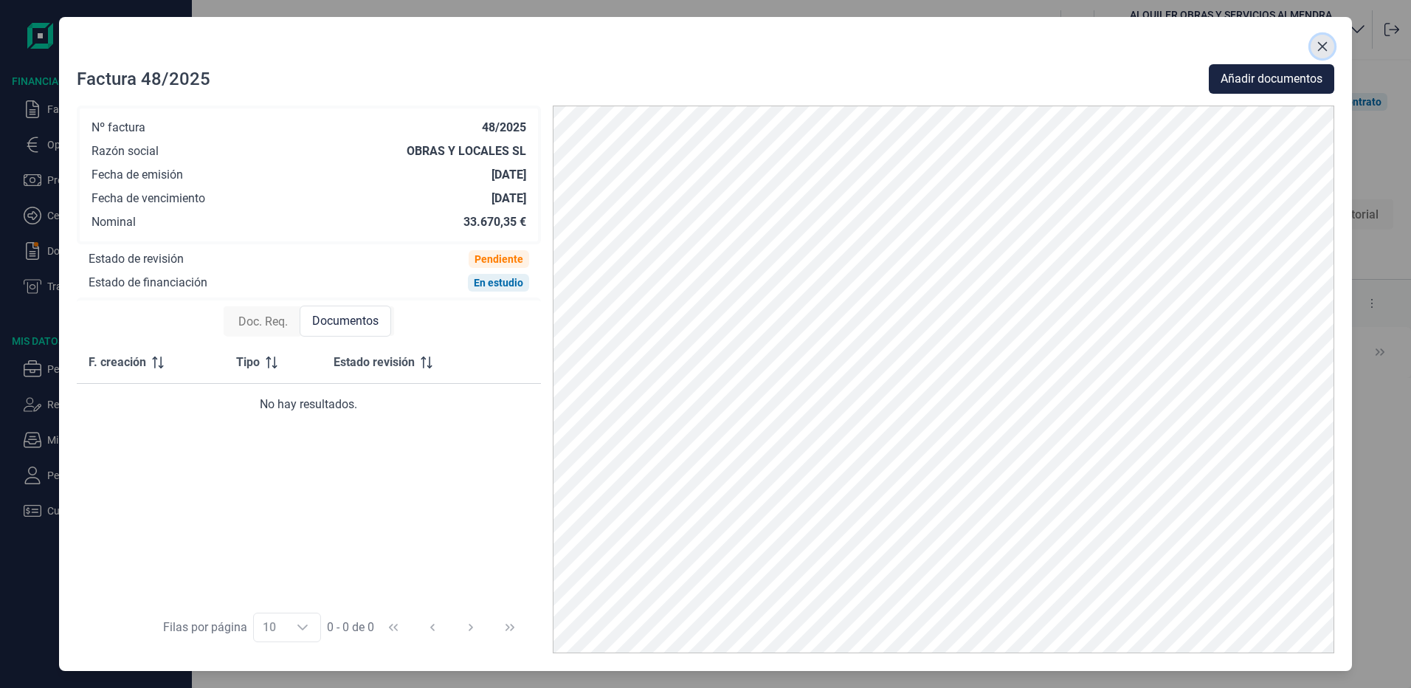
click at [1317, 47] on icon "Close" at bounding box center [1323, 47] width 12 height 12
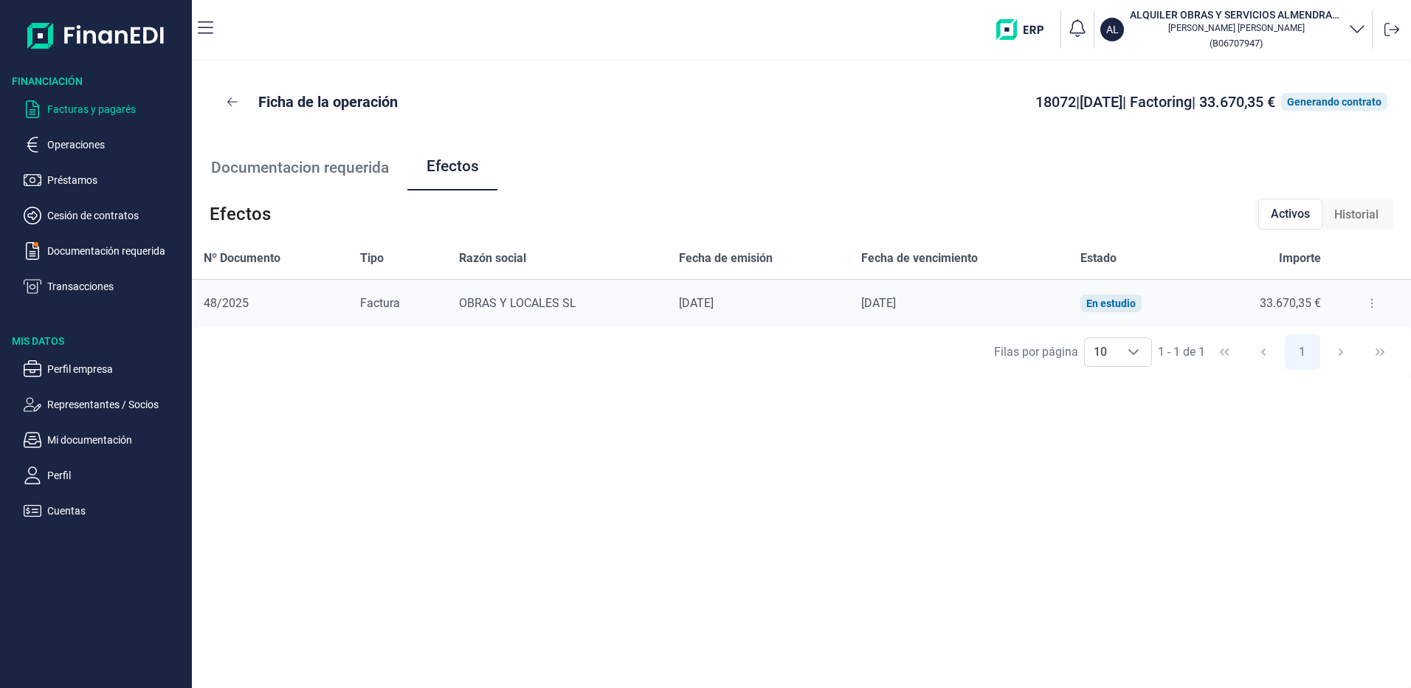
click at [76, 113] on p "Facturas y pagarés" at bounding box center [116, 109] width 139 height 18
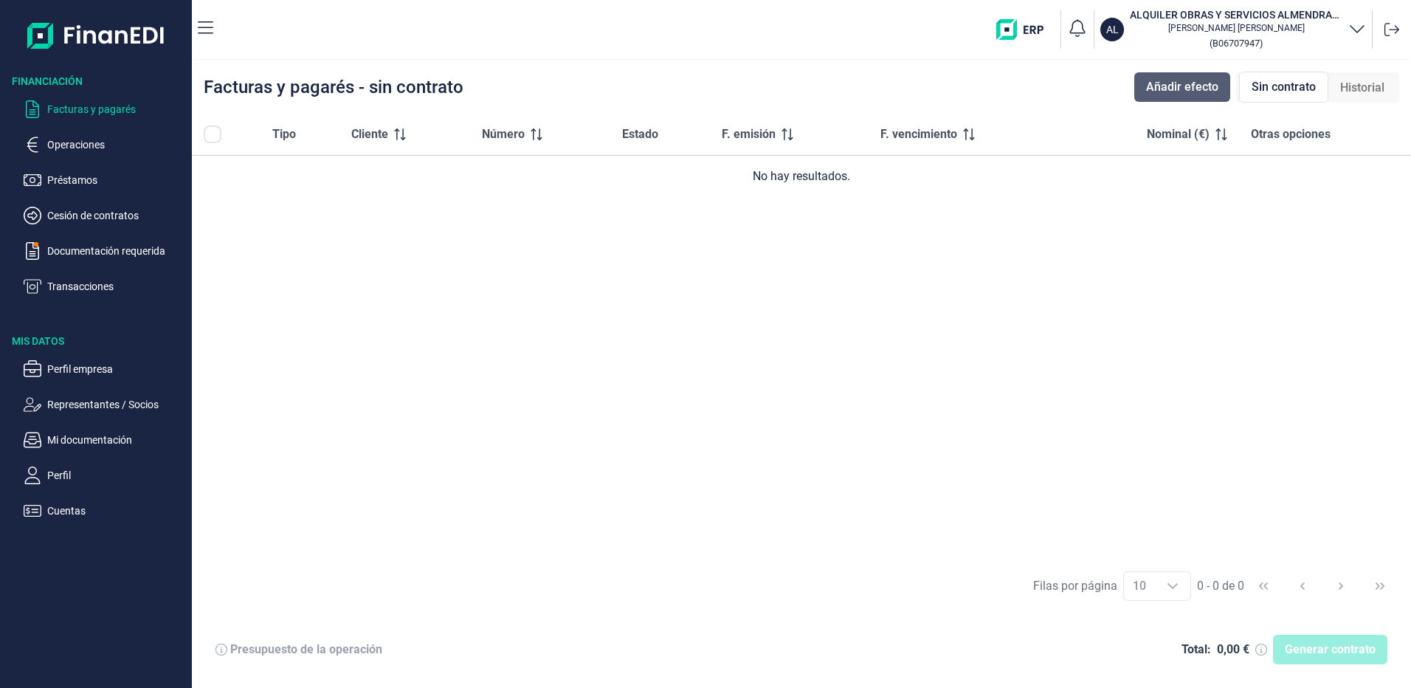
click at [1176, 92] on span "Añadir efecto" at bounding box center [1182, 87] width 72 height 18
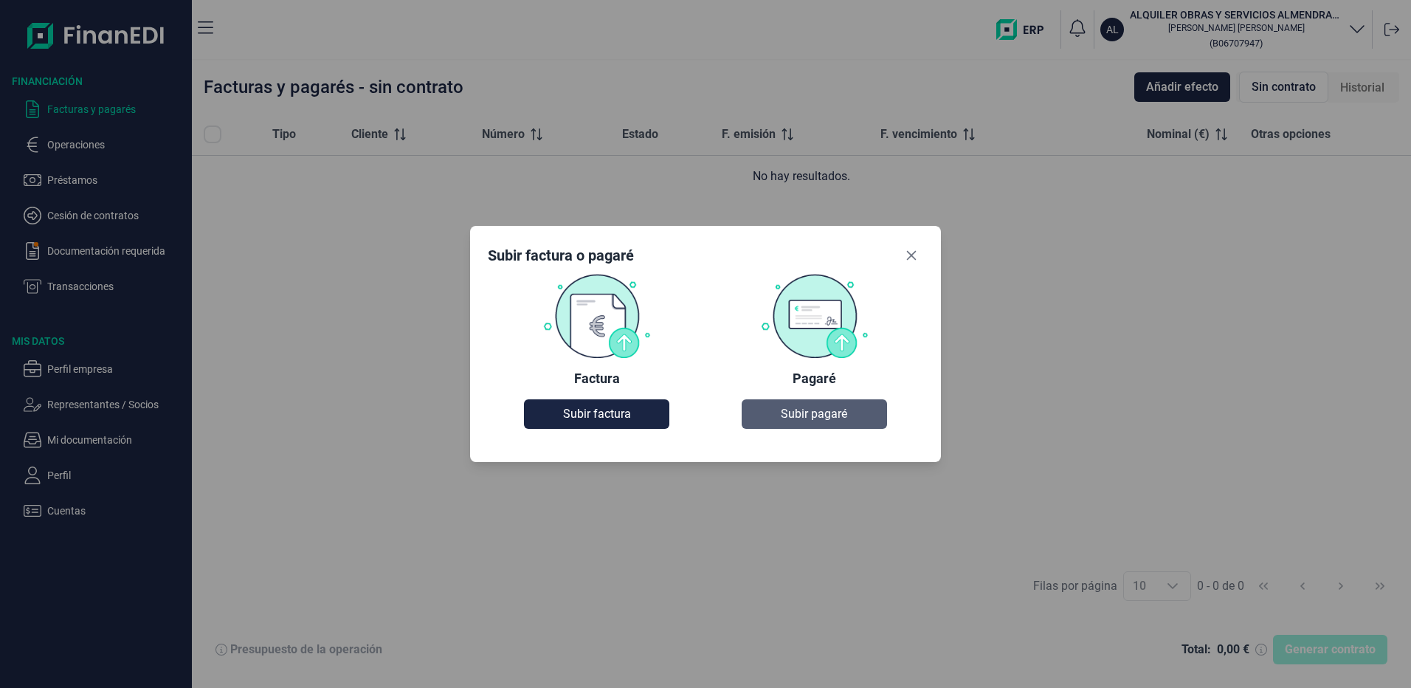
click at [817, 415] on span "Subir pagaré" at bounding box center [814, 414] width 66 height 18
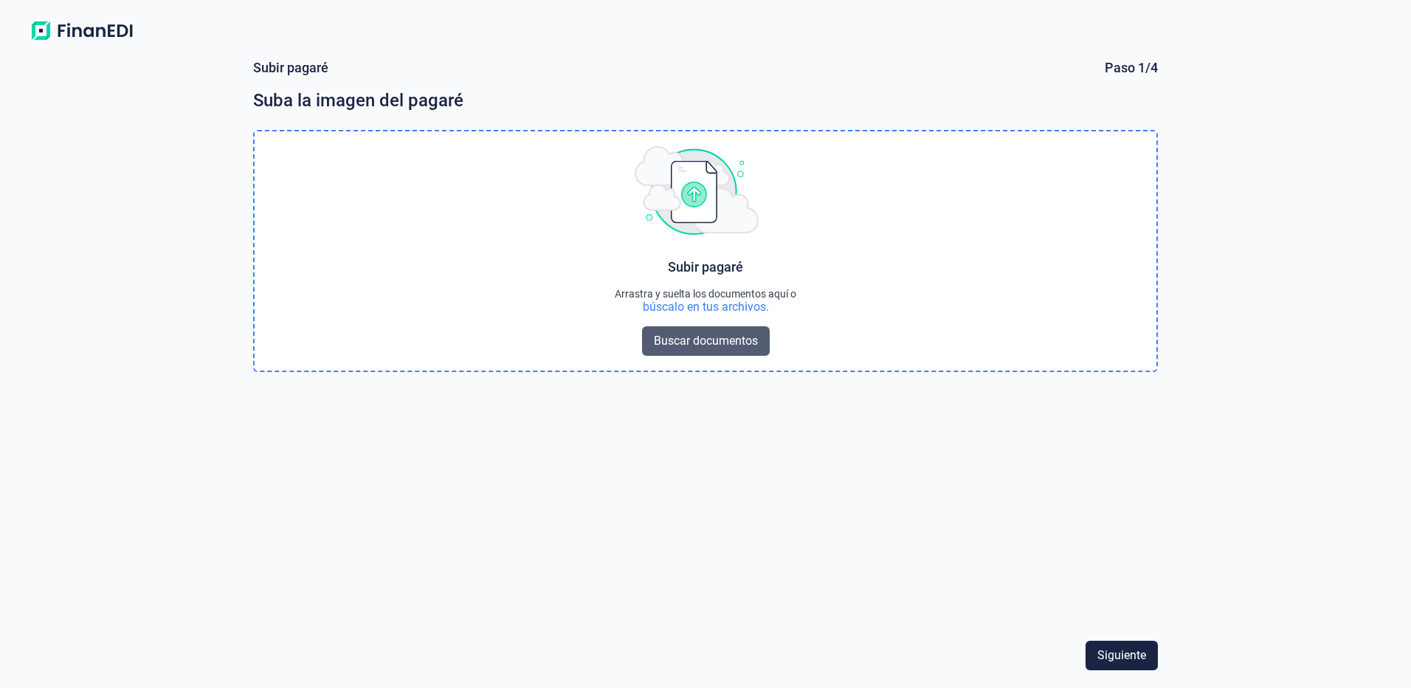
click at [709, 340] on span "Buscar documentos" at bounding box center [706, 341] width 104 height 18
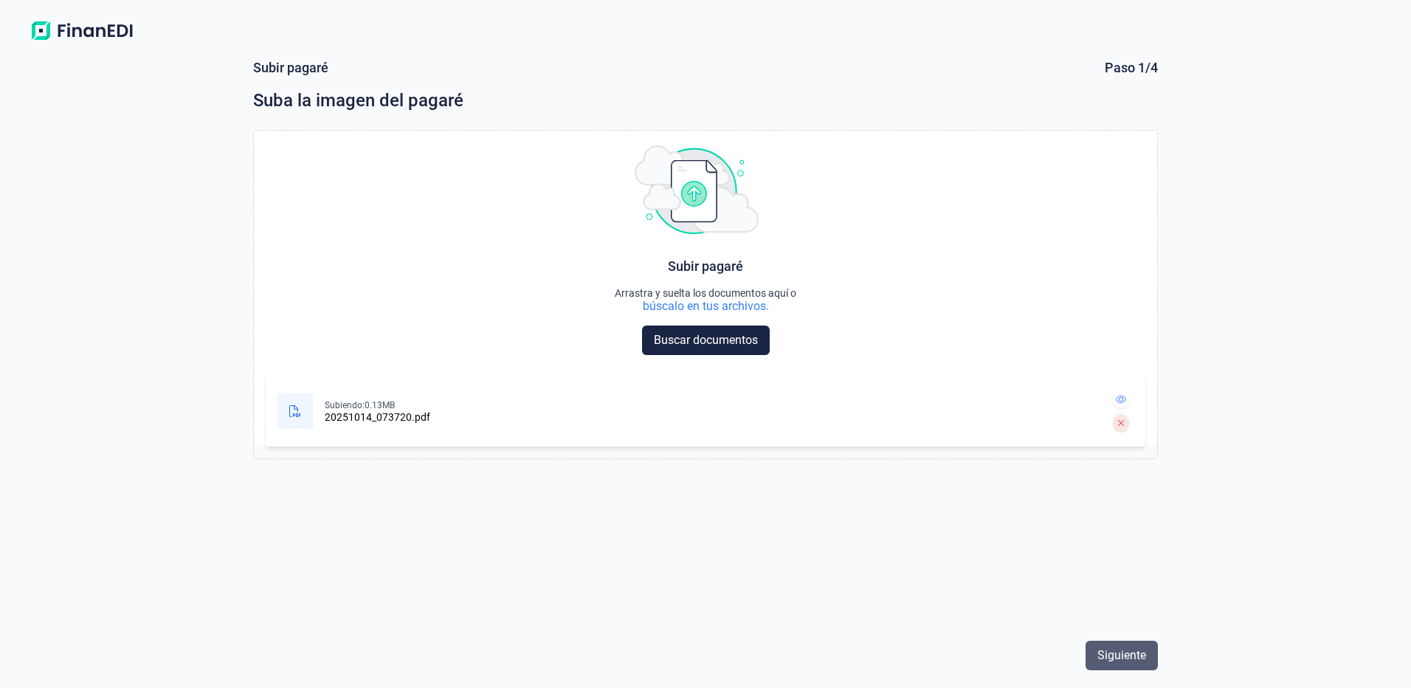
click at [1118, 649] on span "Siguiente" at bounding box center [1122, 656] width 49 height 18
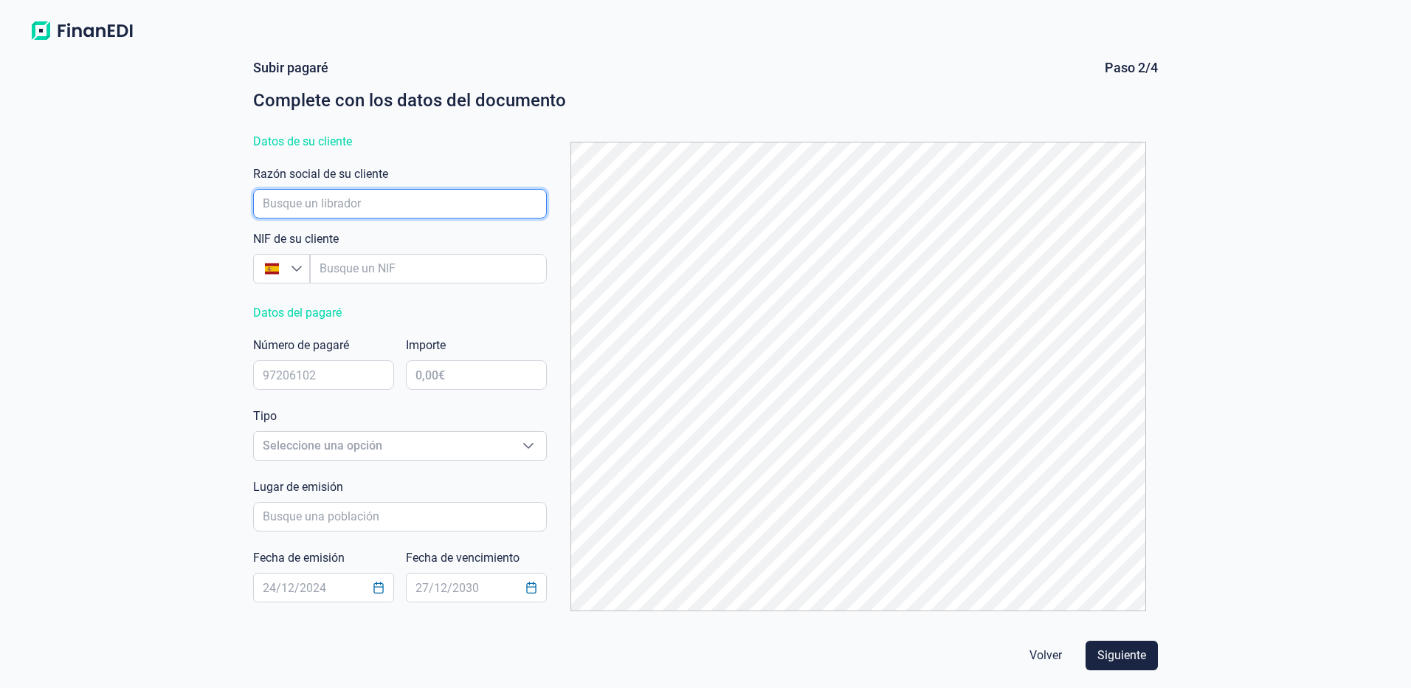
click at [340, 205] on input "empresaAutocomplete" at bounding box center [400, 204] width 294 height 30
type input "OBRAS Y LOCALES, S.L."
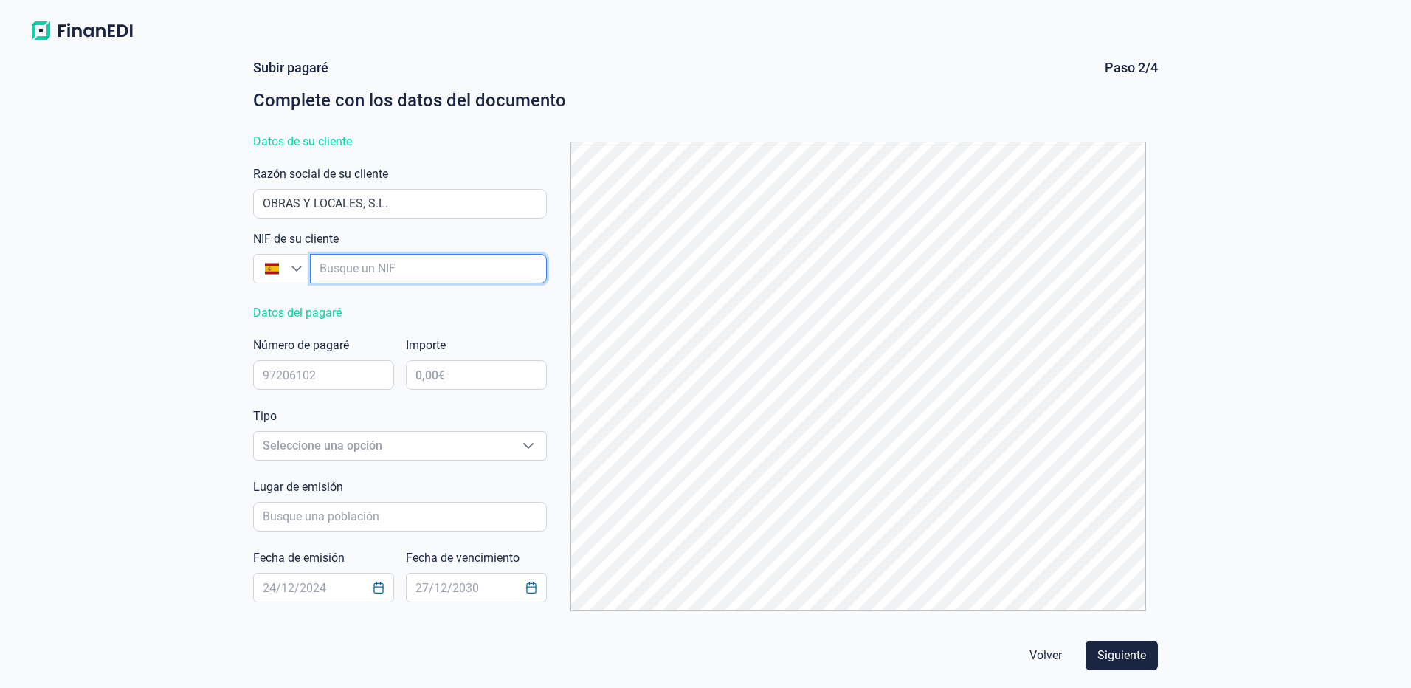
click at [355, 267] on input "empresaAutocomplete" at bounding box center [428, 269] width 237 height 30
type input "B"
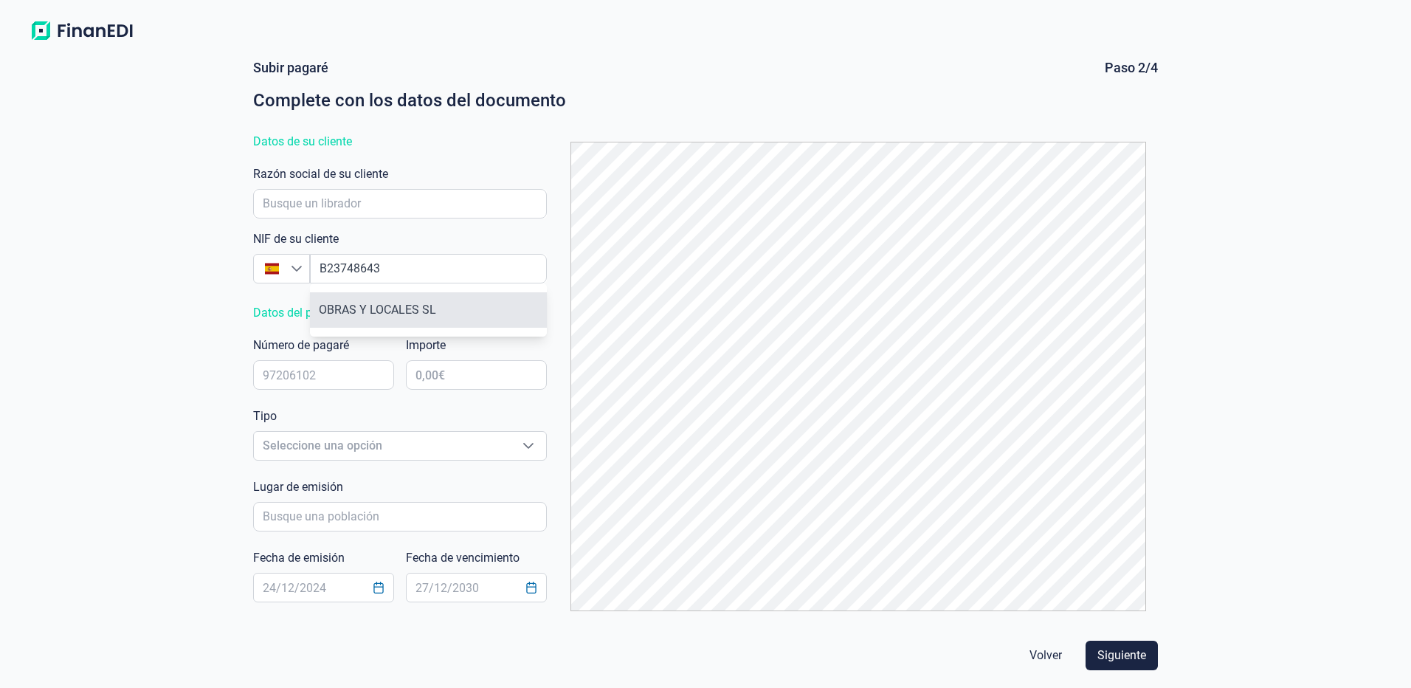
click at [381, 311] on li "OBRAS Y LOCALES SL" at bounding box center [428, 309] width 237 height 35
type input "B23748643"
type input "OBRAS Y LOCALES SL"
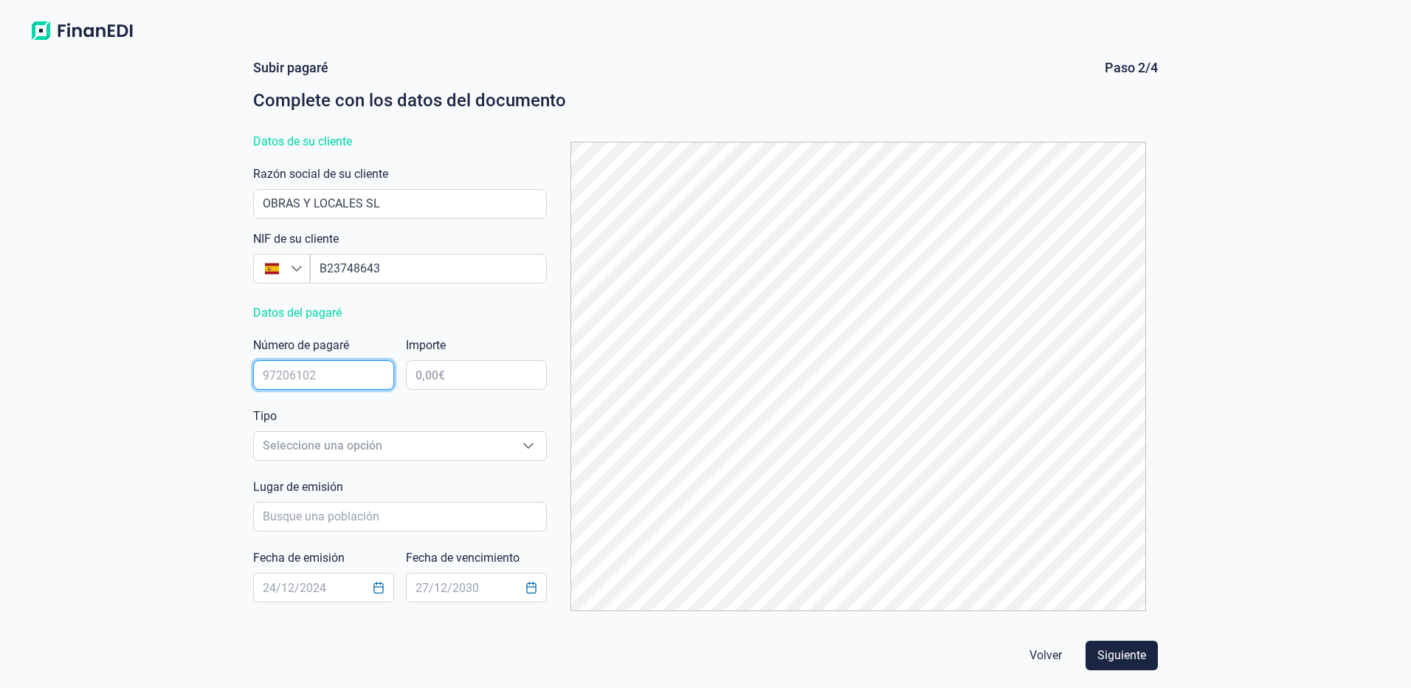
click at [349, 365] on input "text" at bounding box center [323, 375] width 141 height 30
type input "4664344"
type input "2,00 €"
type input "29.785,20 €"
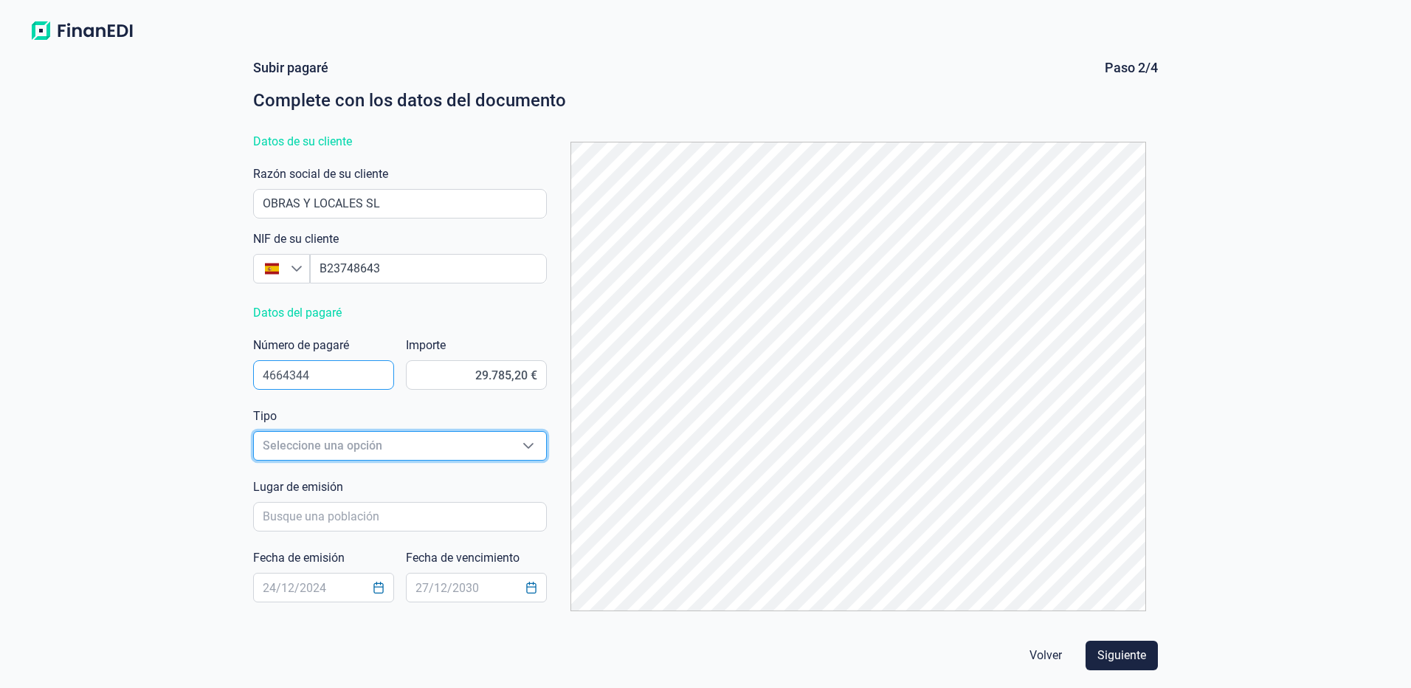
scroll to position [18, 9]
click at [348, 444] on span "Seleccione una opción" at bounding box center [382, 446] width 257 height 28
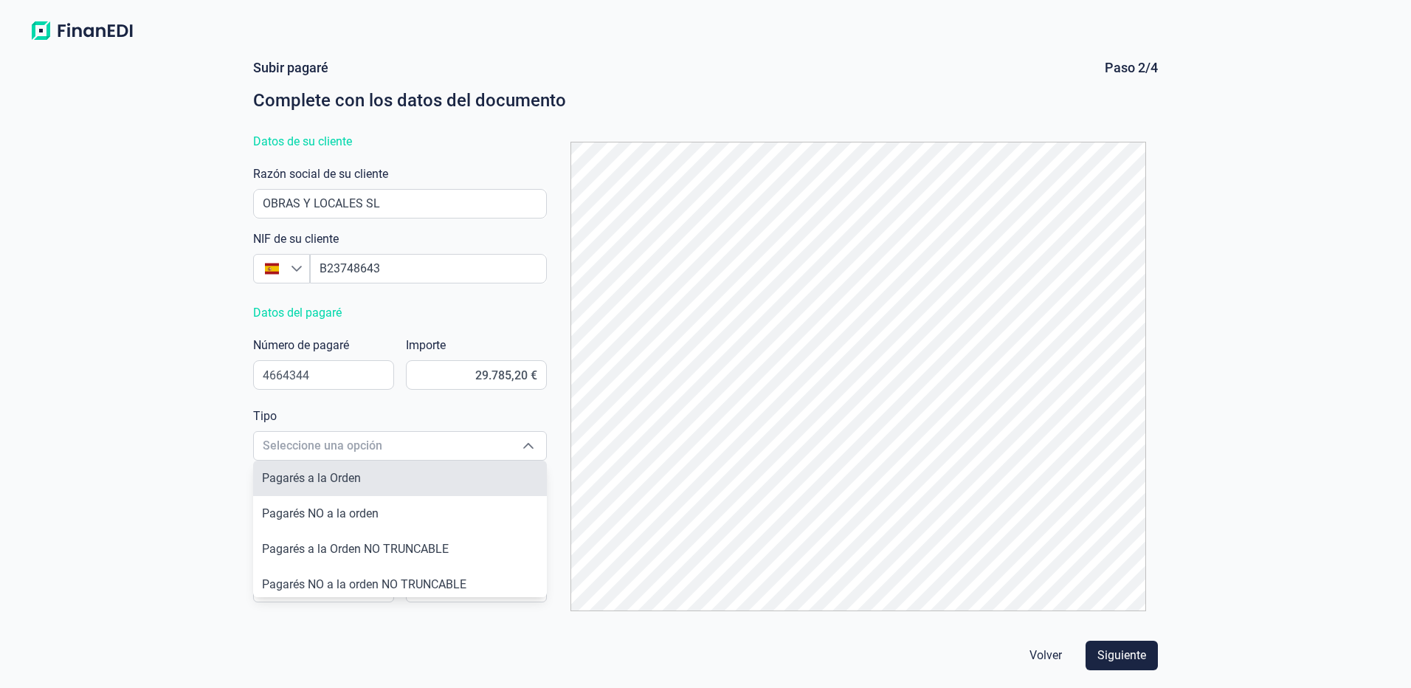
click at [348, 477] on span "Pagarés a la Orden" at bounding box center [311, 478] width 99 height 14
type input "Pagarés a la Orden"
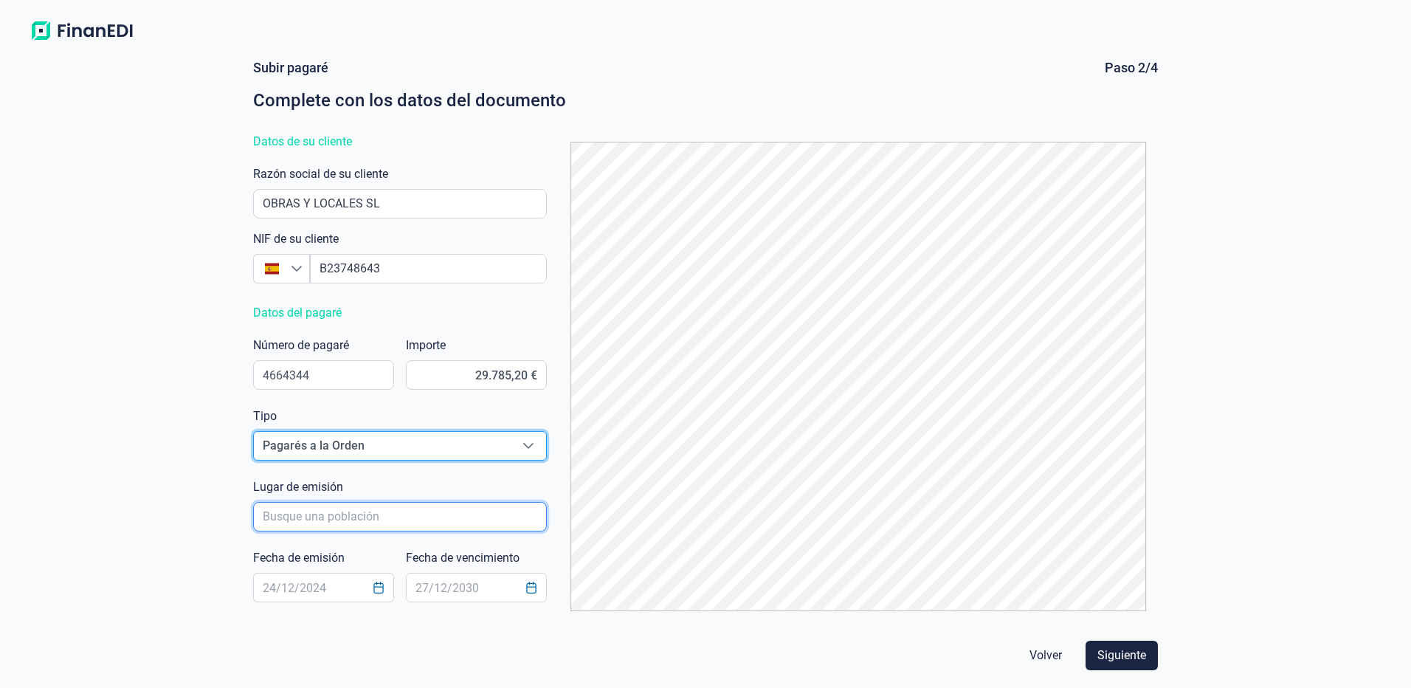
click at [342, 518] on input "poblacionAutocomplete" at bounding box center [400, 517] width 294 height 30
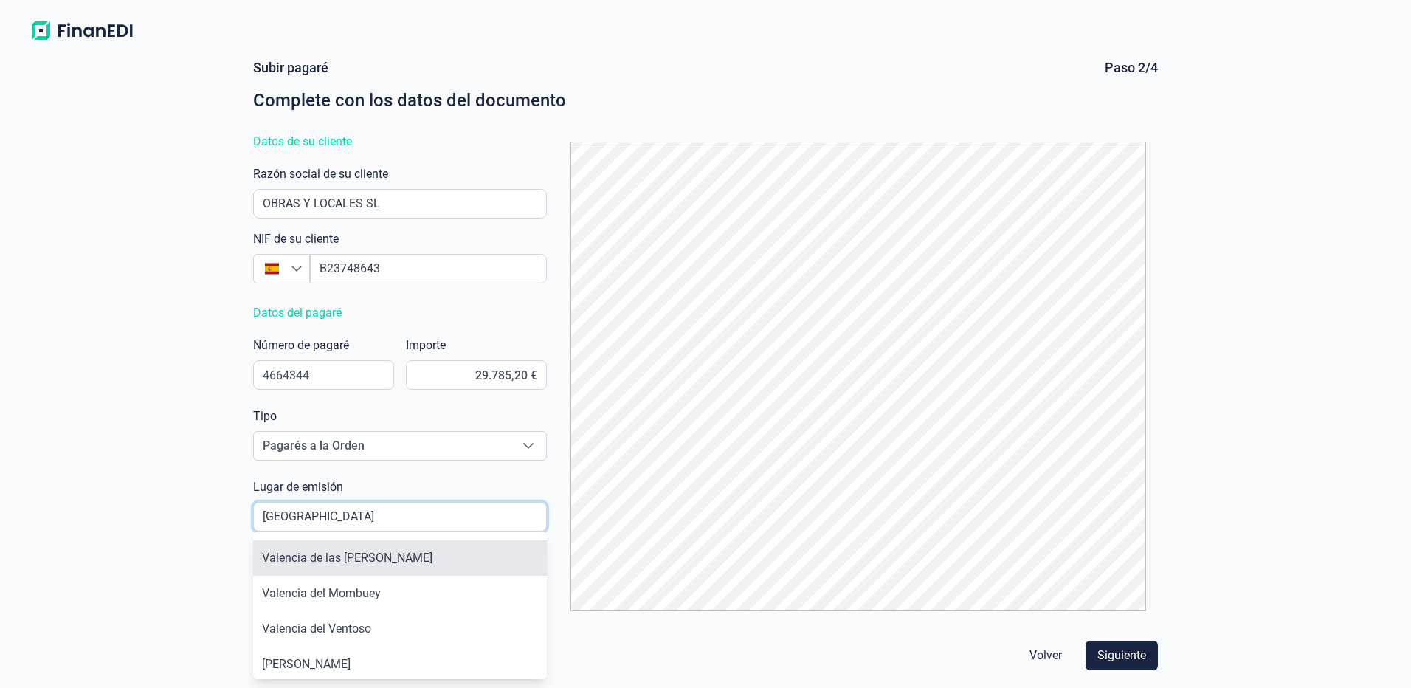
scroll to position [74, 0]
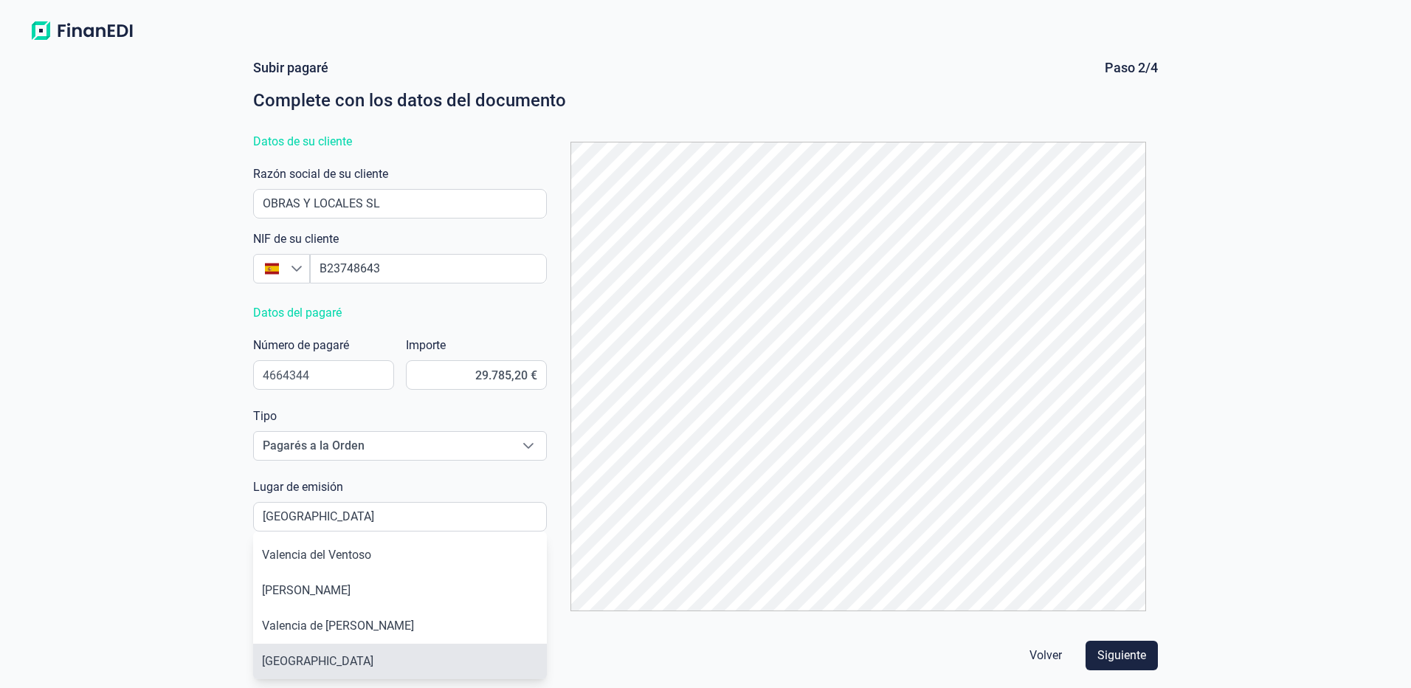
click at [298, 655] on li "[GEOGRAPHIC_DATA]" at bounding box center [400, 661] width 294 height 35
type input "[GEOGRAPHIC_DATA]"
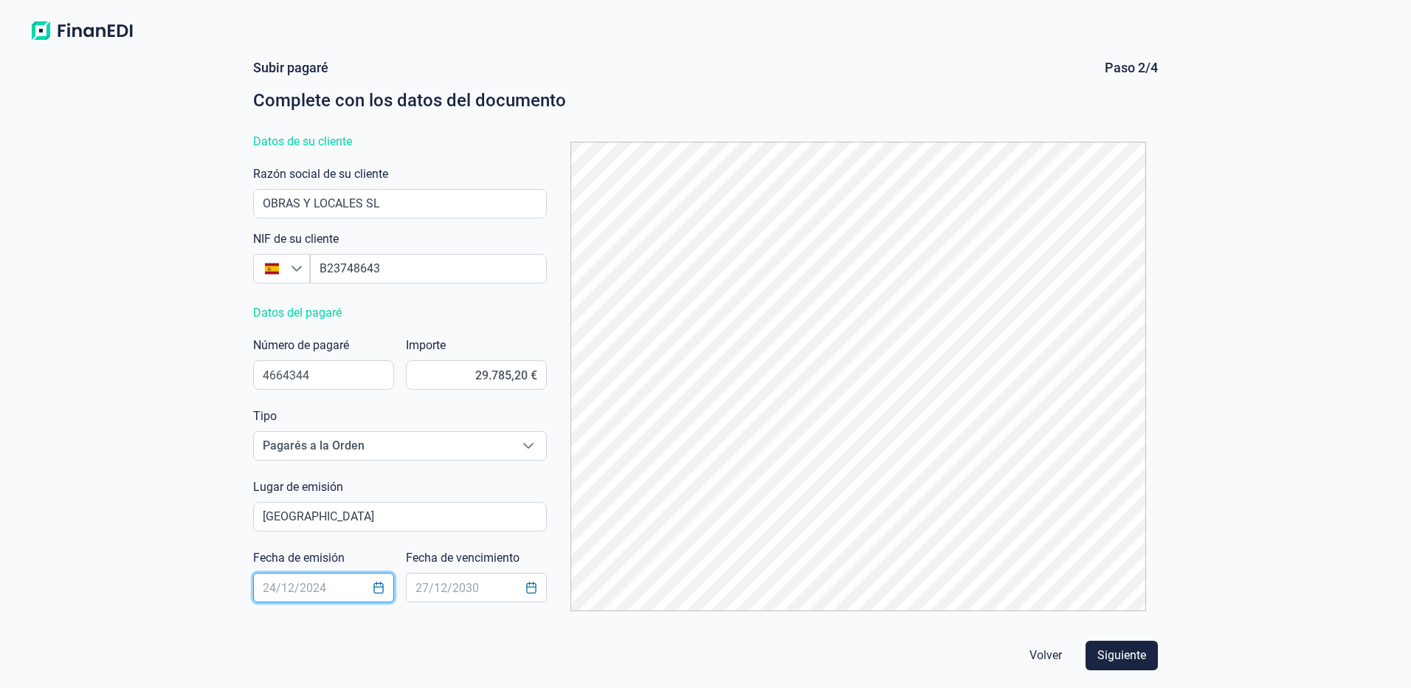
click at [315, 590] on input "text" at bounding box center [323, 588] width 141 height 30
drag, startPoint x: 300, startPoint y: 571, endPoint x: 190, endPoint y: 561, distance: 110.5
click at [190, 561] on div "[PERSON_NAME] Paso 2/4 Complete con los datos del documento Datos de su cliente…" at bounding box center [705, 367] width 1411 height 641
type input "[DATE]"
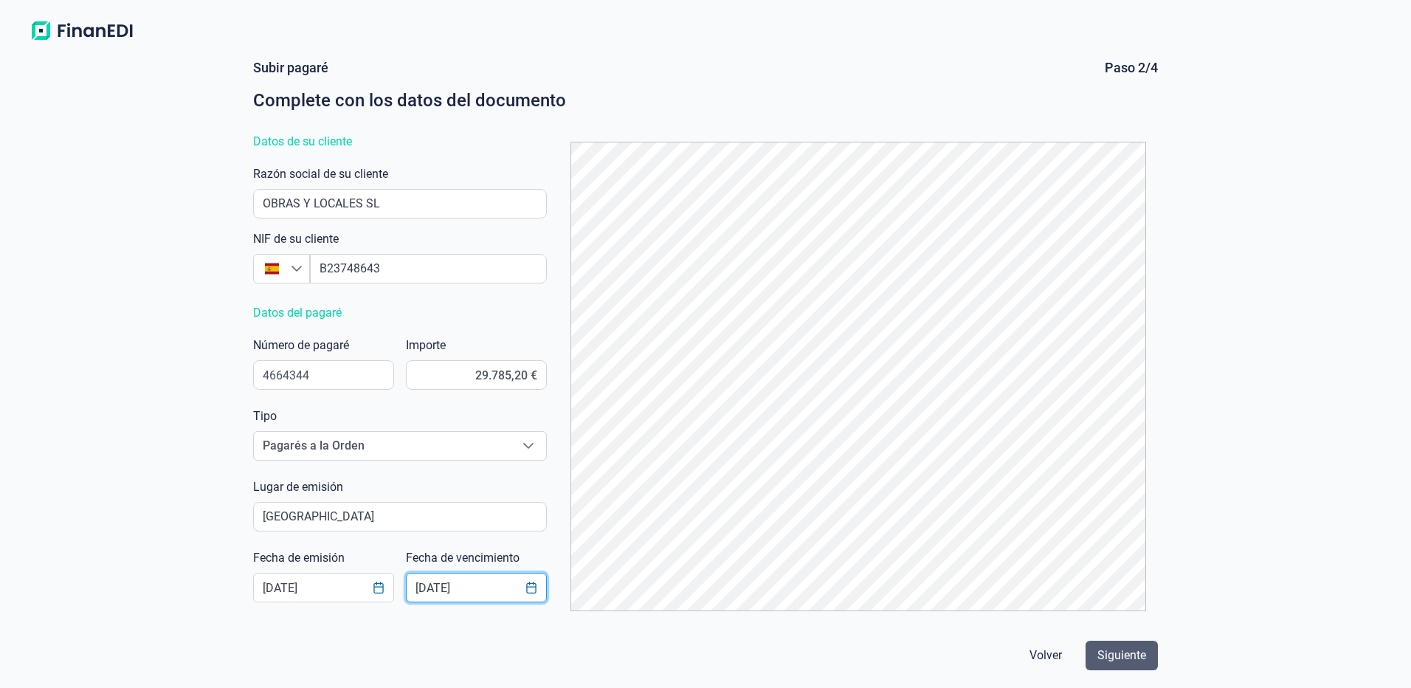
type input "[DATE]"
click at [1119, 652] on span "Siguiente" at bounding box center [1122, 656] width 49 height 18
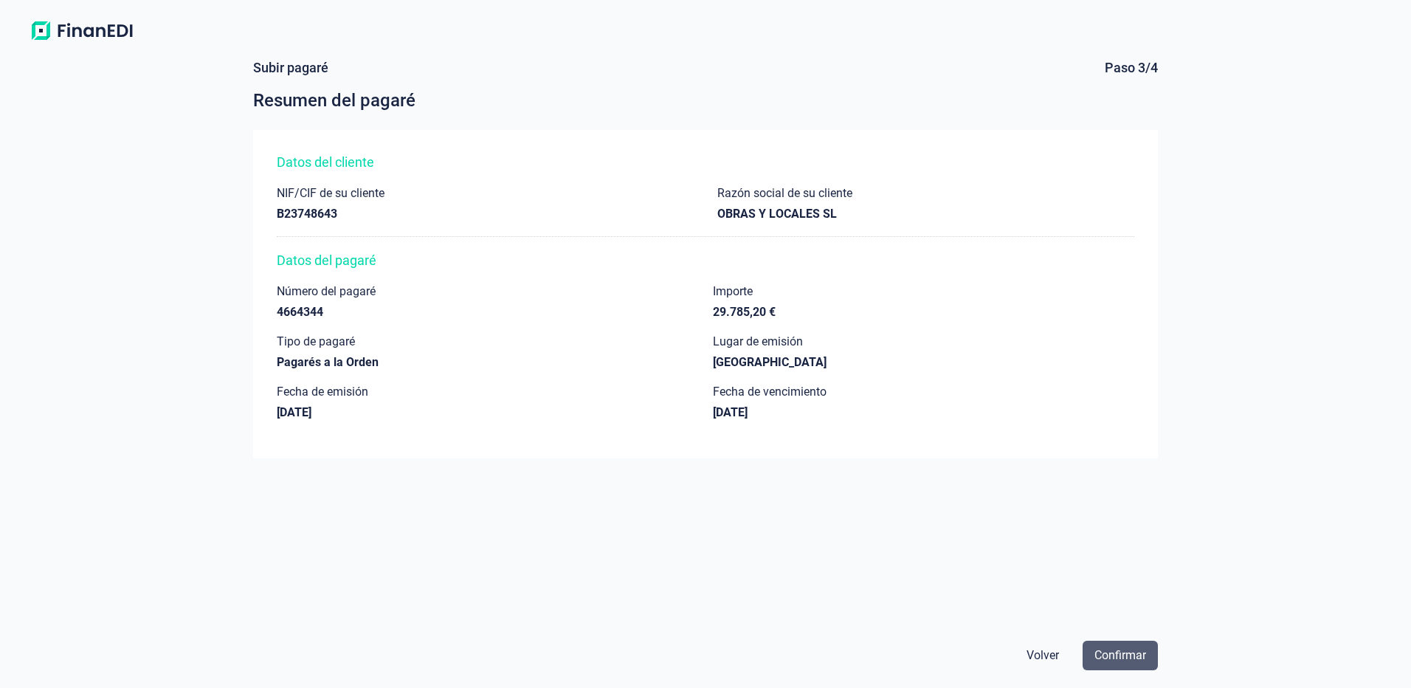
click at [1126, 654] on span "Confirmar" at bounding box center [1121, 656] width 52 height 18
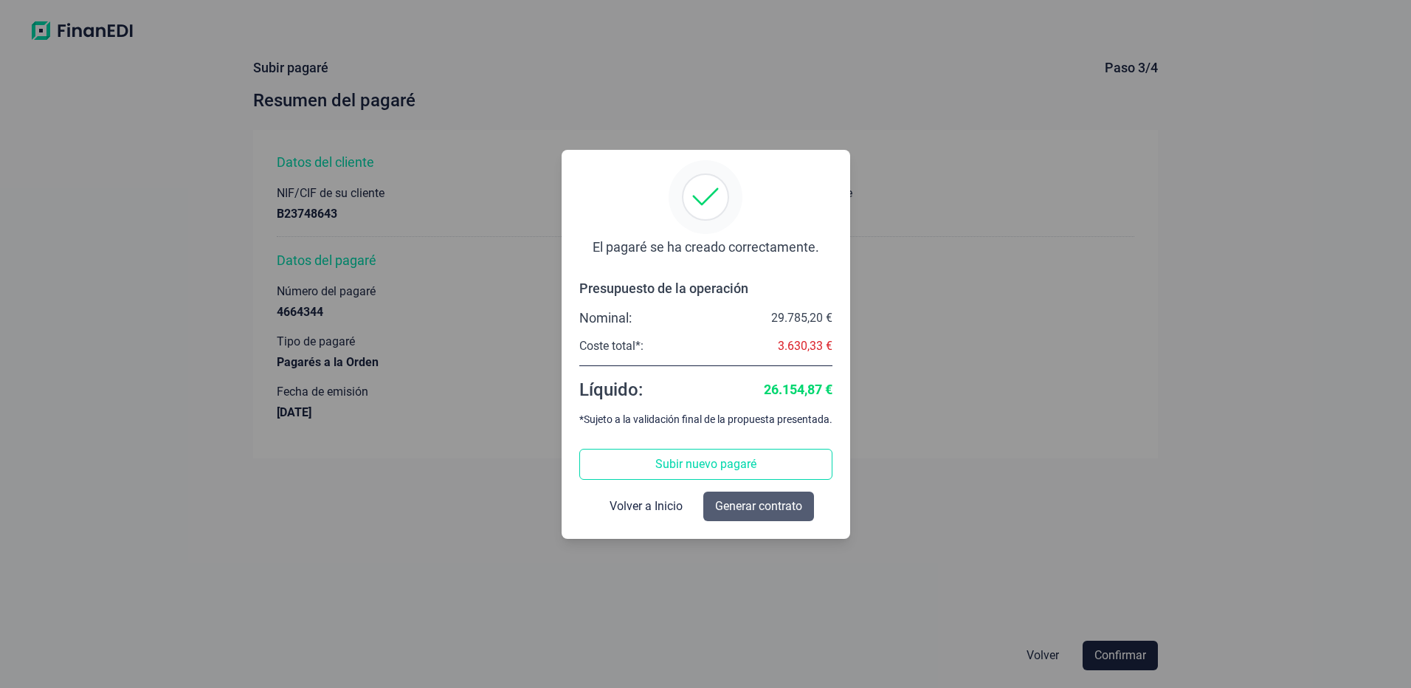
click at [771, 498] on span "Generar contrato" at bounding box center [758, 506] width 87 height 18
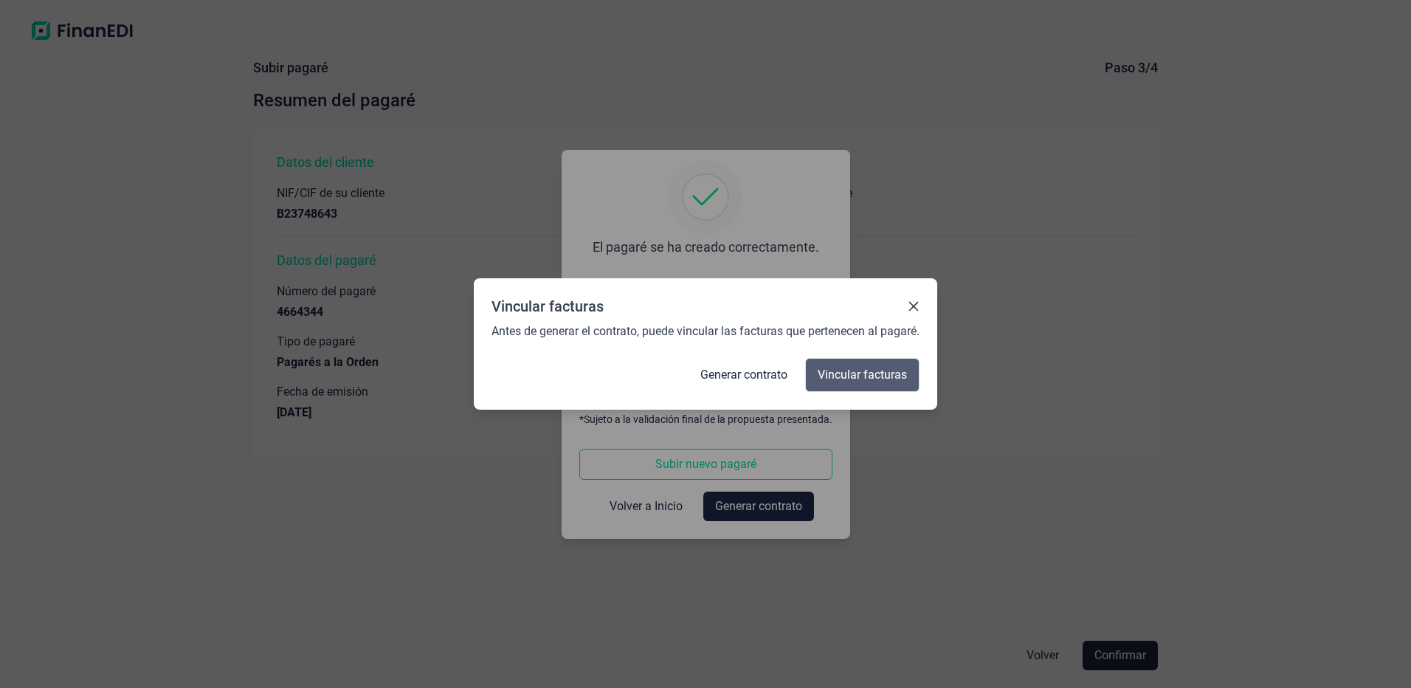
click at [840, 379] on span "Vincular facturas" at bounding box center [862, 375] width 89 height 18
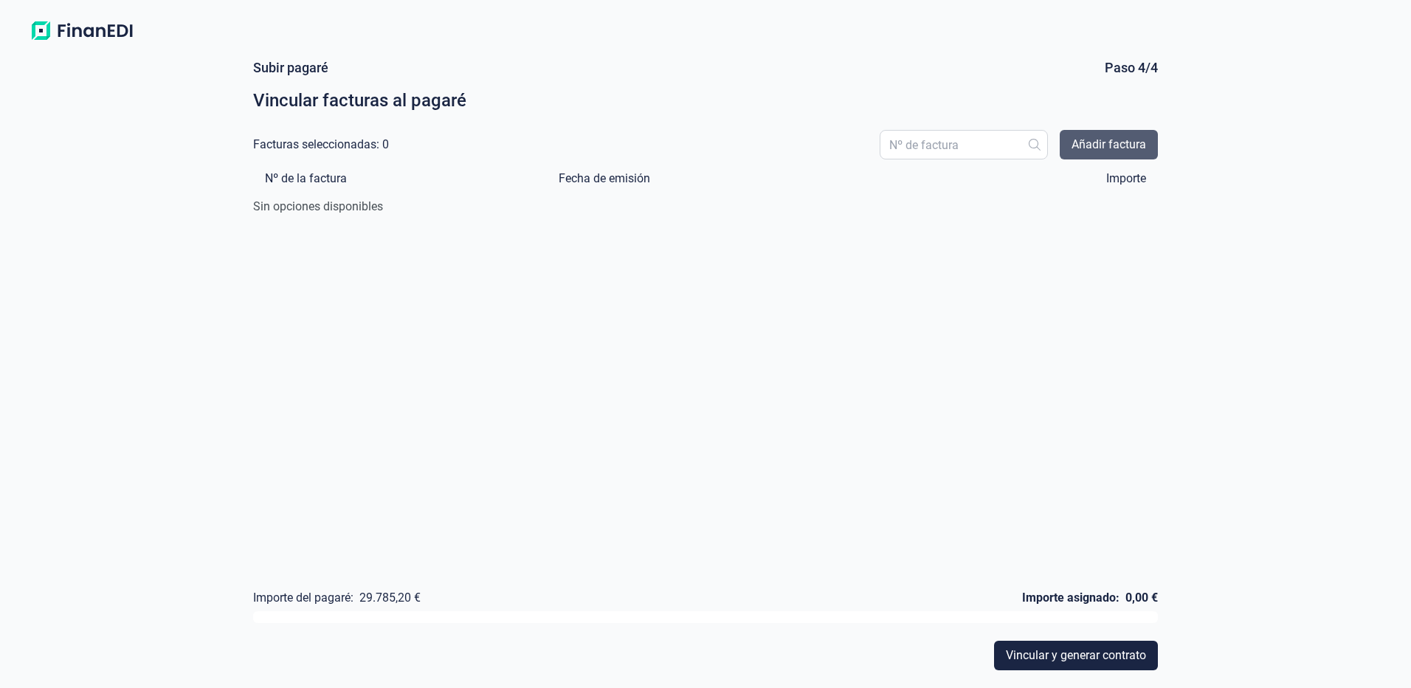
click at [1092, 148] on span "Añadir factura" at bounding box center [1109, 145] width 75 height 18
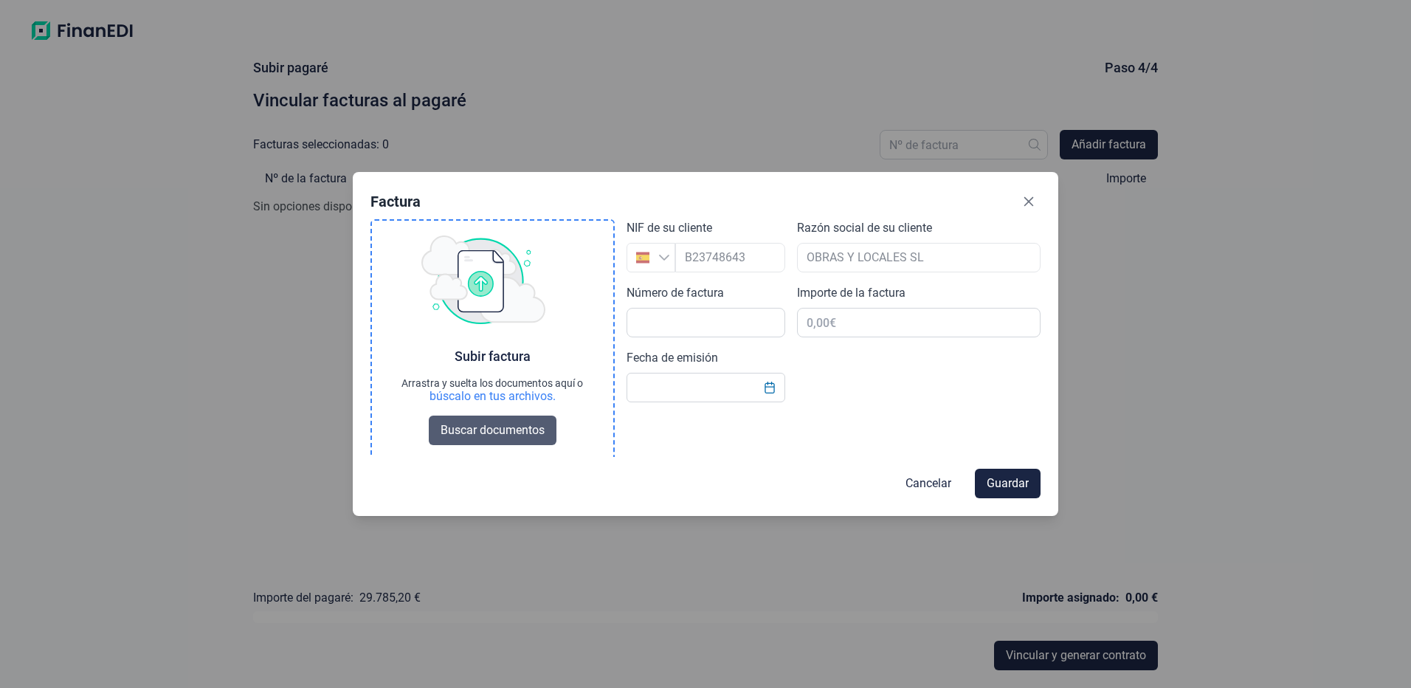
click at [497, 424] on span "Buscar documentos" at bounding box center [493, 430] width 104 height 18
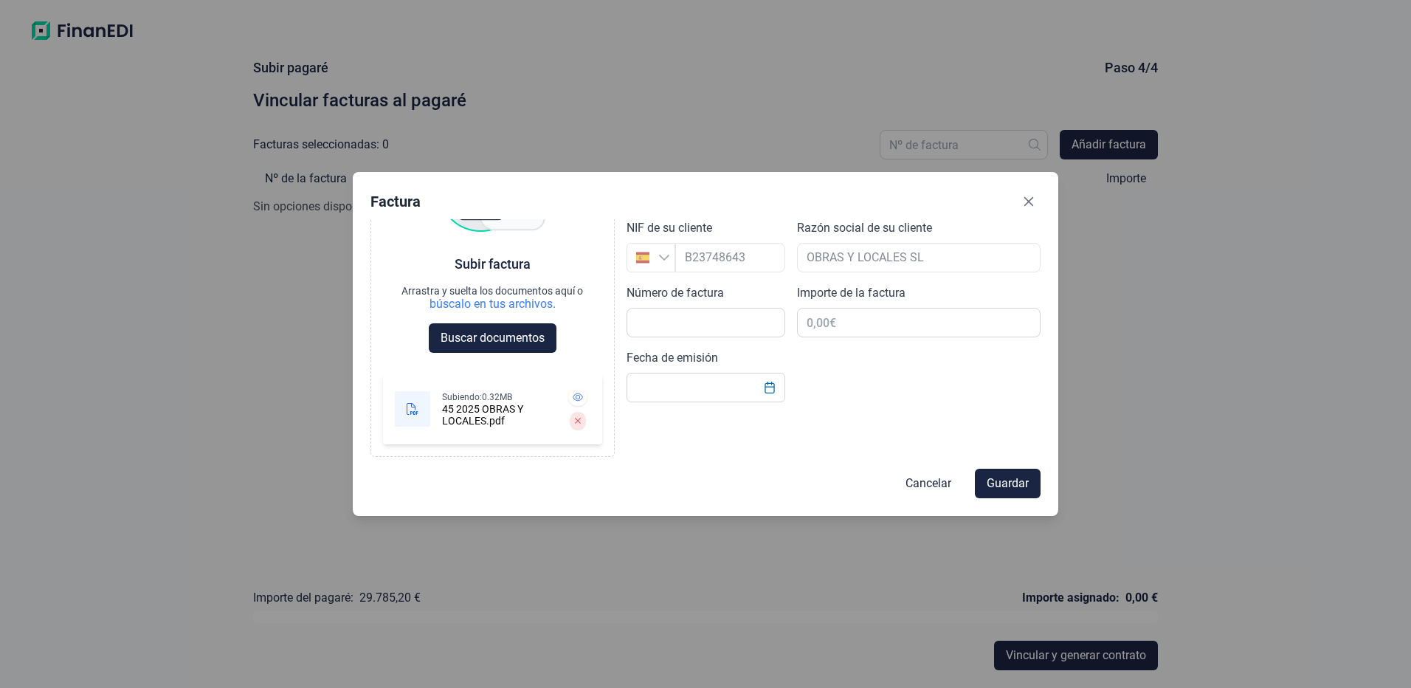
scroll to position [92, 0]
click at [674, 328] on input "text" at bounding box center [706, 323] width 159 height 30
type input "45/2025"
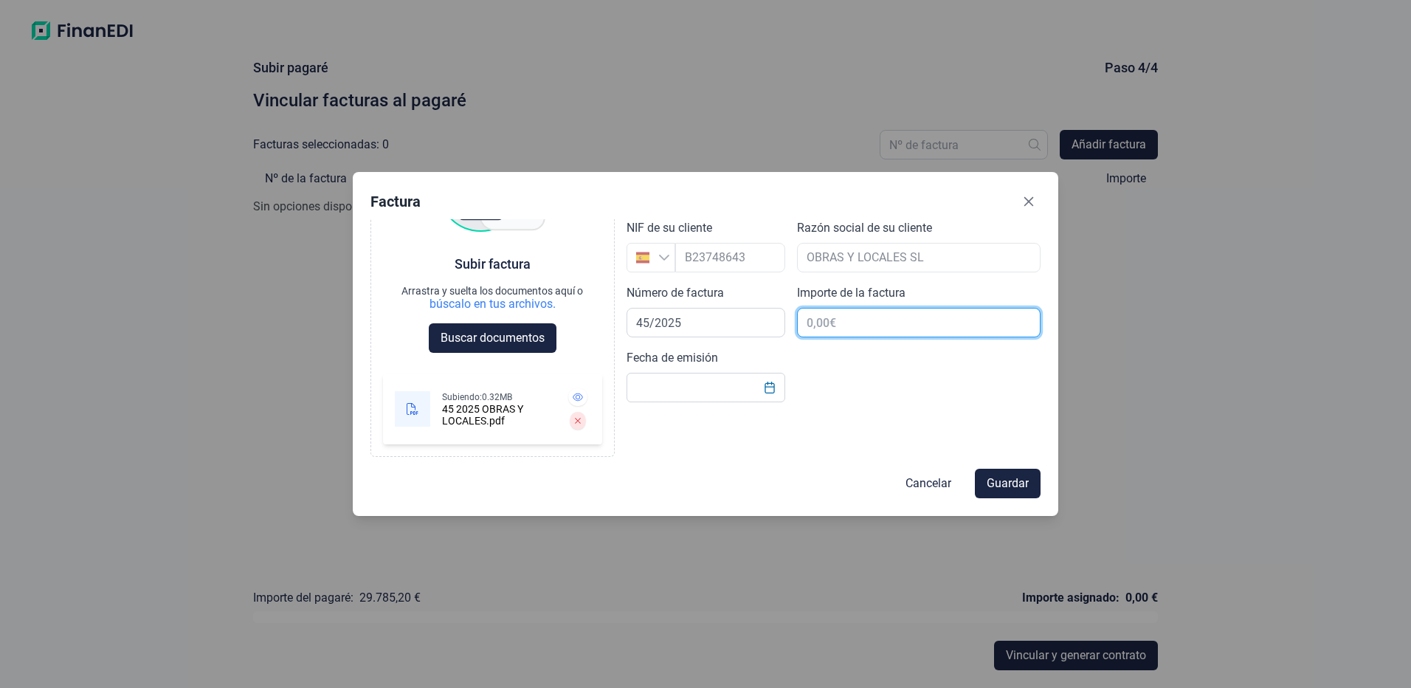
click at [847, 331] on input "text" at bounding box center [919, 323] width 244 height 30
type input "2,00 €"
type input "29.785,20 €"
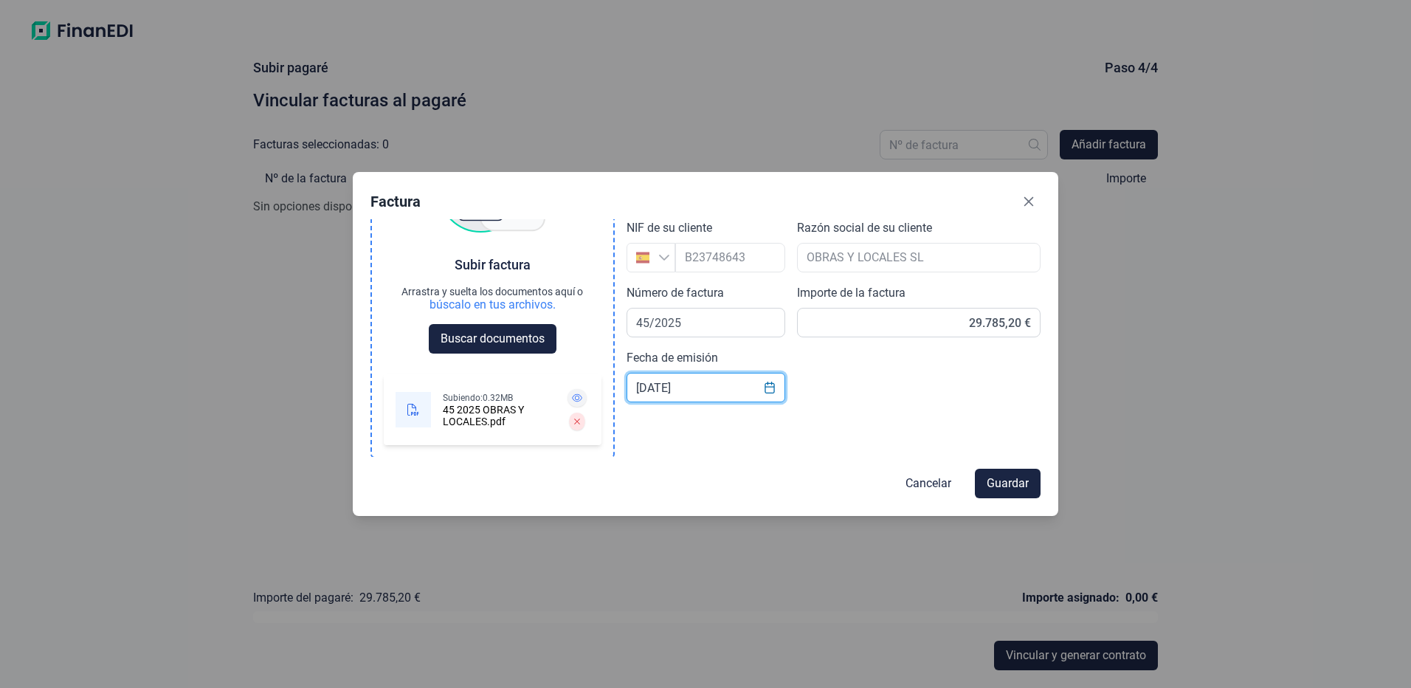
drag, startPoint x: 631, startPoint y: 388, endPoint x: 567, endPoint y: 392, distance: 64.4
click at [571, 392] on div "Choose Subir factura Arrastra y suelta los documentos aquí o búscalo en tus arc…" at bounding box center [706, 338] width 670 height 238
type input "[DATE]"
click at [1009, 483] on span "Guardar" at bounding box center [1008, 484] width 42 height 18
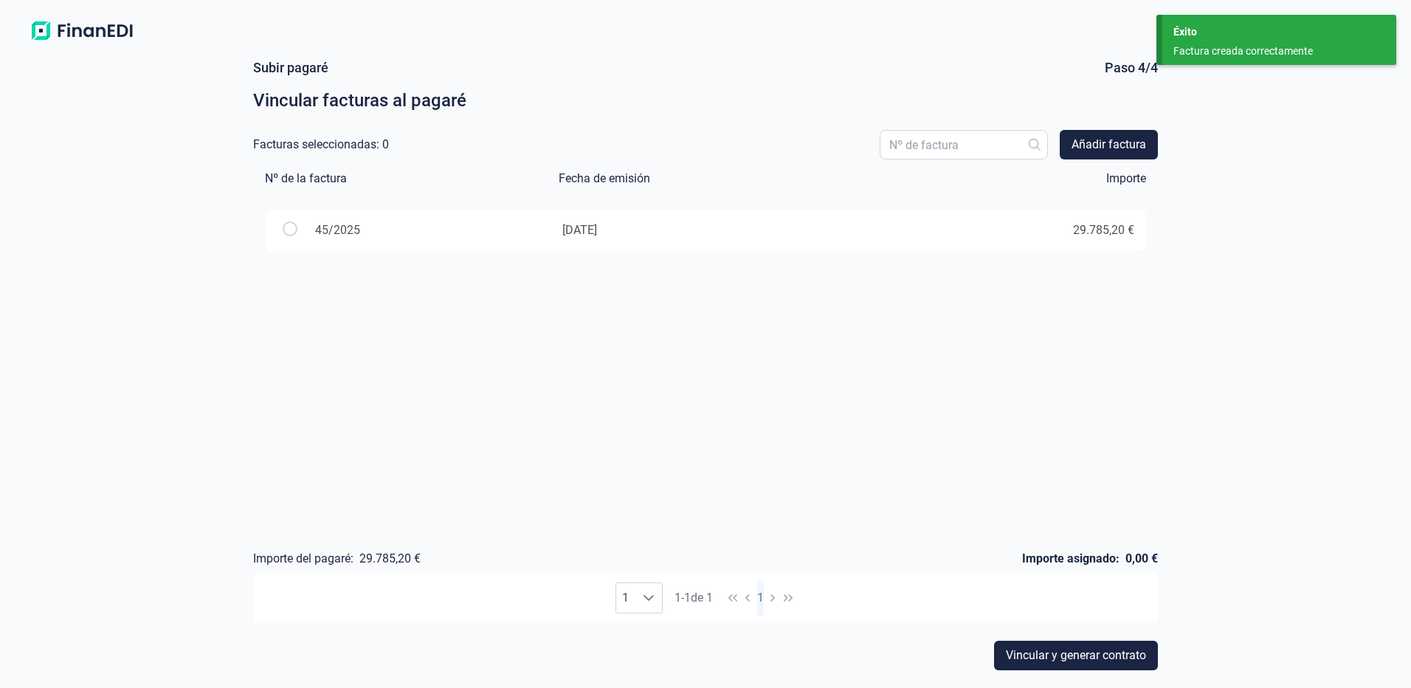
click at [644, 232] on span "[DATE]" at bounding box center [705, 230] width 286 height 15
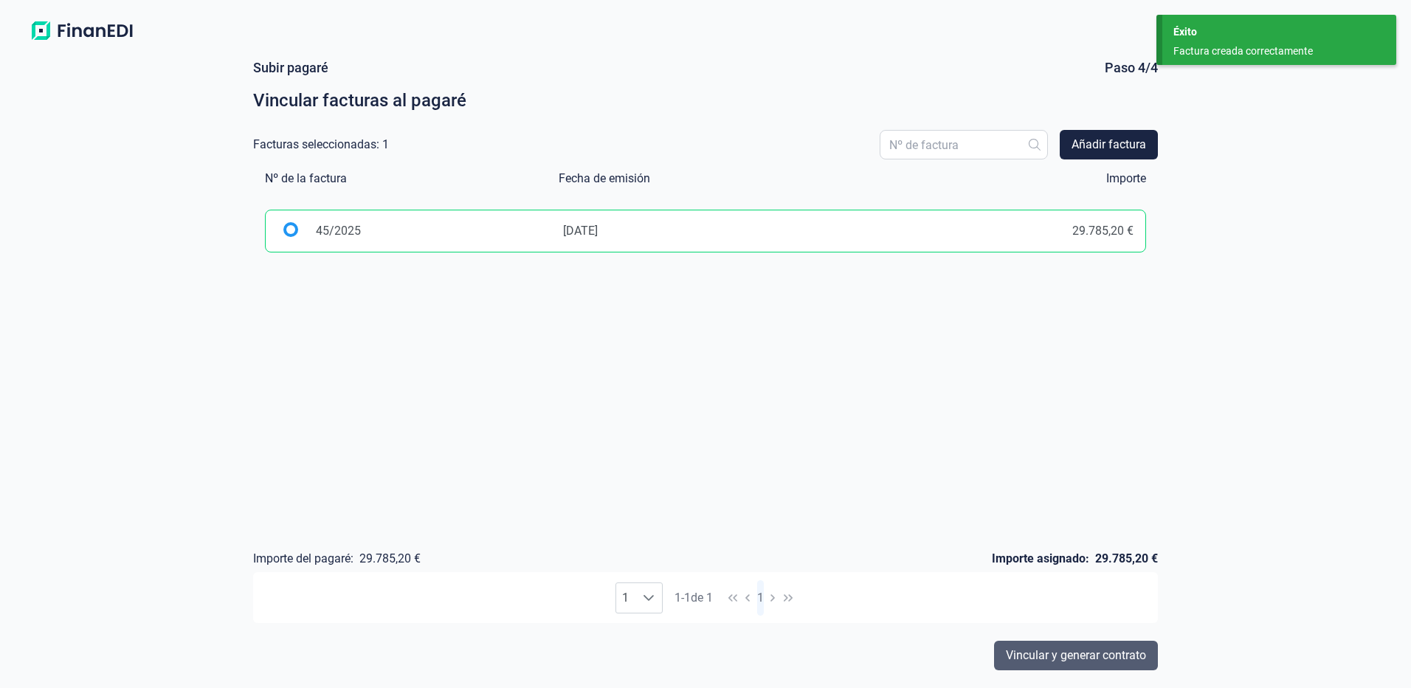
click at [1078, 663] on span "Vincular y generar contrato" at bounding box center [1076, 656] width 140 height 18
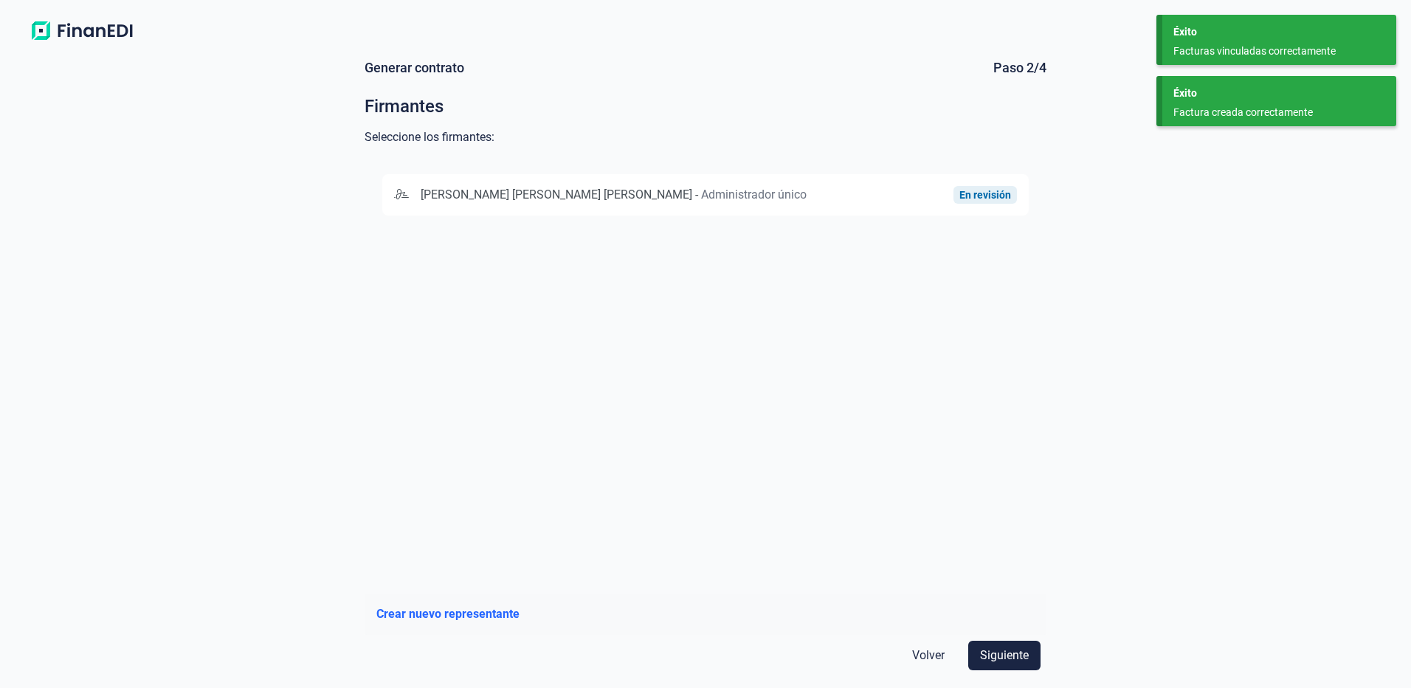
click at [701, 200] on span "Administrador único" at bounding box center [754, 194] width 106 height 14
click at [1010, 651] on span "Siguiente" at bounding box center [1004, 656] width 49 height 18
click at [564, 192] on span "BANCO BILBAO VIZCAYA ARGENTARIA, S.A." at bounding box center [532, 194] width 228 height 14
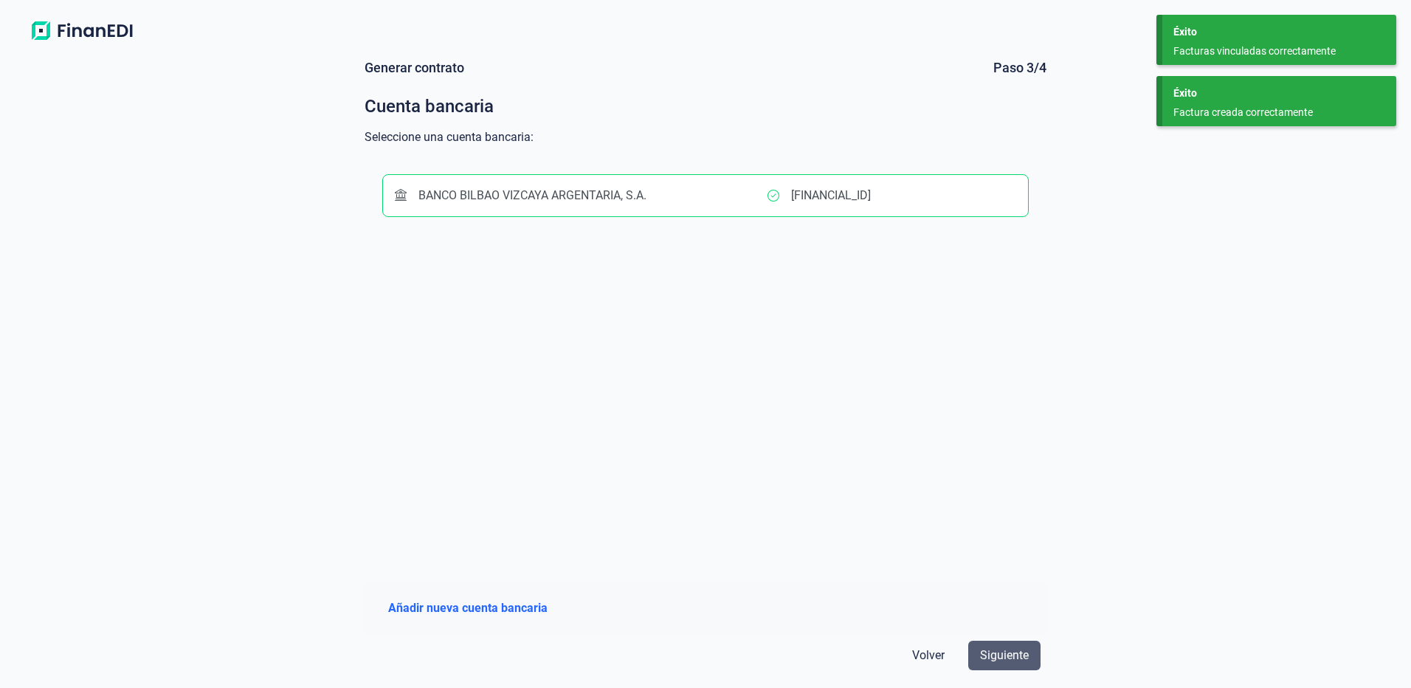
click at [1013, 654] on span "Siguiente" at bounding box center [1004, 656] width 49 height 18
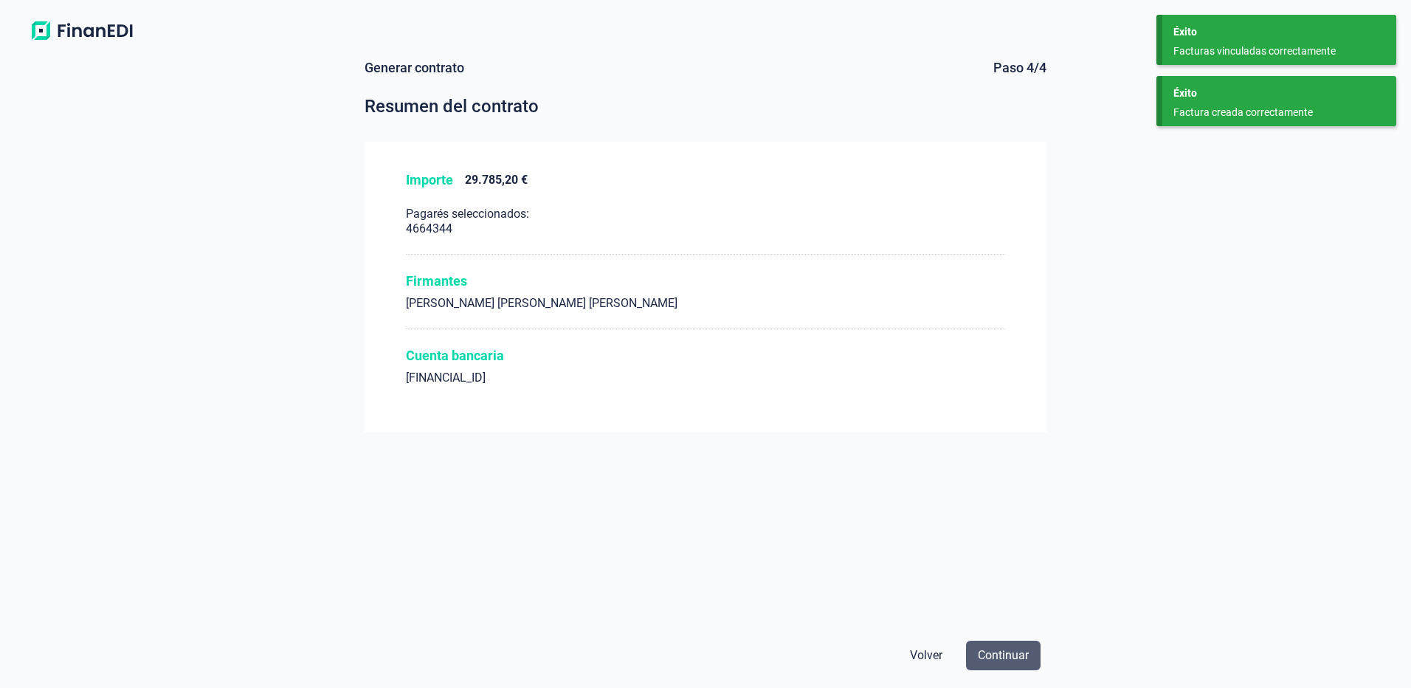
click at [1016, 653] on span "Continuar" at bounding box center [1003, 656] width 51 height 18
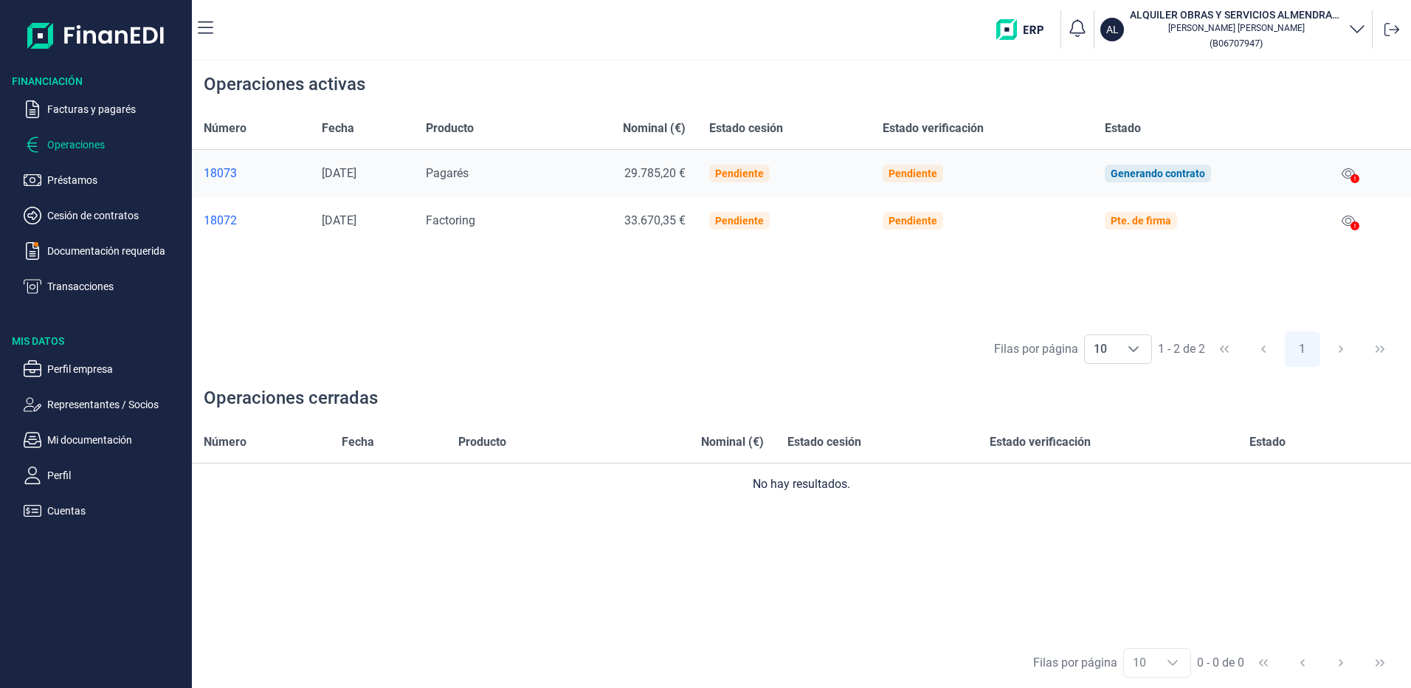
click at [1354, 222] on icon at bounding box center [1355, 225] width 9 height 9
click at [113, 249] on p "Documentación requerida" at bounding box center [116, 251] width 139 height 18
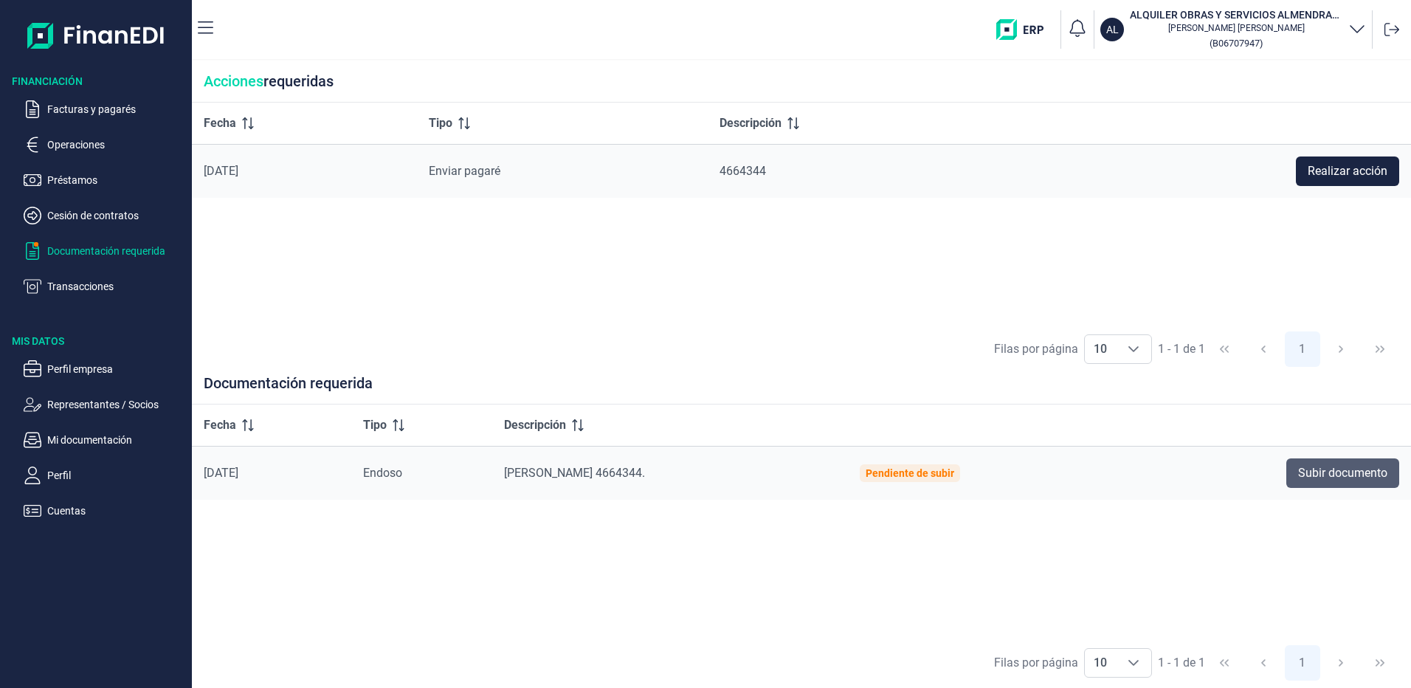
click at [1367, 476] on span "Subir documento" at bounding box center [1342, 473] width 89 height 18
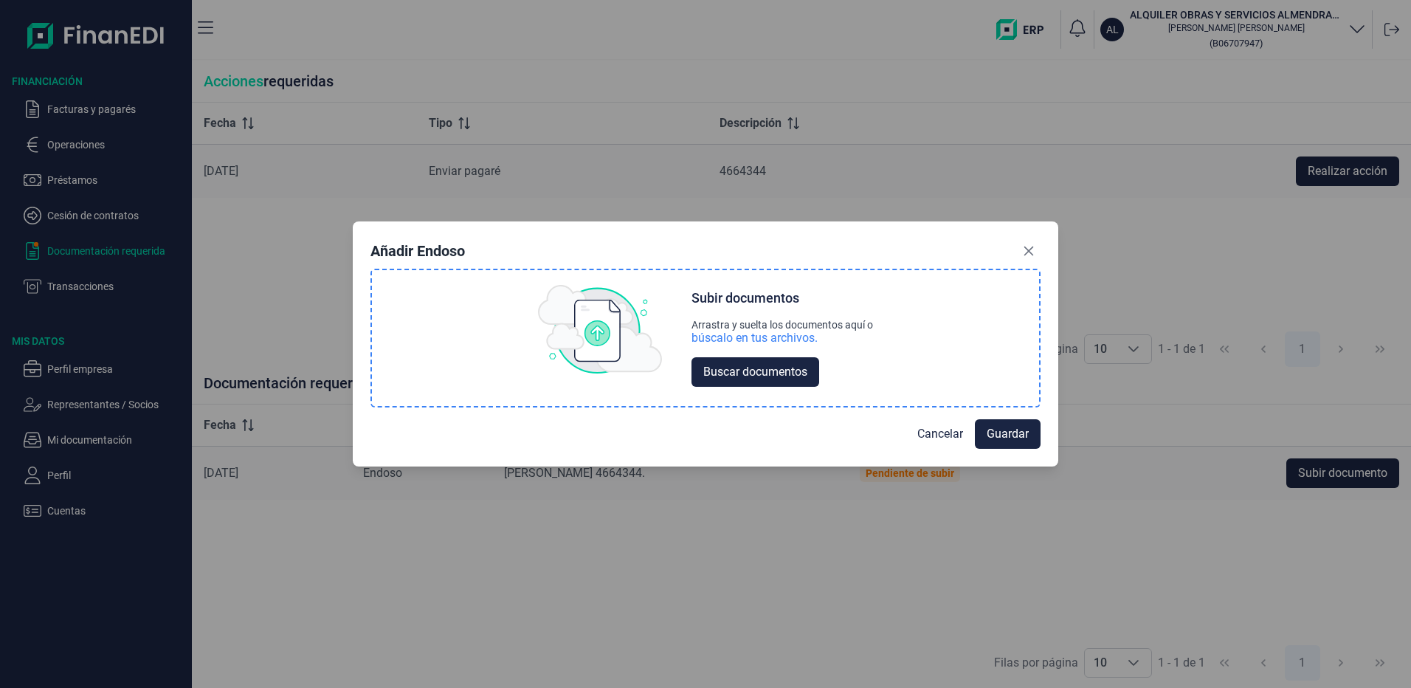
click at [738, 334] on div "búscalo en tus archivos." at bounding box center [755, 338] width 126 height 15
click at [942, 433] on span "Cancelar" at bounding box center [940, 433] width 46 height 18
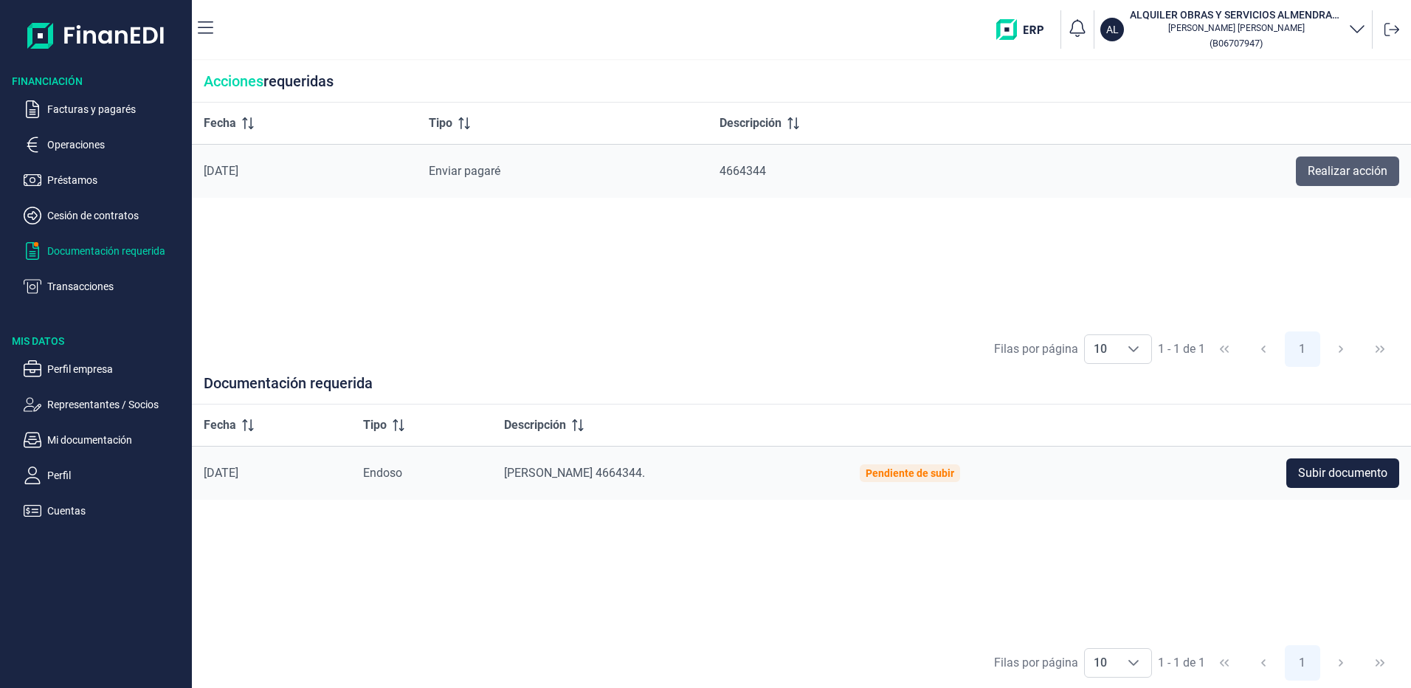
click at [1368, 180] on button "Realizar acción" at bounding box center [1347, 171] width 103 height 30
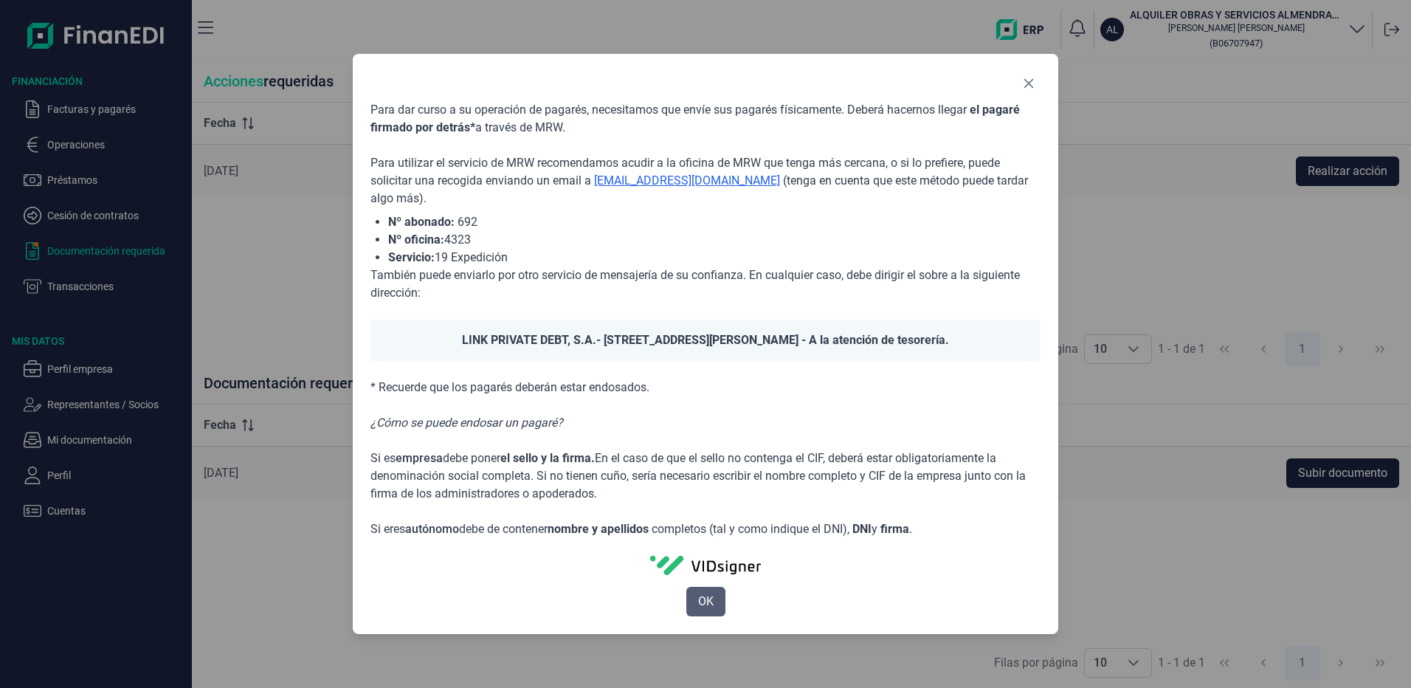
click at [707, 605] on span "OK" at bounding box center [706, 602] width 16 height 18
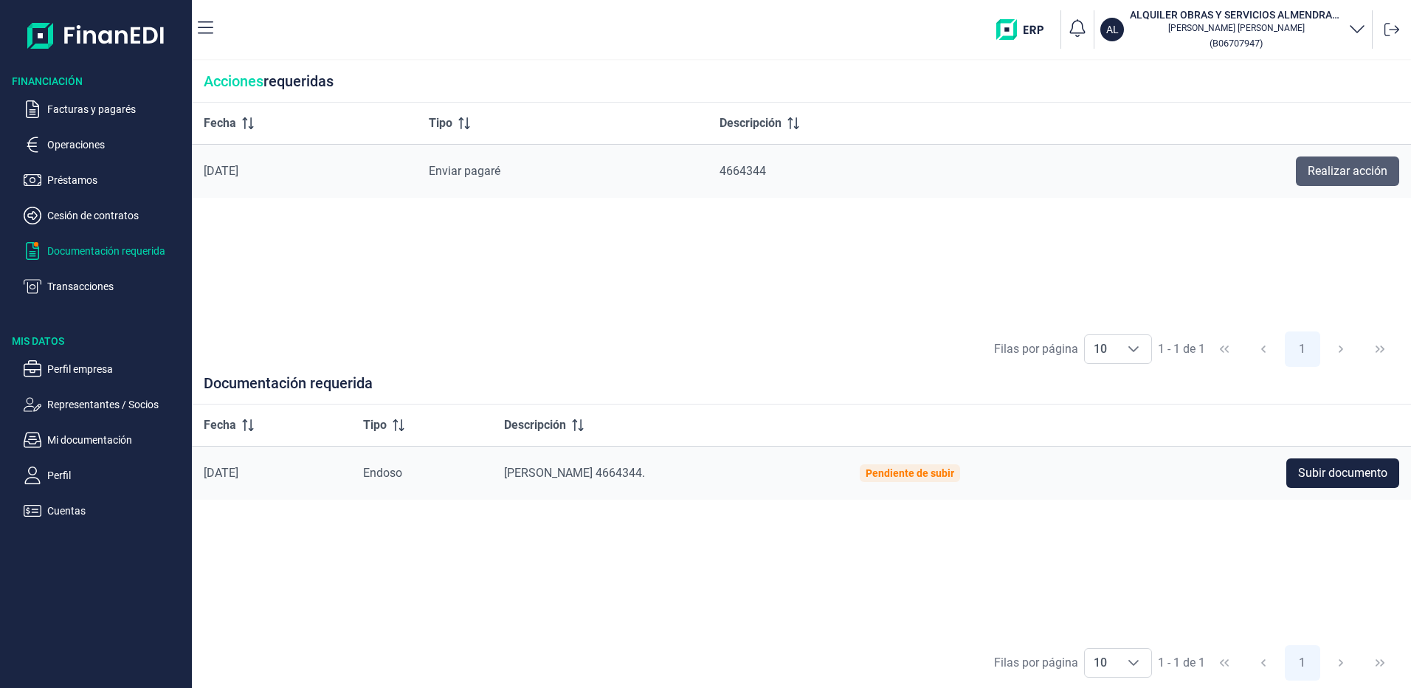
click at [1308, 175] on span "Realizar acción" at bounding box center [1348, 171] width 80 height 18
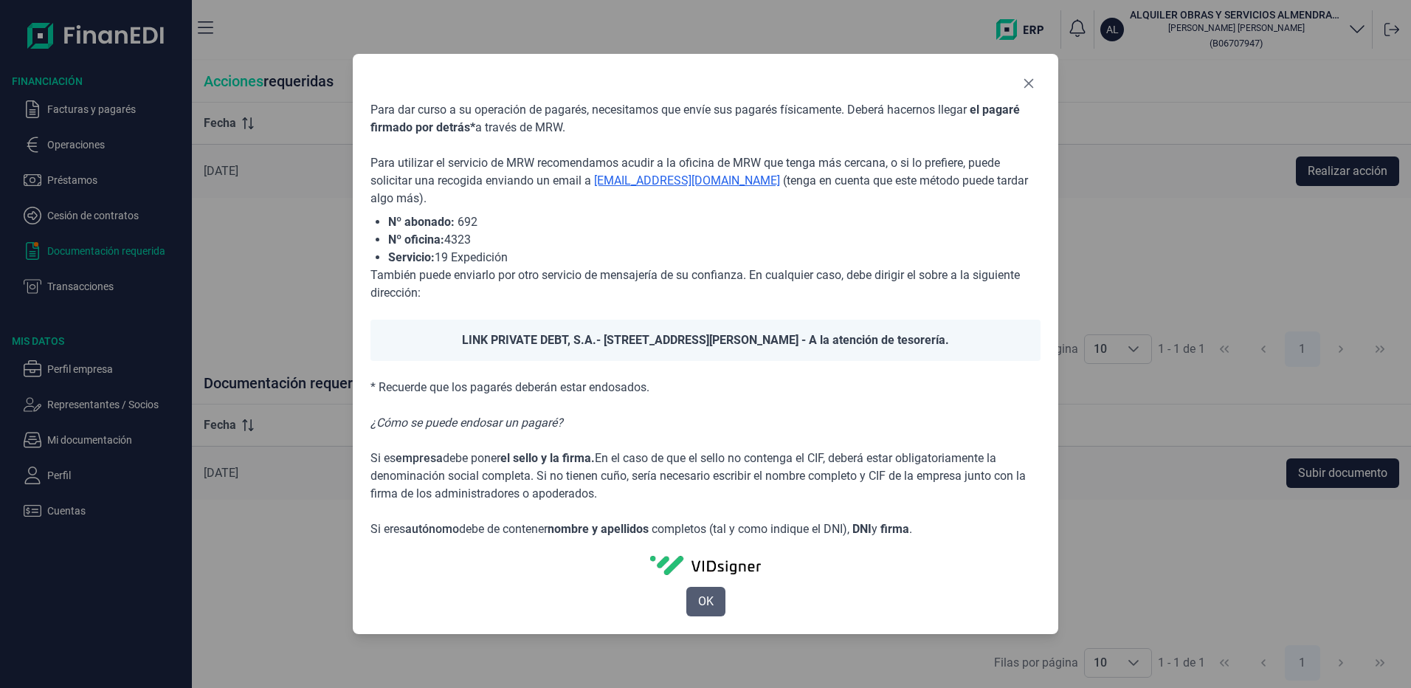
click at [696, 594] on button "OK" at bounding box center [705, 602] width 39 height 30
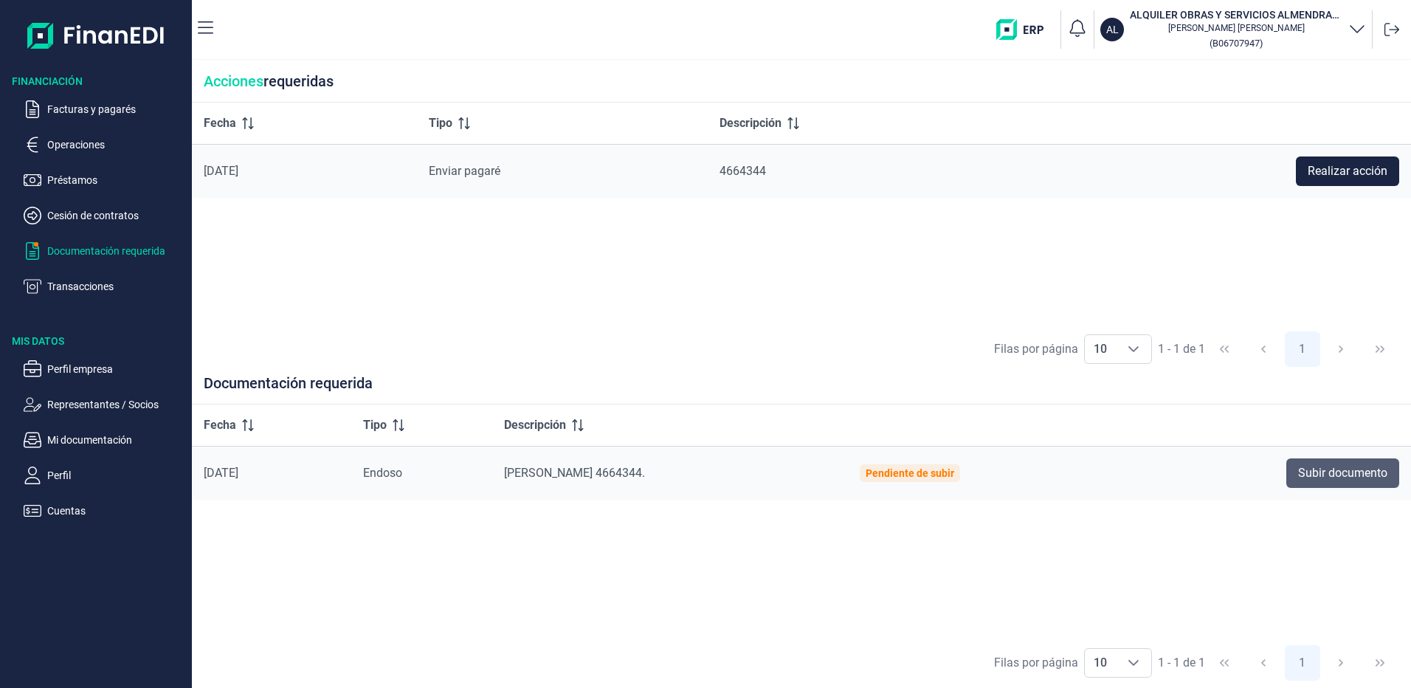
click at [1384, 475] on span "Subir documento" at bounding box center [1342, 473] width 89 height 18
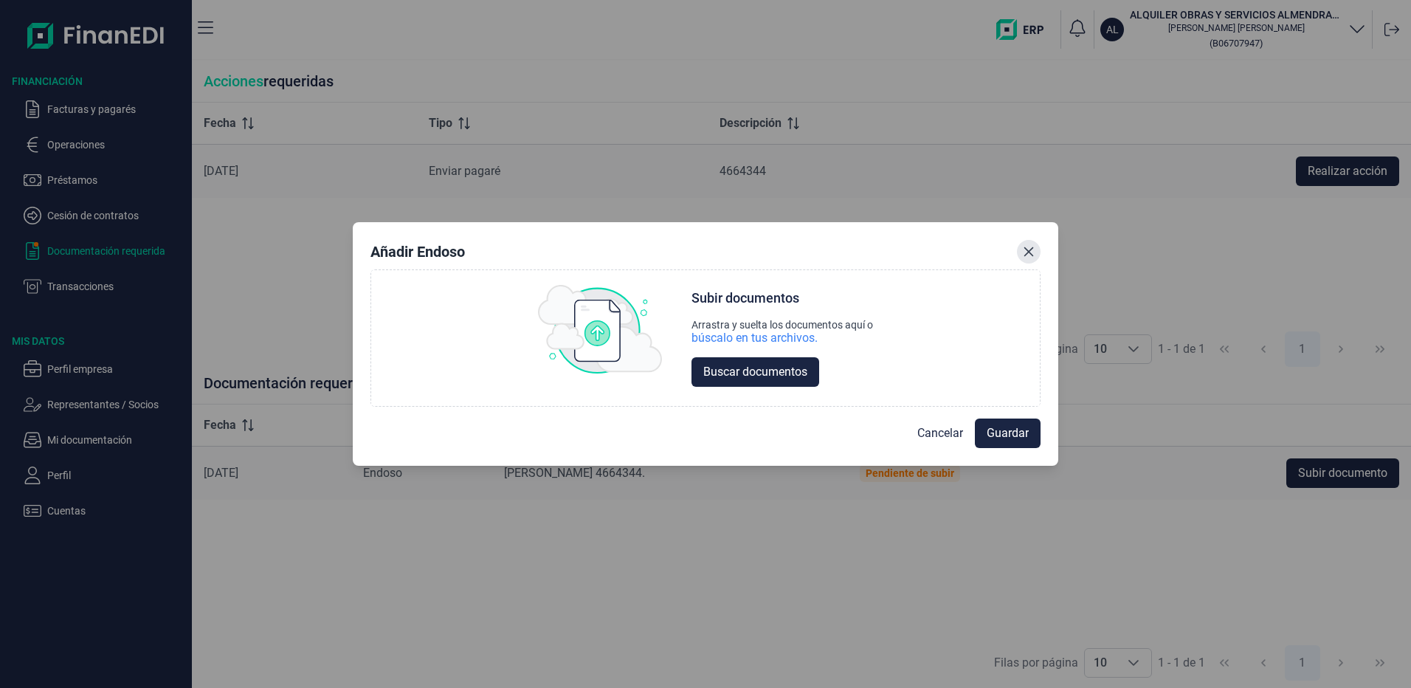
click at [1030, 252] on icon "Close" at bounding box center [1030, 252] width 10 height 10
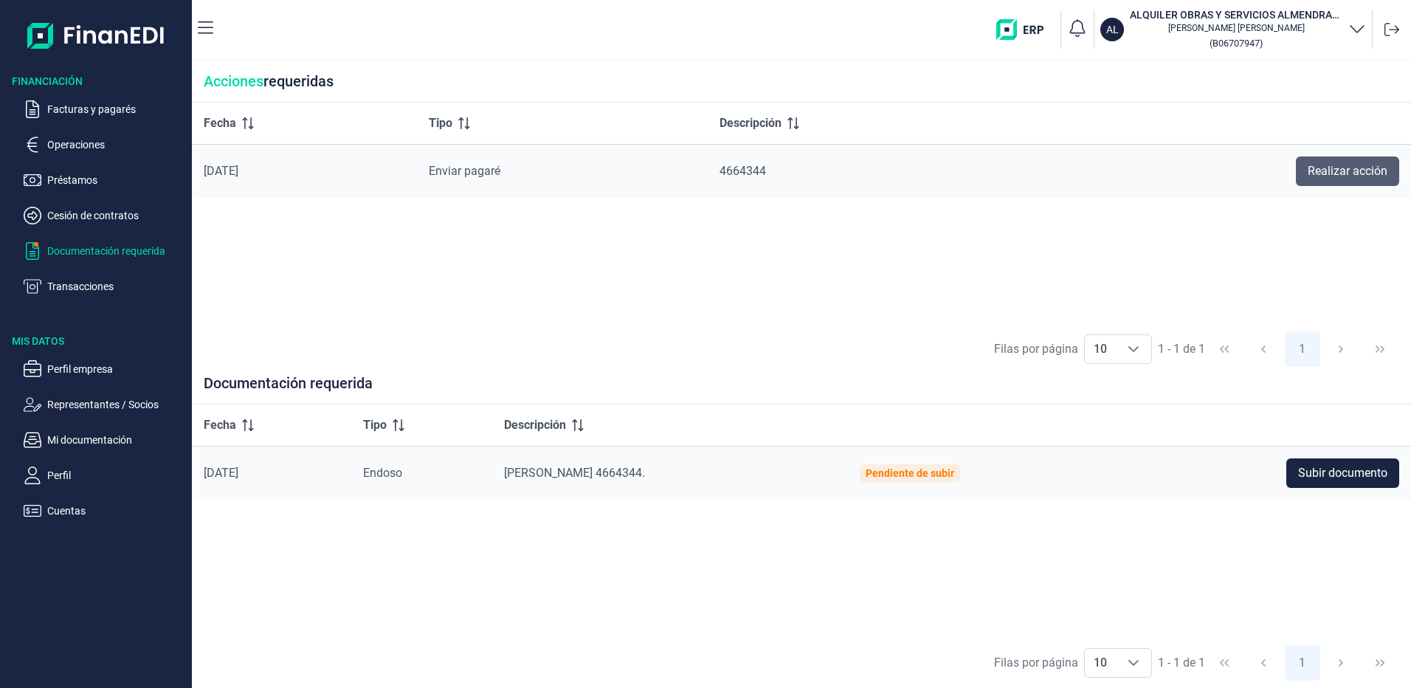
click at [1332, 168] on span "Realizar acción" at bounding box center [1348, 171] width 80 height 18
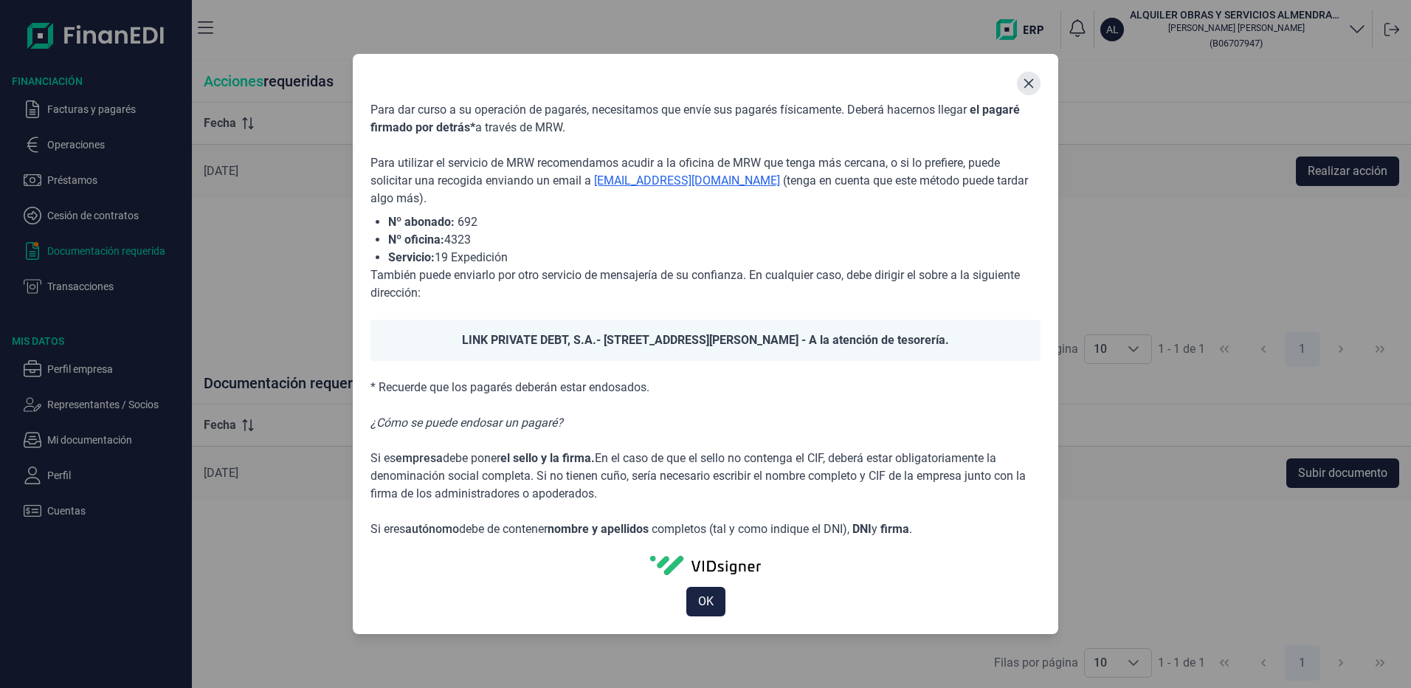
click at [1034, 83] on icon "Close" at bounding box center [1029, 84] width 12 height 12
